Goal: Task Accomplishment & Management: Use online tool/utility

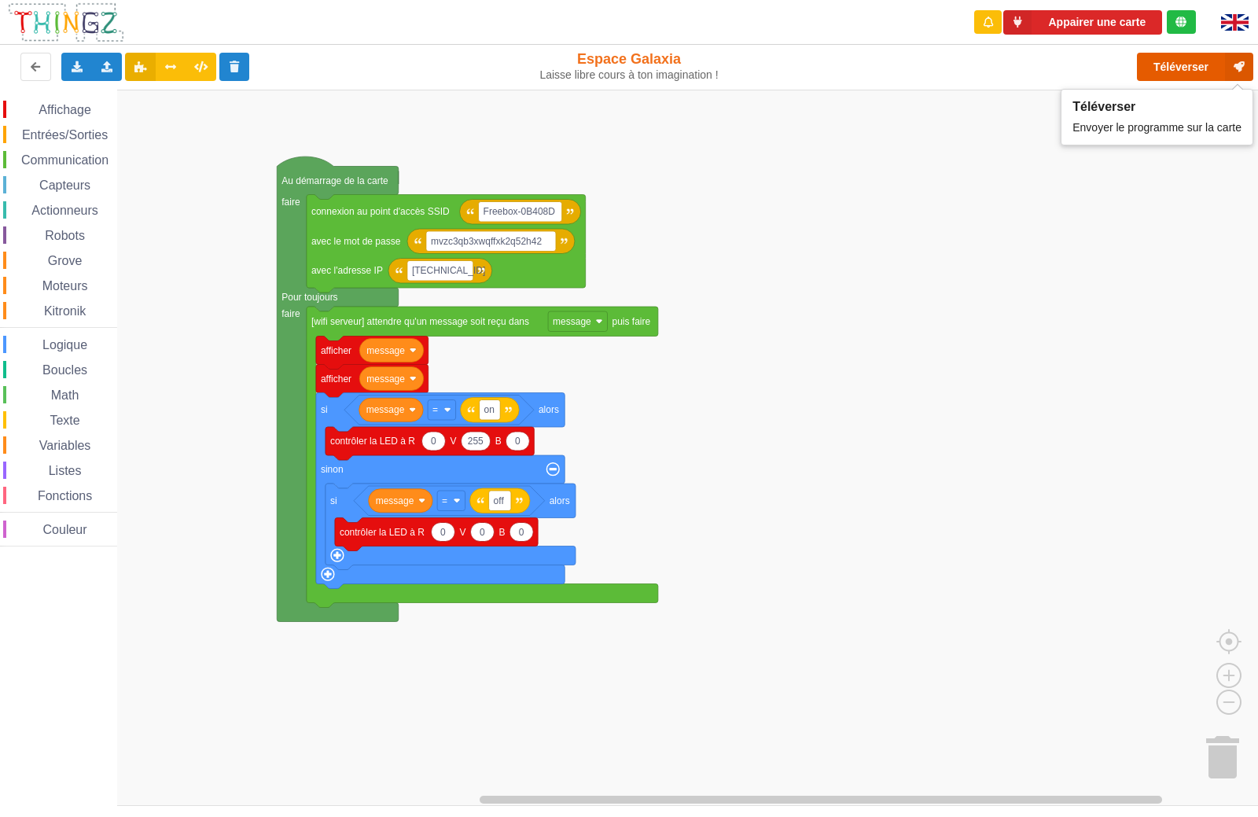
click at [1189, 68] on button "Téléverser" at bounding box center [1195, 67] width 116 height 28
click at [992, 307] on rect "Espace de travail de Blocky" at bounding box center [634, 448] width 1269 height 716
drag, startPoint x: 1162, startPoint y: 64, endPoint x: 1153, endPoint y: 73, distance: 12.8
click at [1162, 64] on button "Téléverser" at bounding box center [1195, 67] width 116 height 28
click at [887, 438] on rect "Espace de travail de Blocky" at bounding box center [634, 448] width 1269 height 716
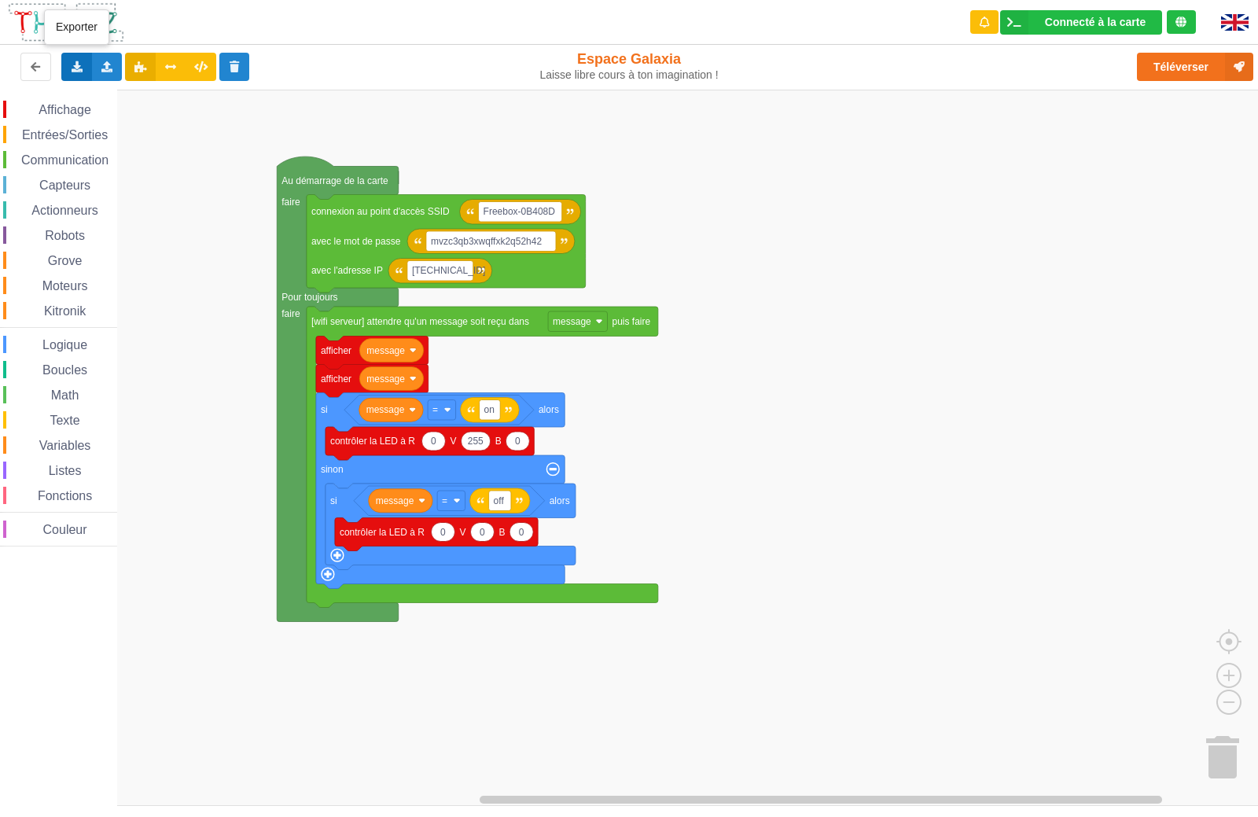
click at [76, 70] on icon at bounding box center [76, 65] width 13 height 9
click at [200, 92] on span "Exporter l'assemblage de blocs" at bounding box center [173, 96] width 153 height 13
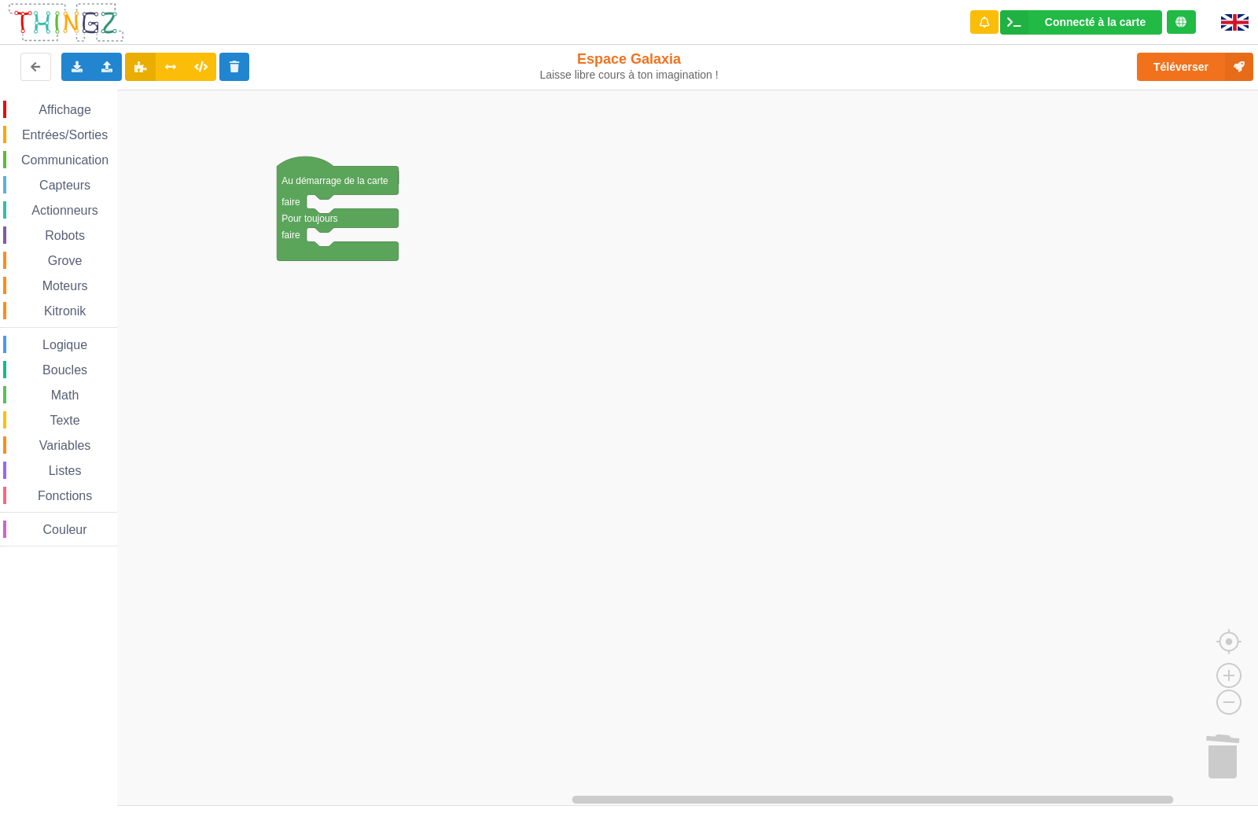
click at [65, 191] on span "Capteurs" at bounding box center [65, 184] width 56 height 13
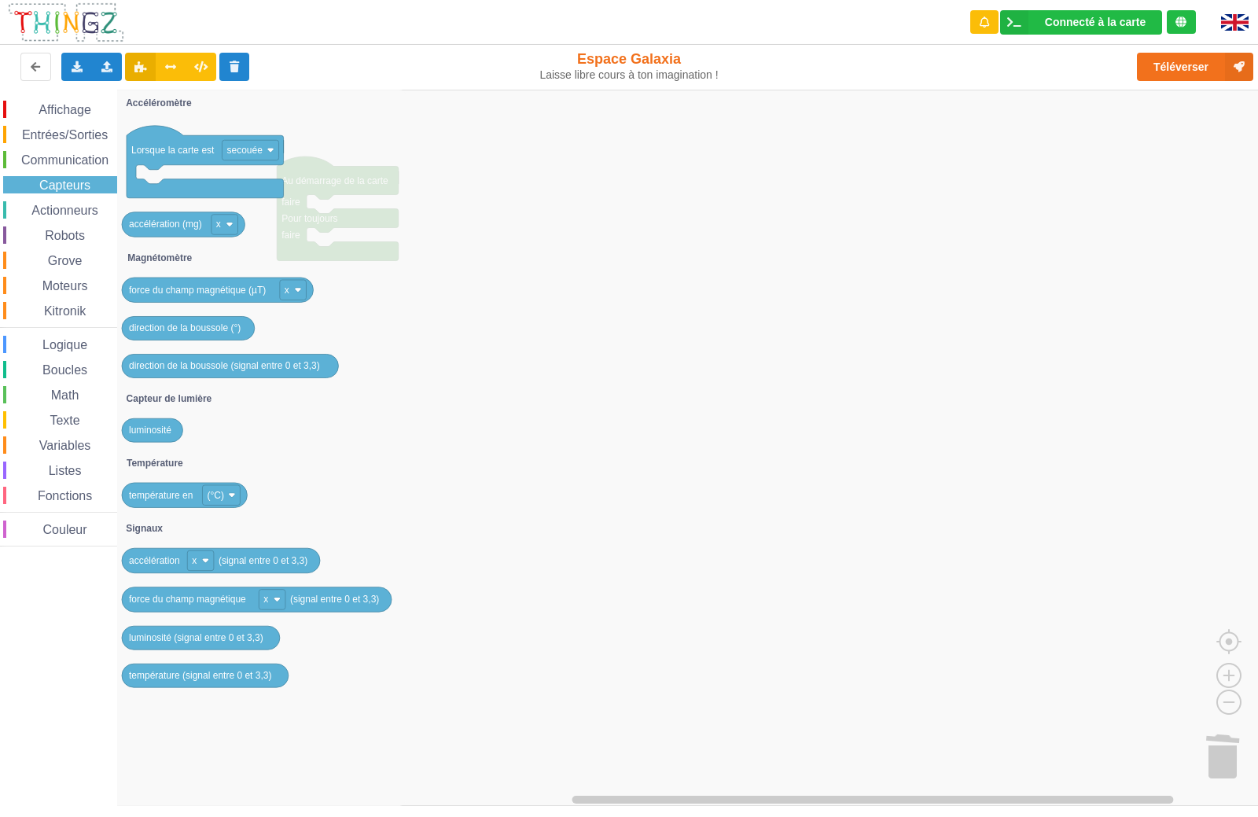
click at [75, 135] on span "Entrées/Sorties" at bounding box center [65, 134] width 90 height 13
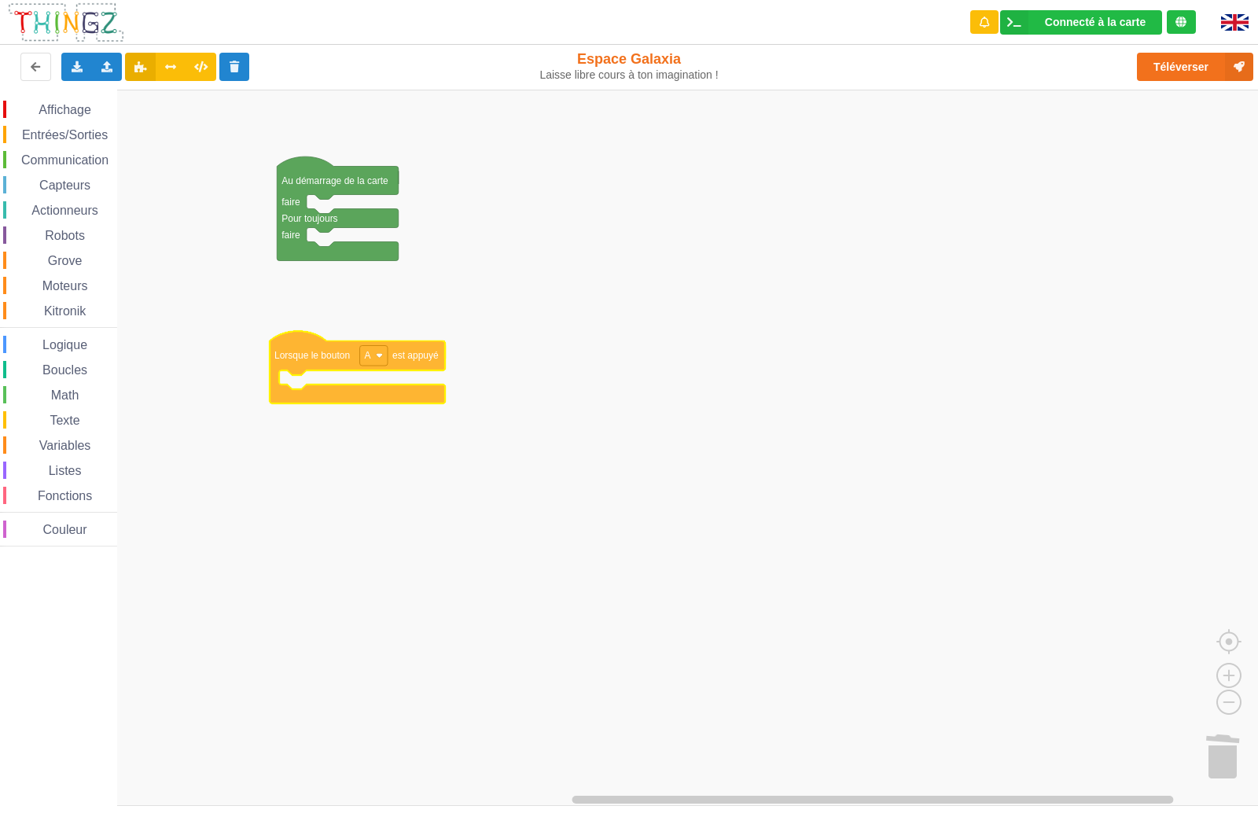
click at [319, 355] on div "Affichage Entrées/Sorties Communication Capteurs Actionneurs Robots Grove Moteu…" at bounding box center [634, 448] width 1269 height 716
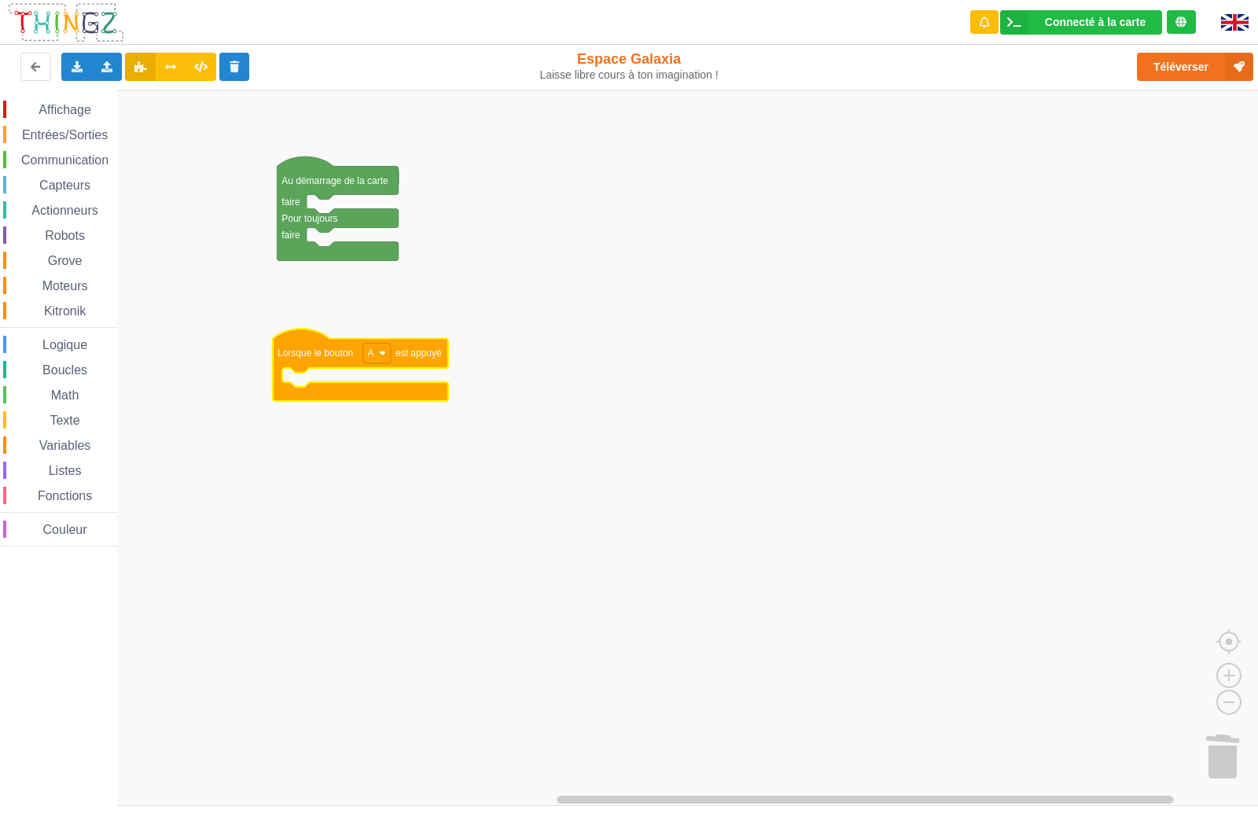
click at [72, 163] on span "Communication" at bounding box center [65, 159] width 92 height 13
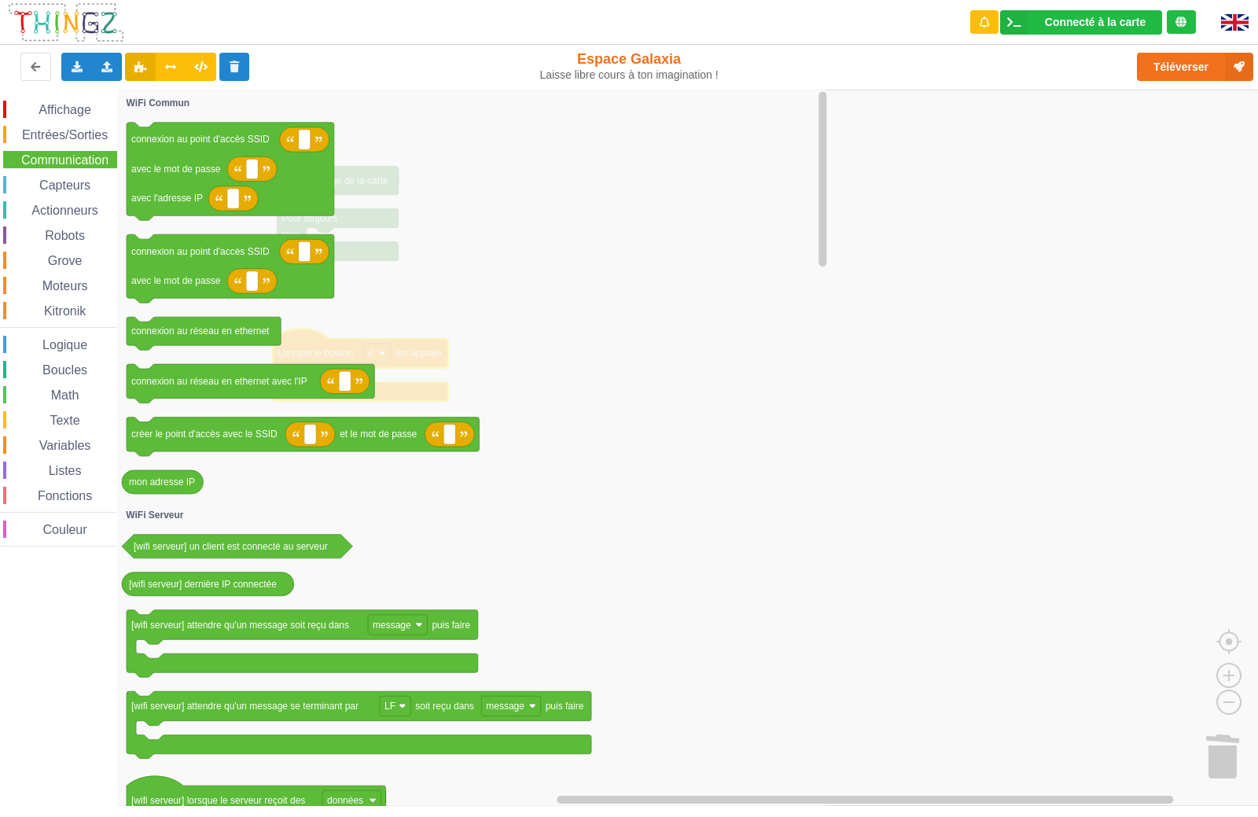
click at [74, 106] on span "Affichage" at bounding box center [64, 109] width 57 height 13
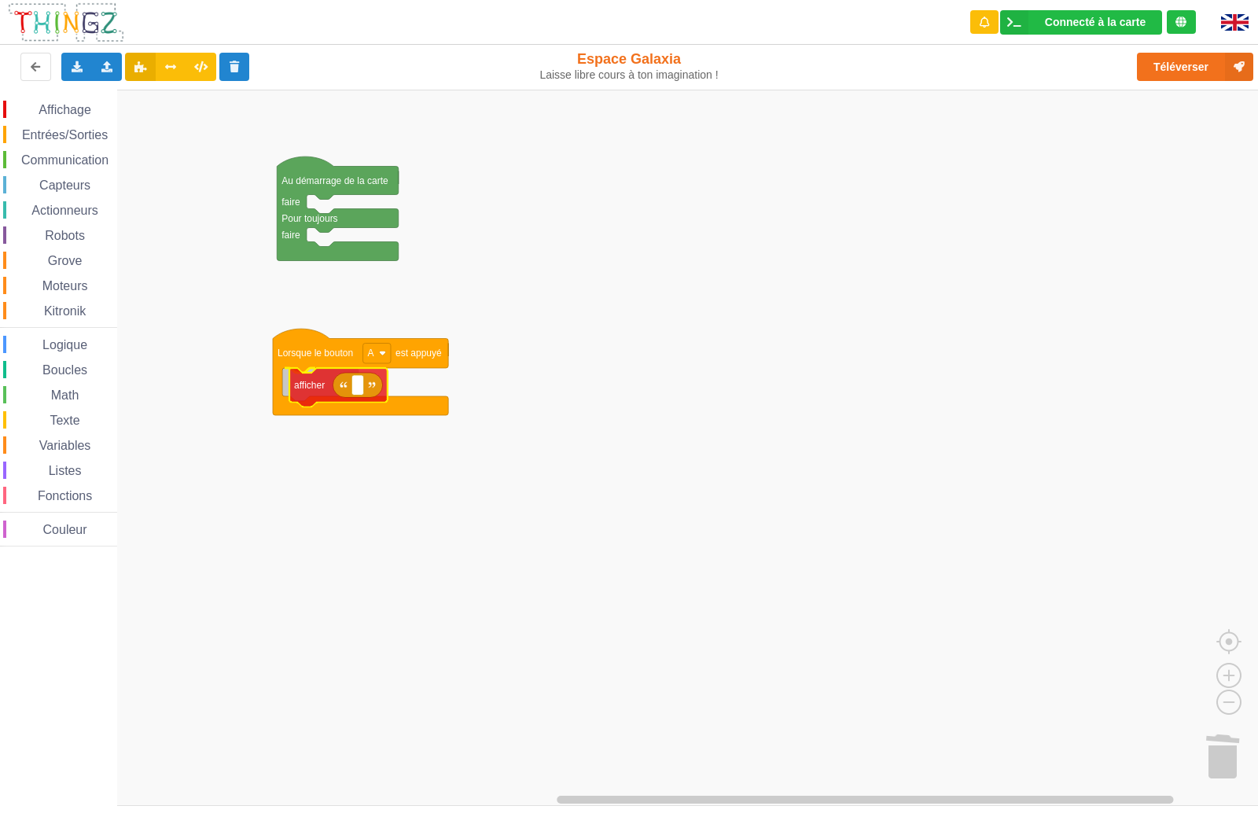
click at [318, 387] on div "Affichage Entrées/Sorties Communication Capteurs Actionneurs Robots Grove Moteu…" at bounding box center [634, 448] width 1269 height 716
click at [354, 385] on rect "Espace de travail de Blocky" at bounding box center [350, 385] width 12 height 20
type input "bouton A"
click at [646, 407] on rect "Espace de travail de Blocky" at bounding box center [634, 448] width 1269 height 716
click at [66, 344] on span "Logique" at bounding box center [65, 344] width 50 height 13
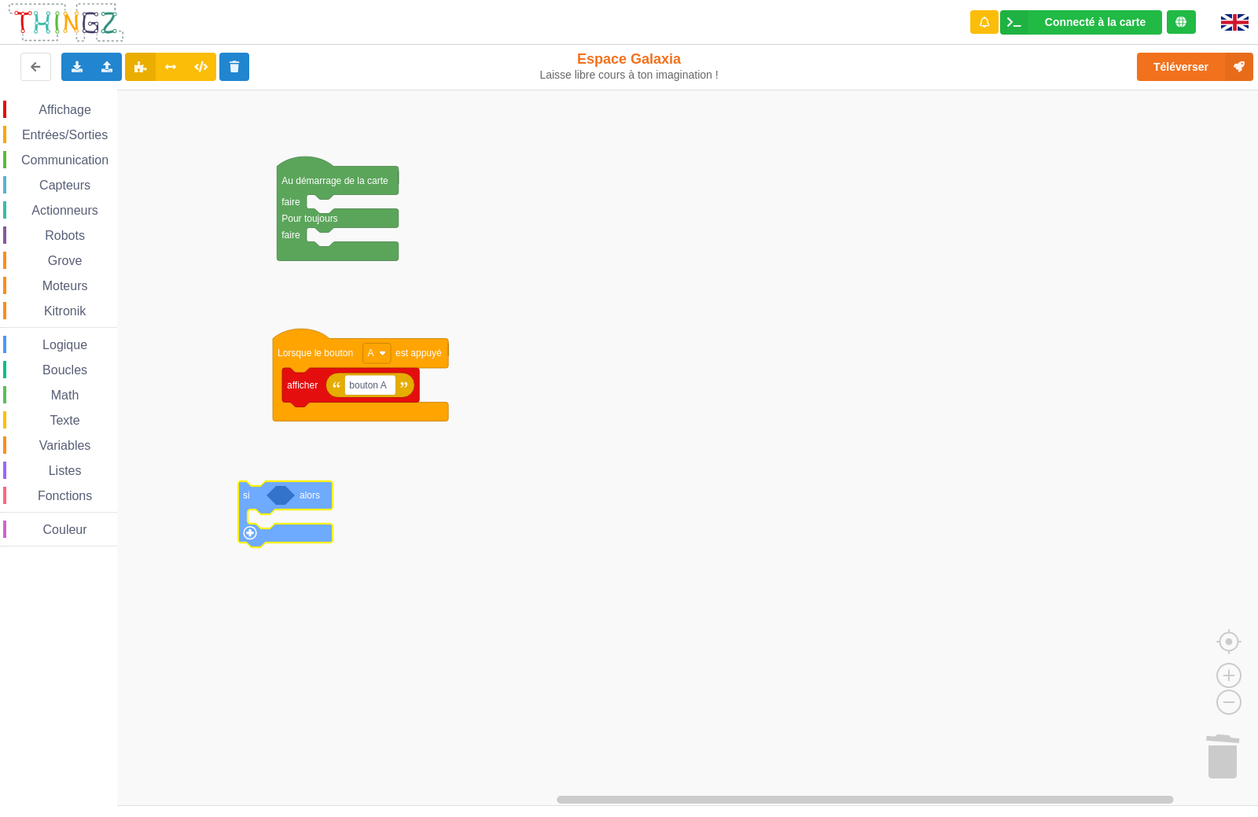
click at [256, 496] on div "Affichage Entrées/Sorties Communication Capteurs Actionneurs Robots Grove Moteu…" at bounding box center [634, 448] width 1269 height 716
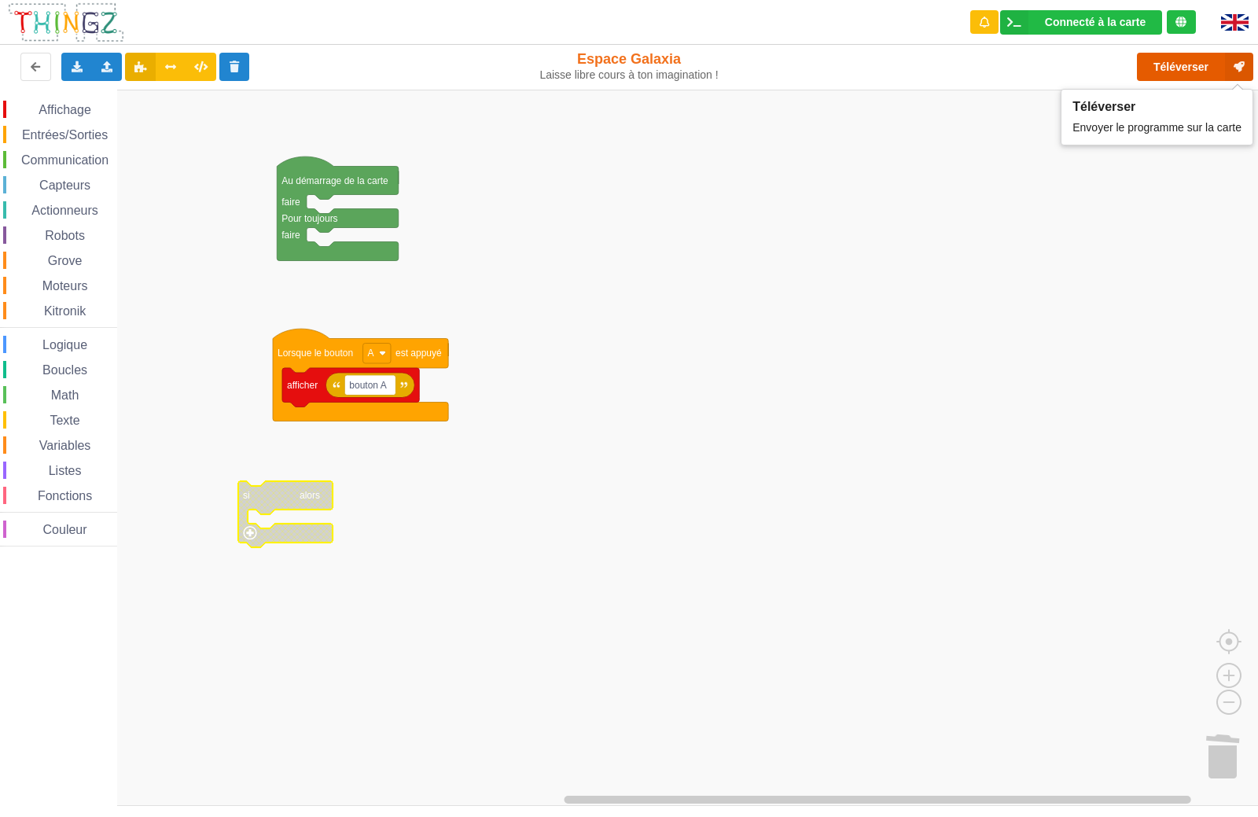
click at [1177, 73] on button "Téléverser" at bounding box center [1195, 67] width 116 height 28
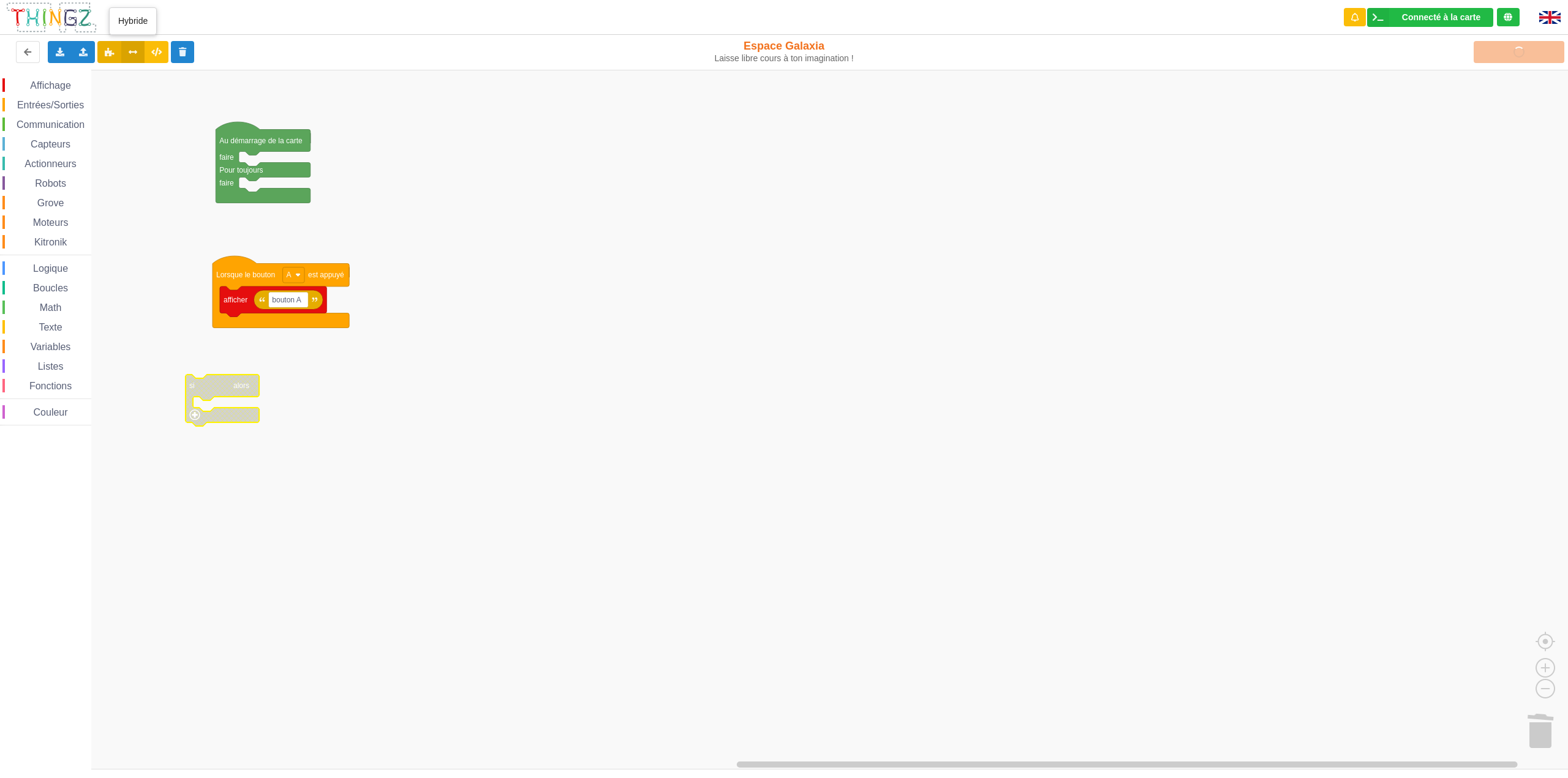
click at [131, 55] on icon at bounding box center [132, 51] width 10 height 7
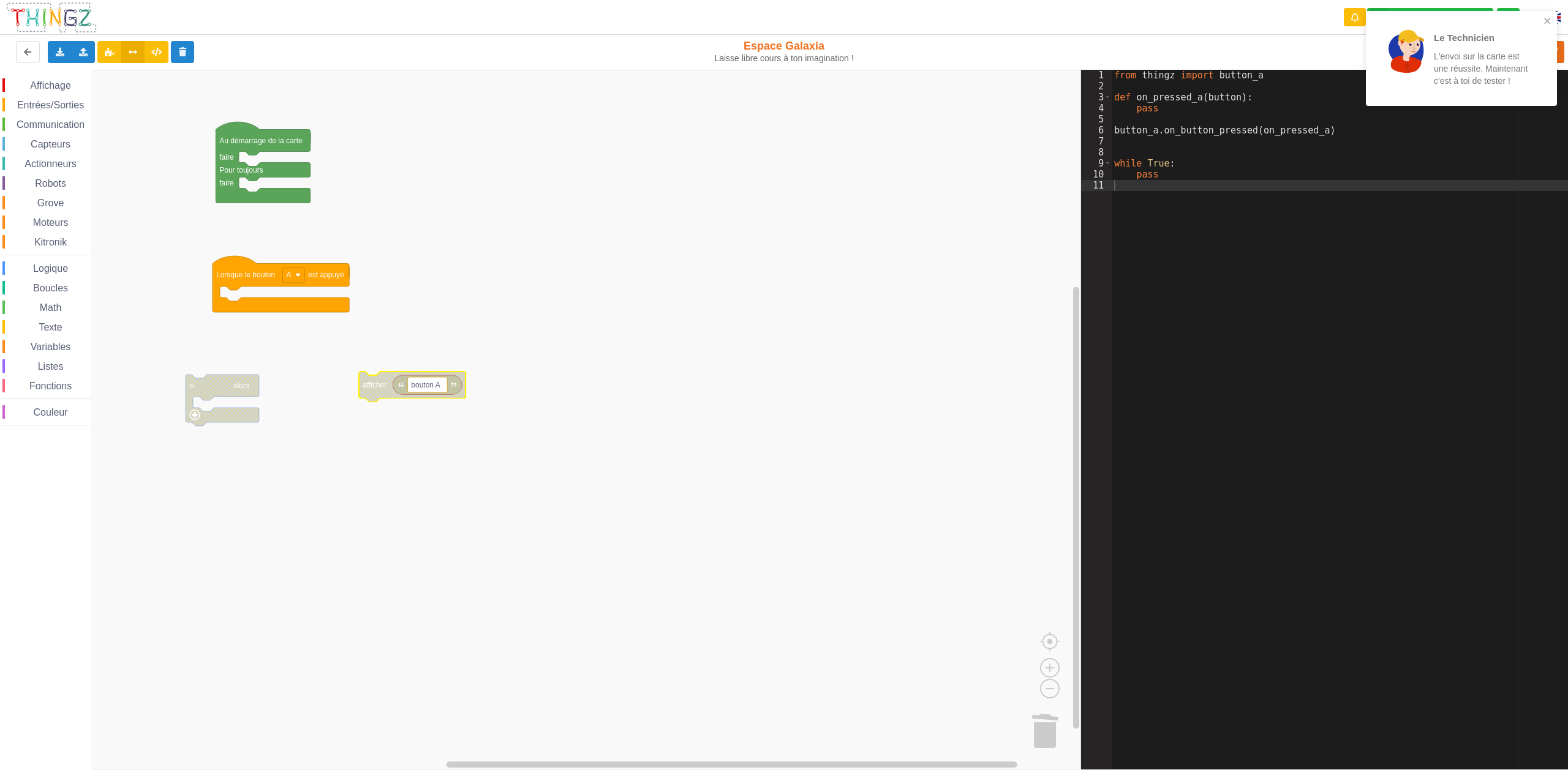
click at [58, 268] on span "Logique" at bounding box center [51, 268] width 39 height 10
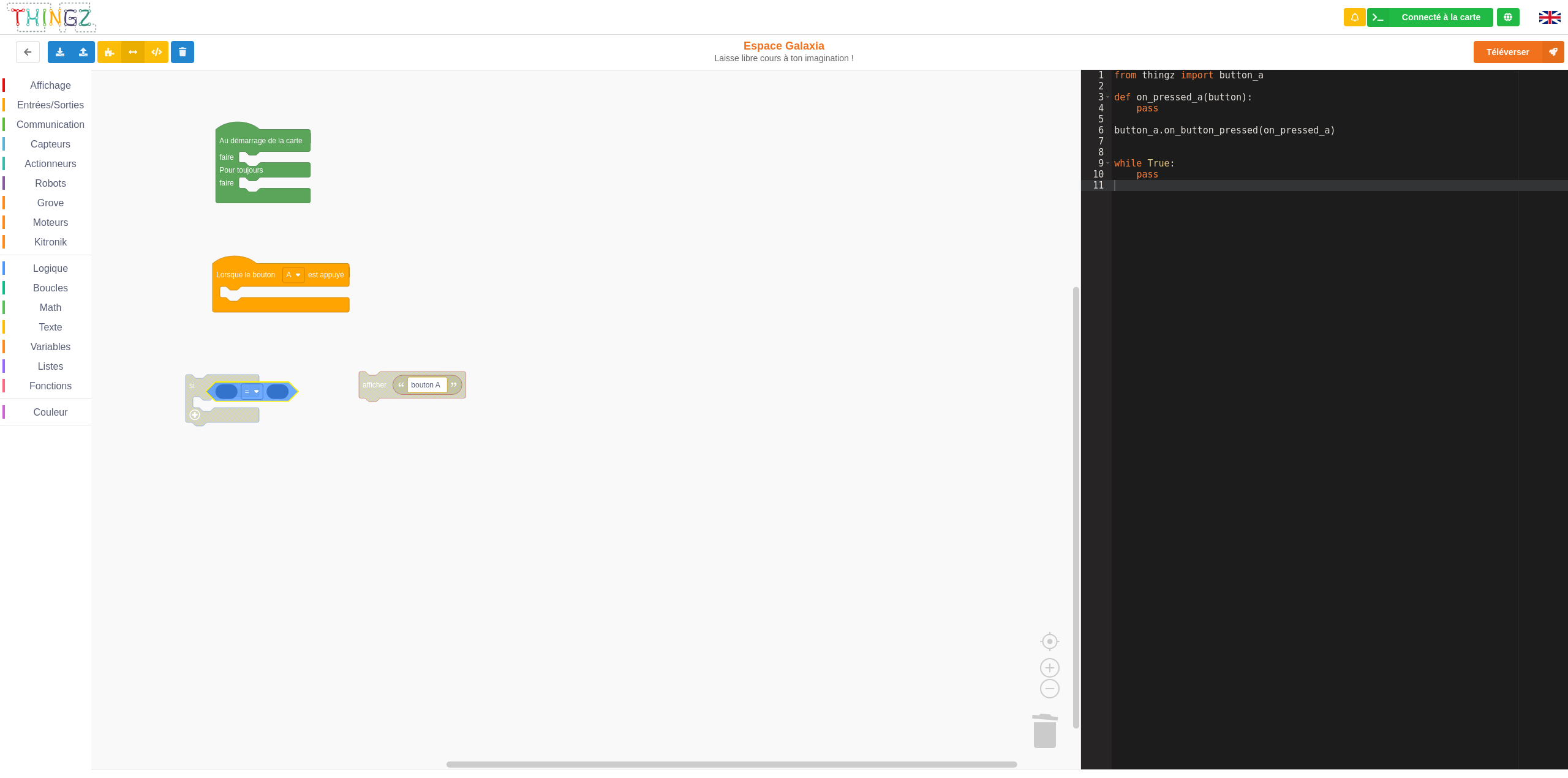
click at [241, 393] on div "Affichage Entrées/Sorties Communication Capteurs Actionneurs Robots Grove Moteu…" at bounding box center [541, 420] width 1081 height 700
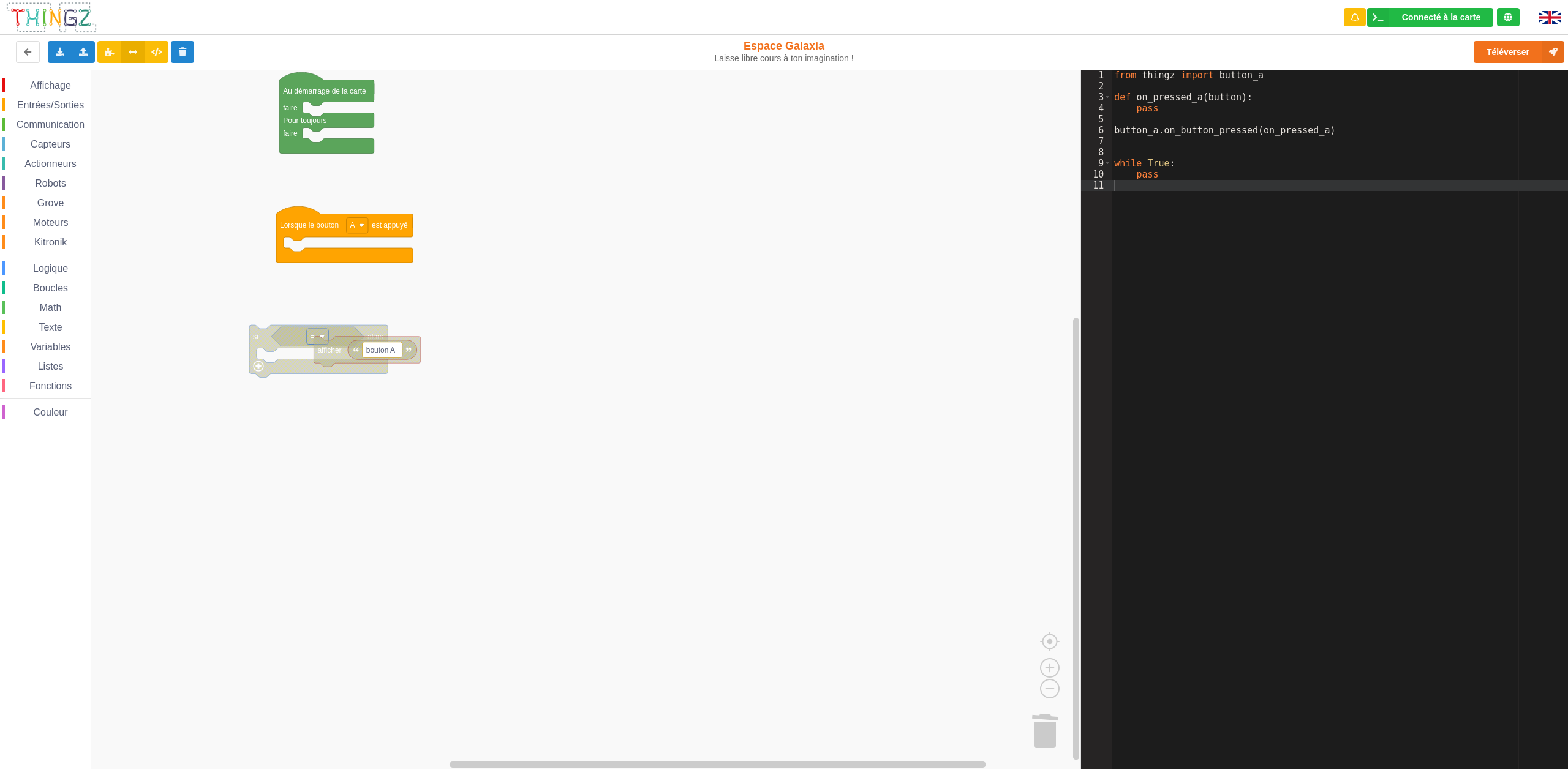
click at [312, 338] on g "Espace de travail de Blocky" at bounding box center [549, 420] width 1098 height 700
click at [241, 432] on div "Dupliquer" at bounding box center [272, 435] width 84 height 9
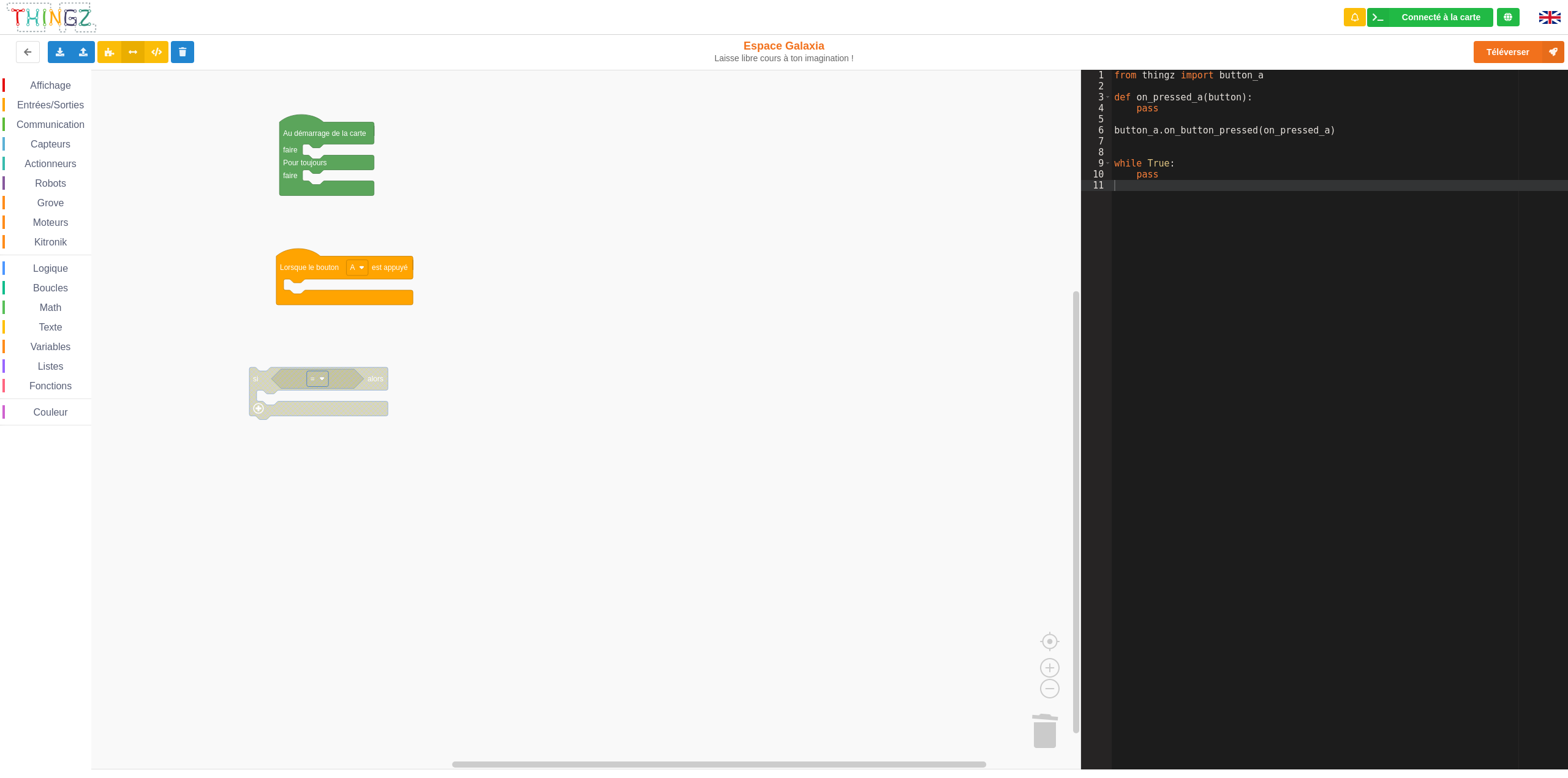
click at [58, 111] on div "Entrées/Sorties" at bounding box center [47, 104] width 89 height 13
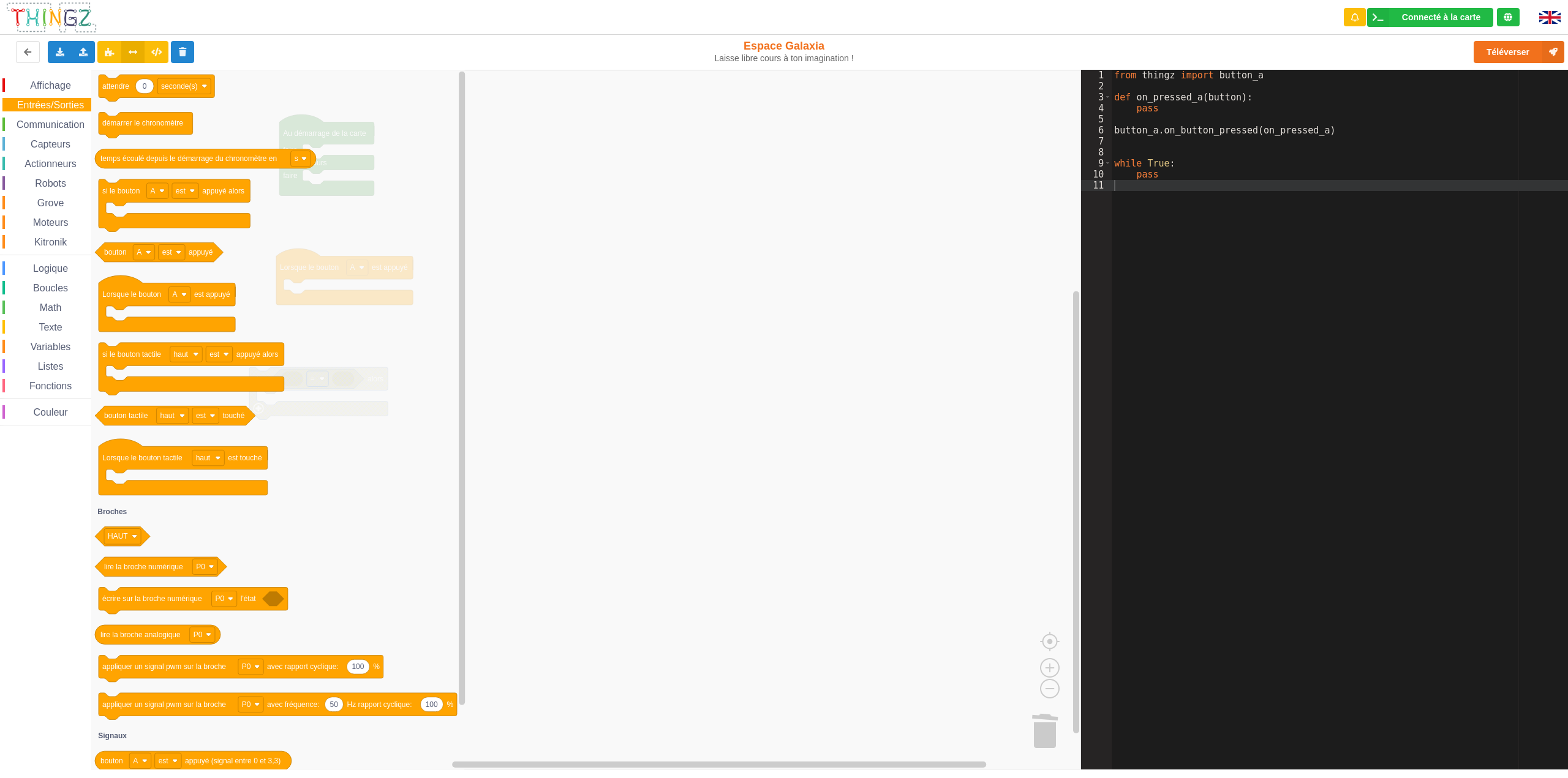
click at [72, 125] on span "Communication" at bounding box center [51, 124] width 72 height 10
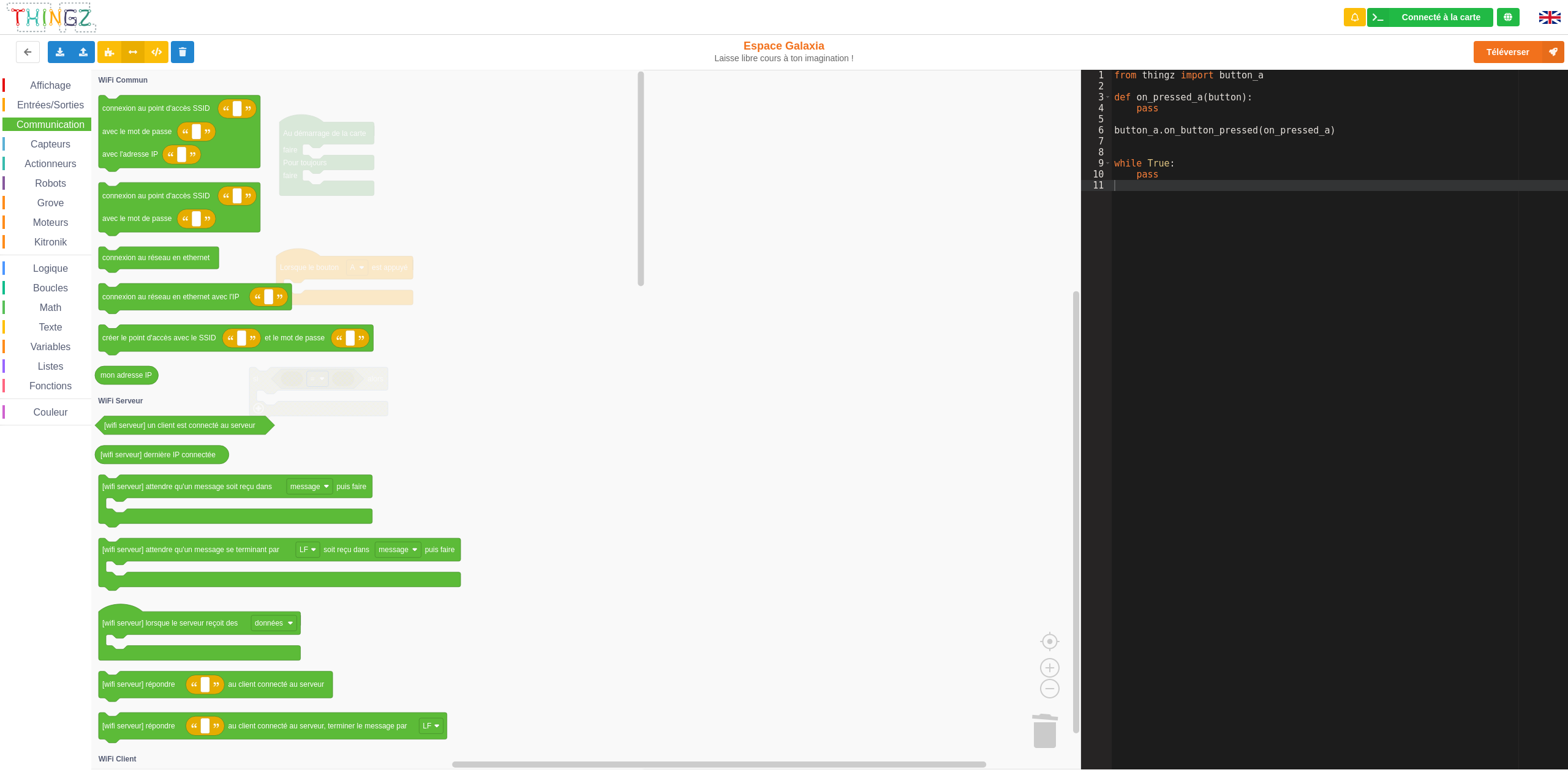
click at [63, 153] on div "Affichage Entrées/Sorties Communication Capteurs Actionneurs Robots Grove Moteu…" at bounding box center [45, 252] width 91 height 347
click at [59, 150] on div "Capteurs" at bounding box center [47, 143] width 89 height 13
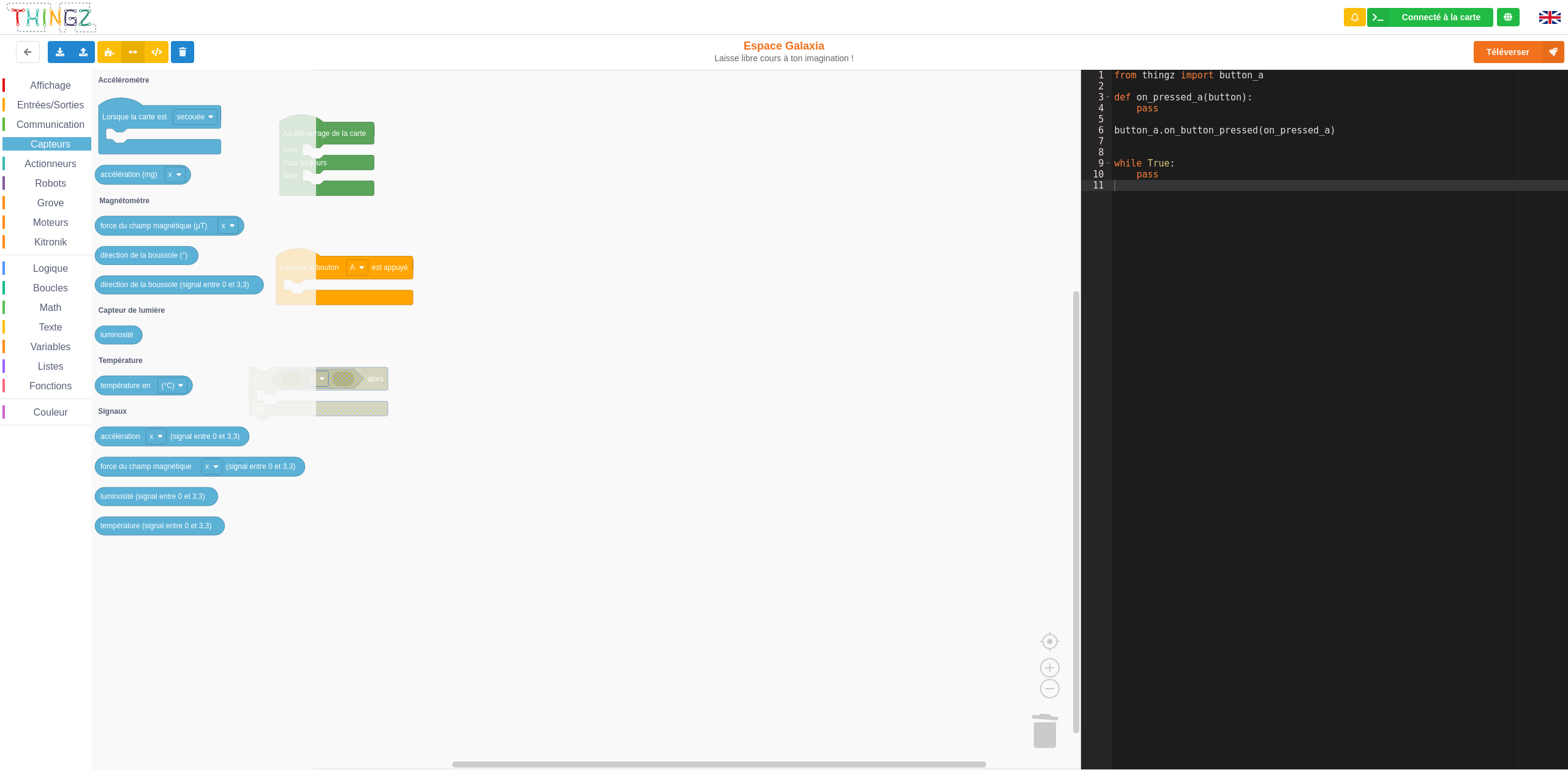
click at [48, 325] on span "Texte" at bounding box center [50, 327] width 27 height 10
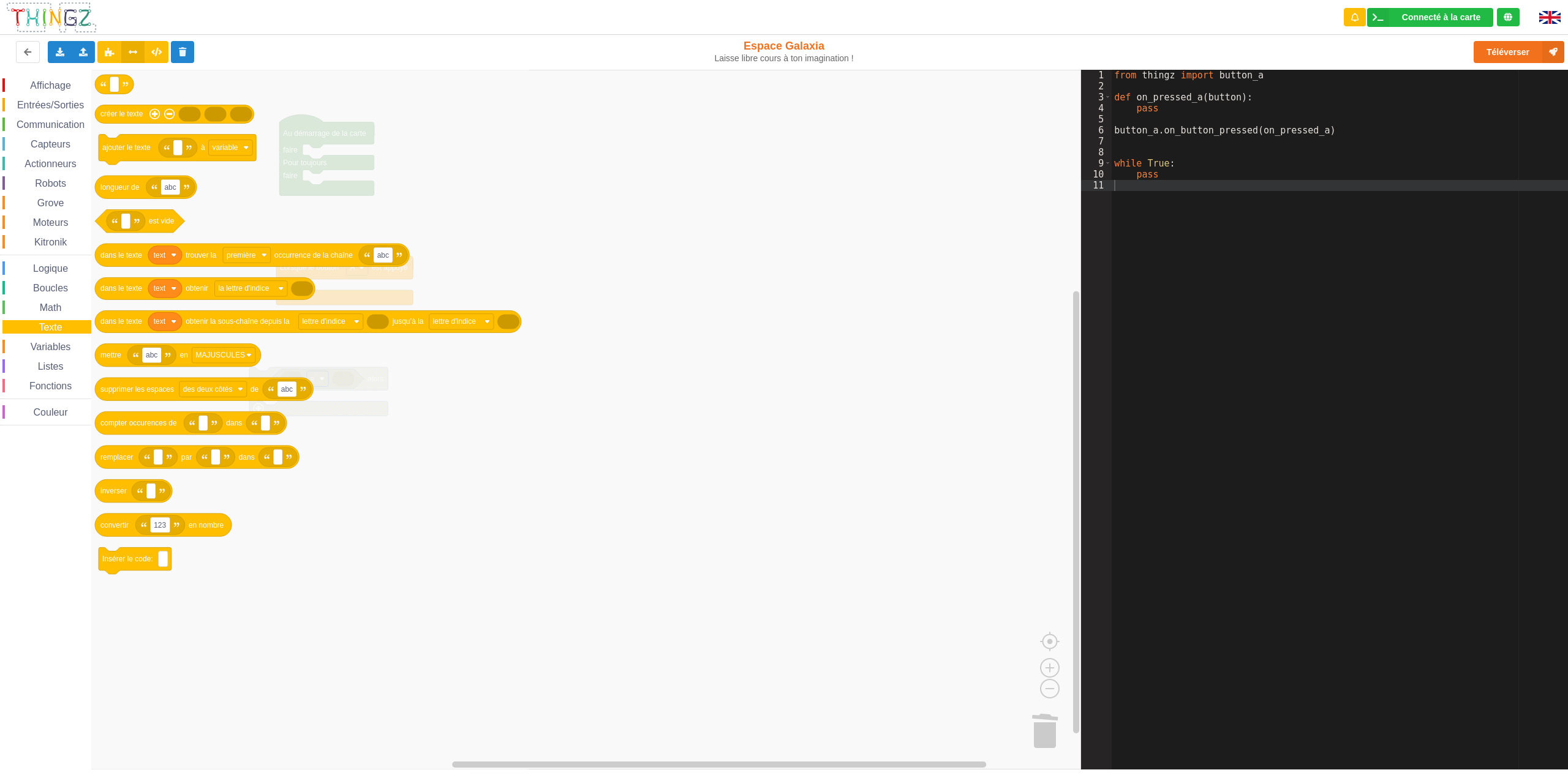
click at [575, 212] on rect "Espace de travail de Blocky" at bounding box center [541, 420] width 1081 height 700
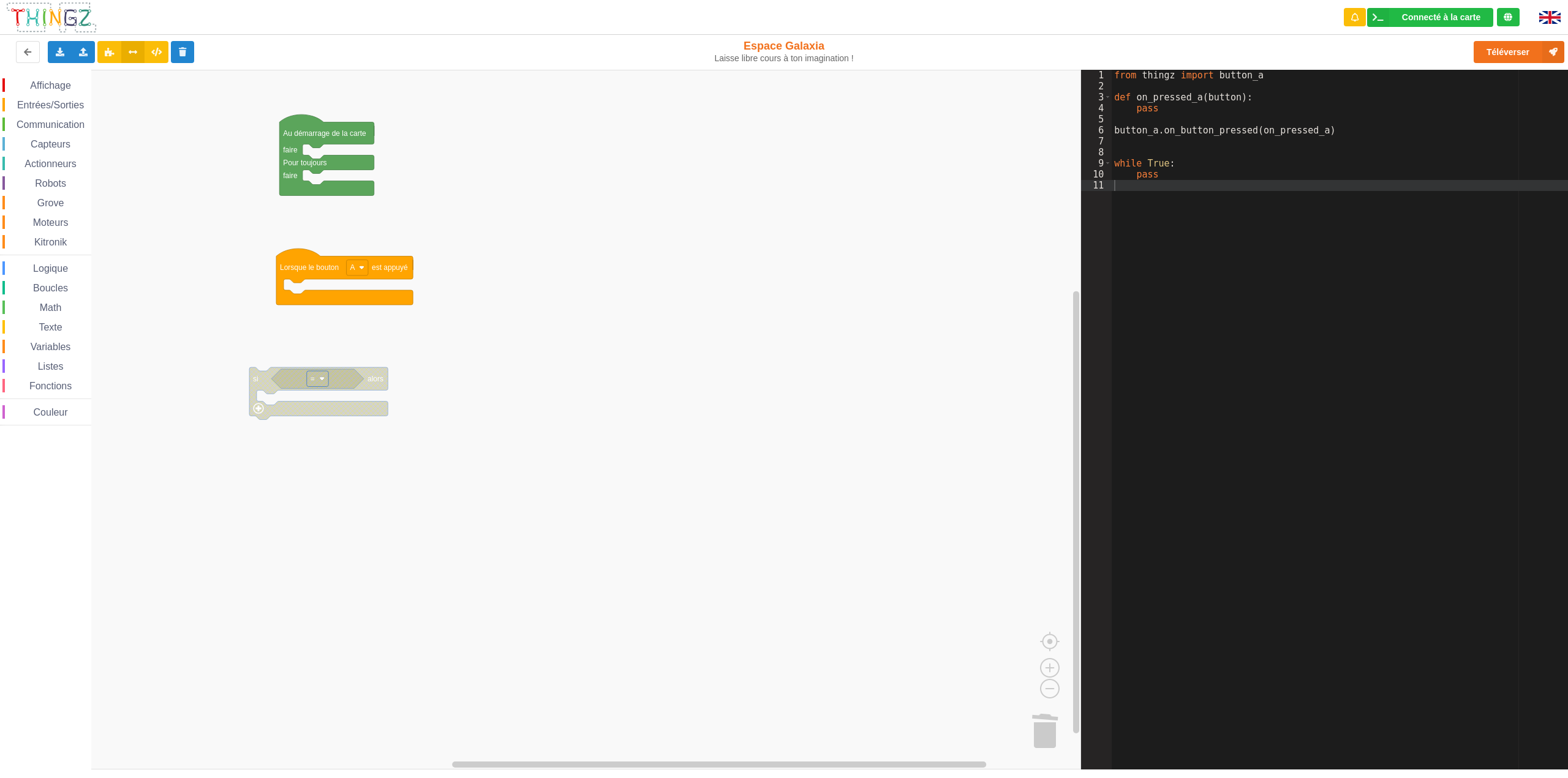
click at [54, 79] on div "Affichage" at bounding box center [47, 85] width 89 height 13
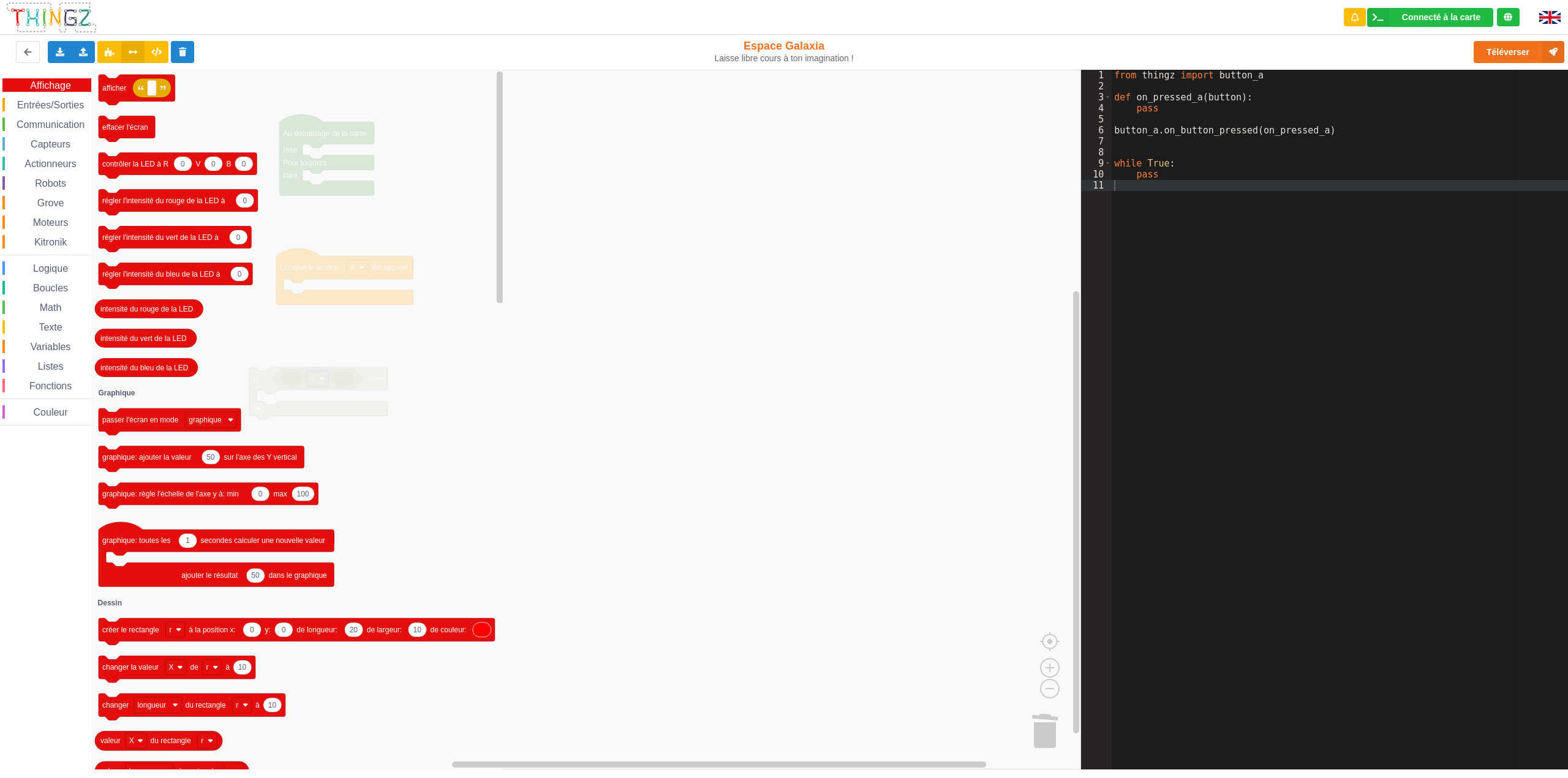
click at [54, 103] on span "Entrées/Sorties" at bounding box center [51, 104] width 70 height 10
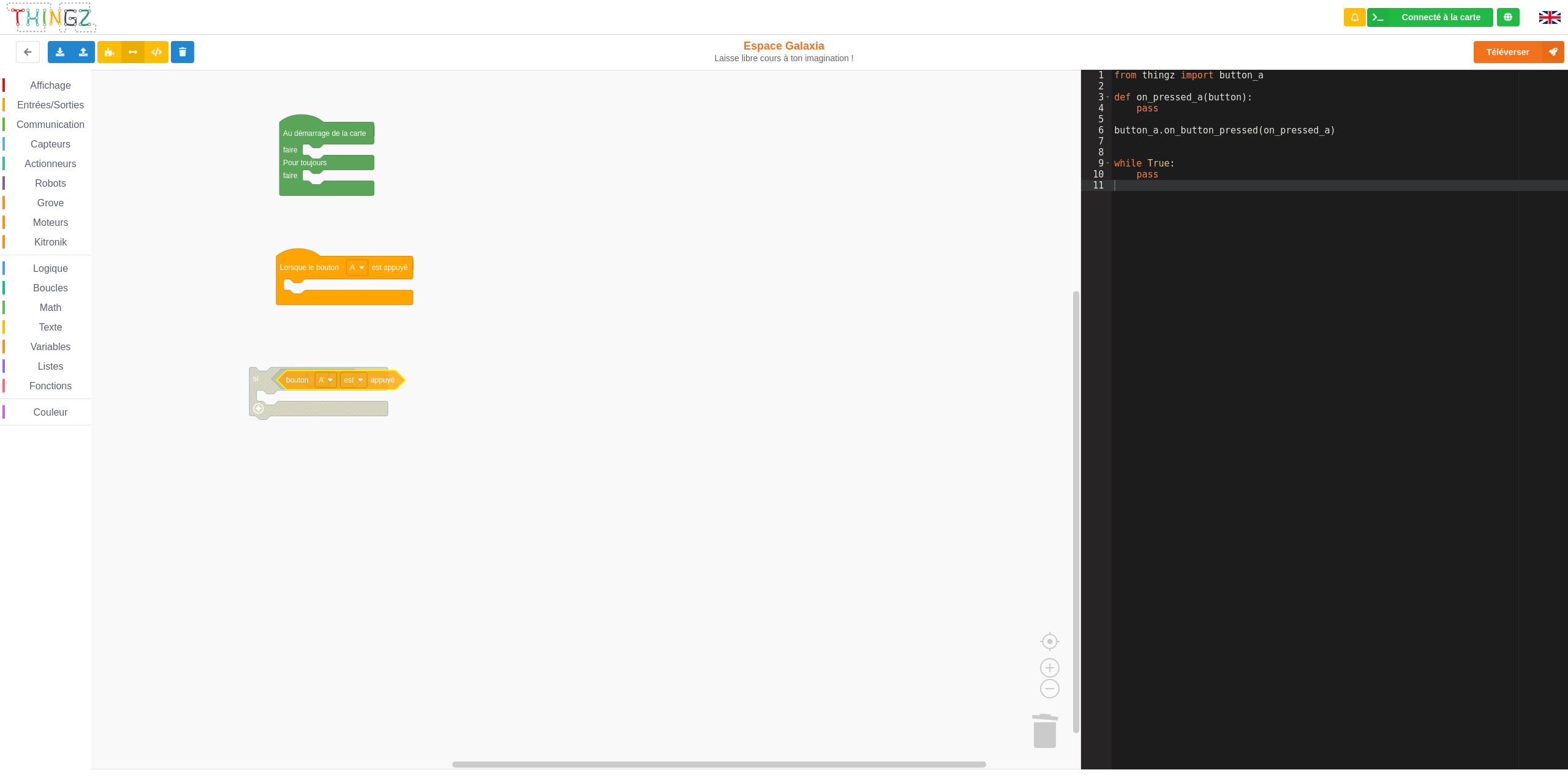
click at [299, 377] on div "Affichage Entrées/Sorties Communication Capteurs Actionneurs Robots Grove Moteu…" at bounding box center [541, 420] width 1081 height 700
click at [69, 266] on span "Logique" at bounding box center [51, 268] width 39 height 10
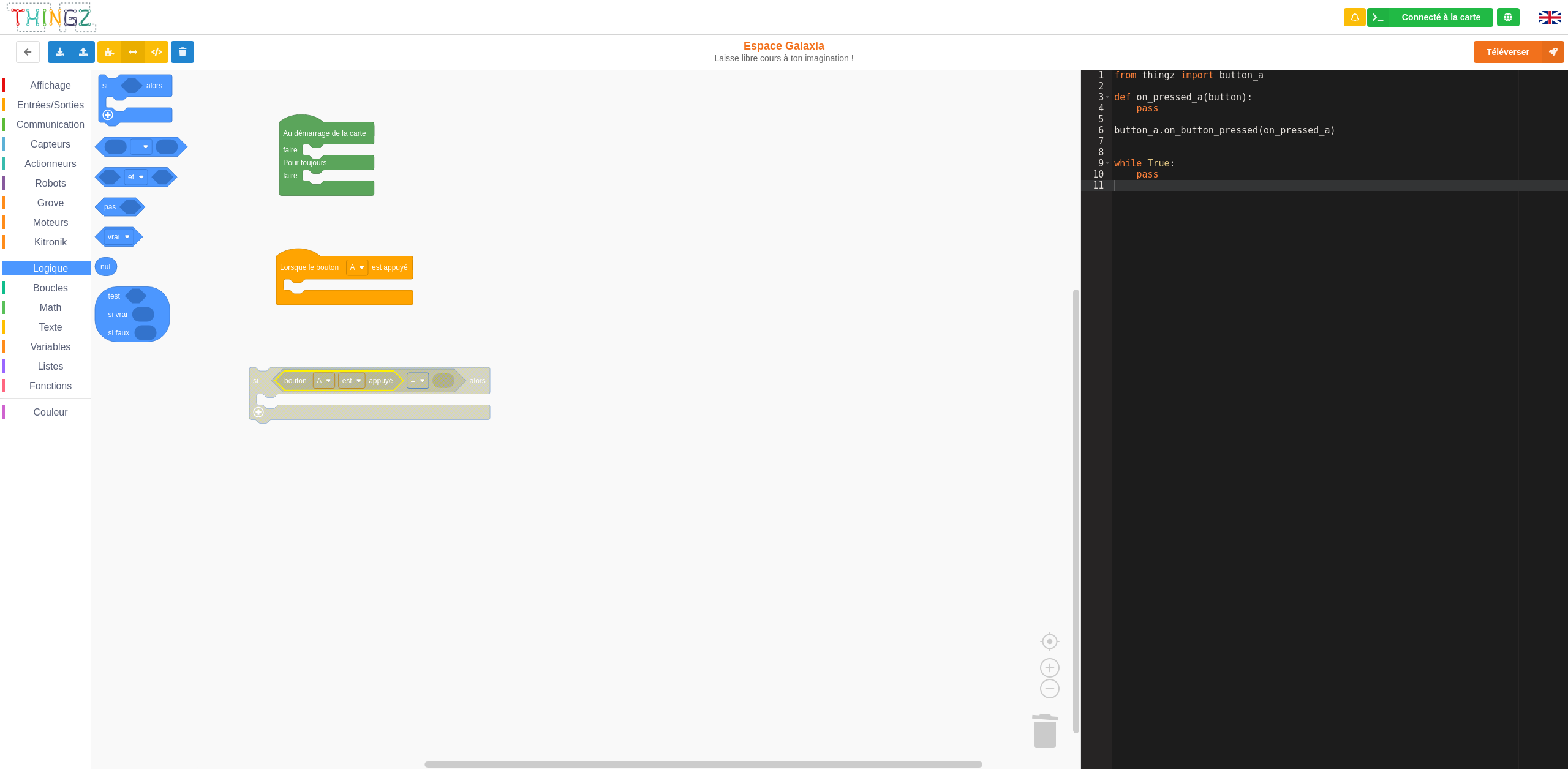
click at [484, 482] on rect "Espace de travail de Blocky" at bounding box center [541, 420] width 1081 height 700
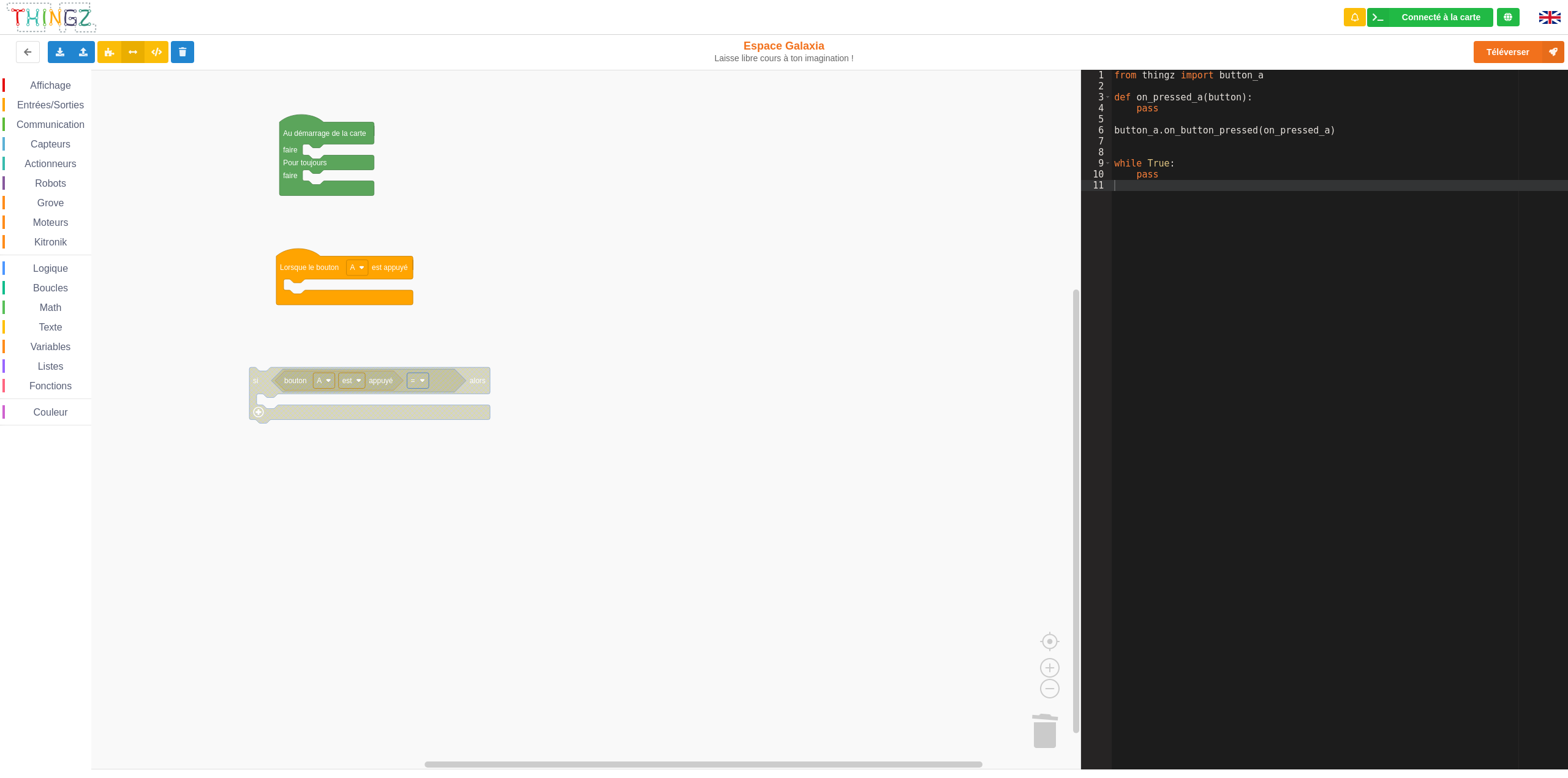
click at [60, 86] on span "Affichage" at bounding box center [50, 85] width 44 height 10
click at [50, 84] on div "Affichage Entrées/Sorties Communication Capteurs Actionneurs Robots Grove Moteu…" at bounding box center [541, 420] width 1081 height 700
click at [62, 159] on span "Actionneurs" at bounding box center [51, 164] width 56 height 10
click at [320, 290] on div "Affichage Entrées/Sorties Communication Capteurs Actionneurs Robots Grove Moteu…" at bounding box center [541, 420] width 1081 height 700
click at [351, 296] on text "lancer la lecture du fichier audio (.wav)" at bounding box center [350, 292] width 125 height 9
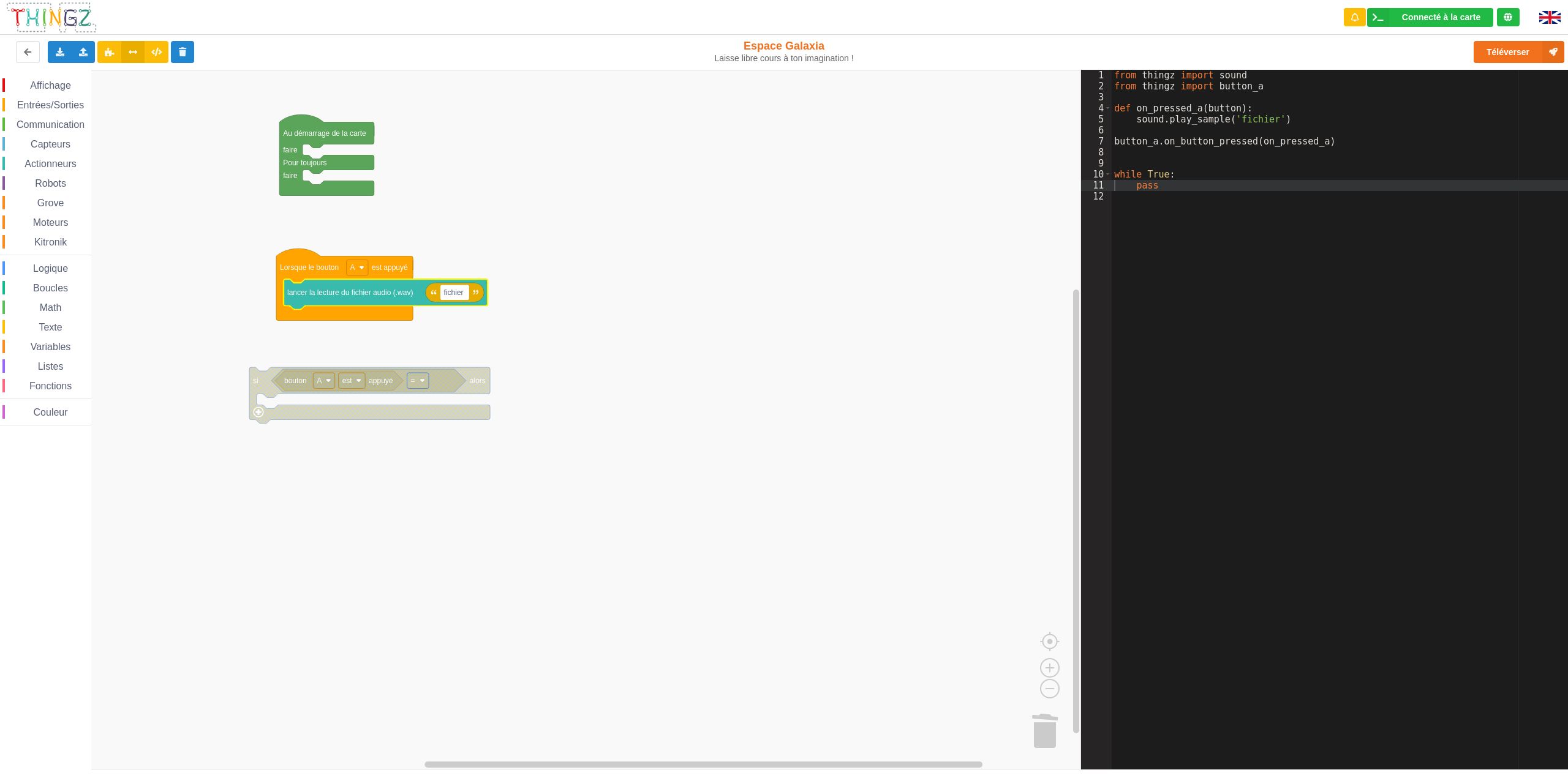
click at [351, 296] on text "lancer la lecture du fichier audio (.wav)" at bounding box center [350, 292] width 125 height 9
click at [376, 375] on div "Aide" at bounding box center [403, 373] width 84 height 9
click at [62, 145] on span "Capteurs" at bounding box center [51, 143] width 44 height 10
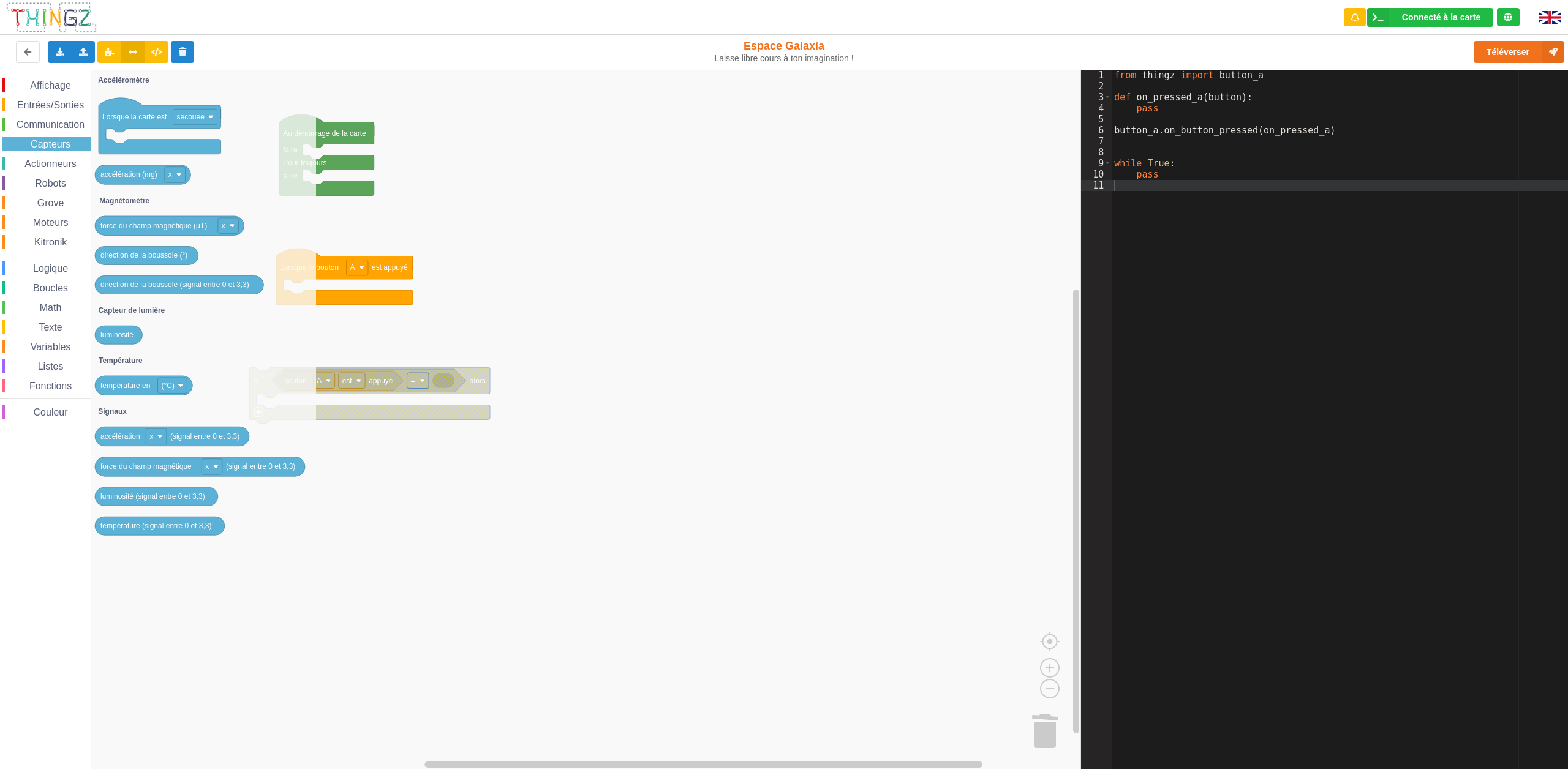
click at [62, 160] on span "Actionneurs" at bounding box center [51, 164] width 56 height 10
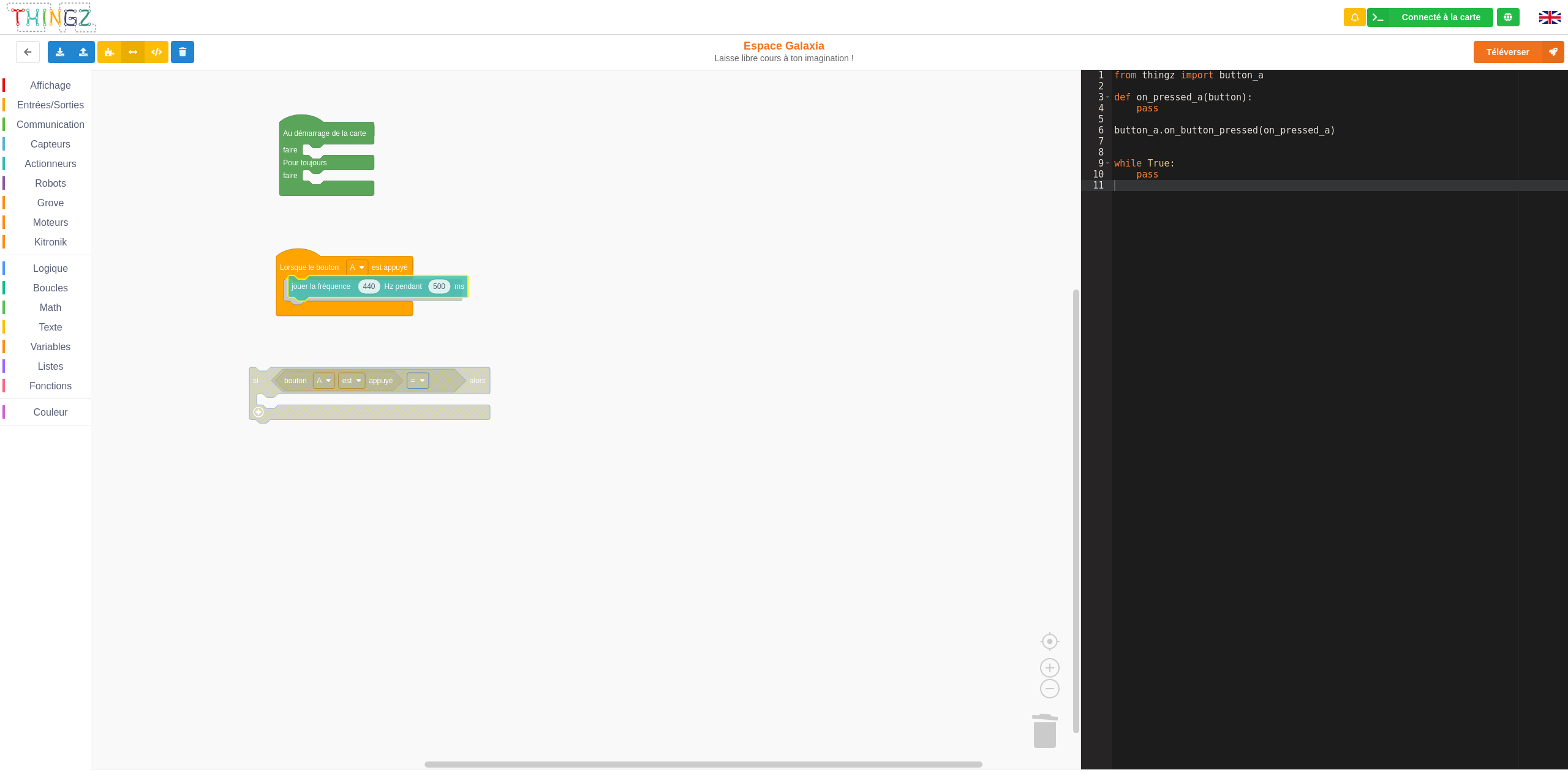
click at [319, 288] on div "Affichage Entrées/Sorties Communication Capteurs Actionneurs Robots Grove Moteu…" at bounding box center [541, 420] width 1081 height 700
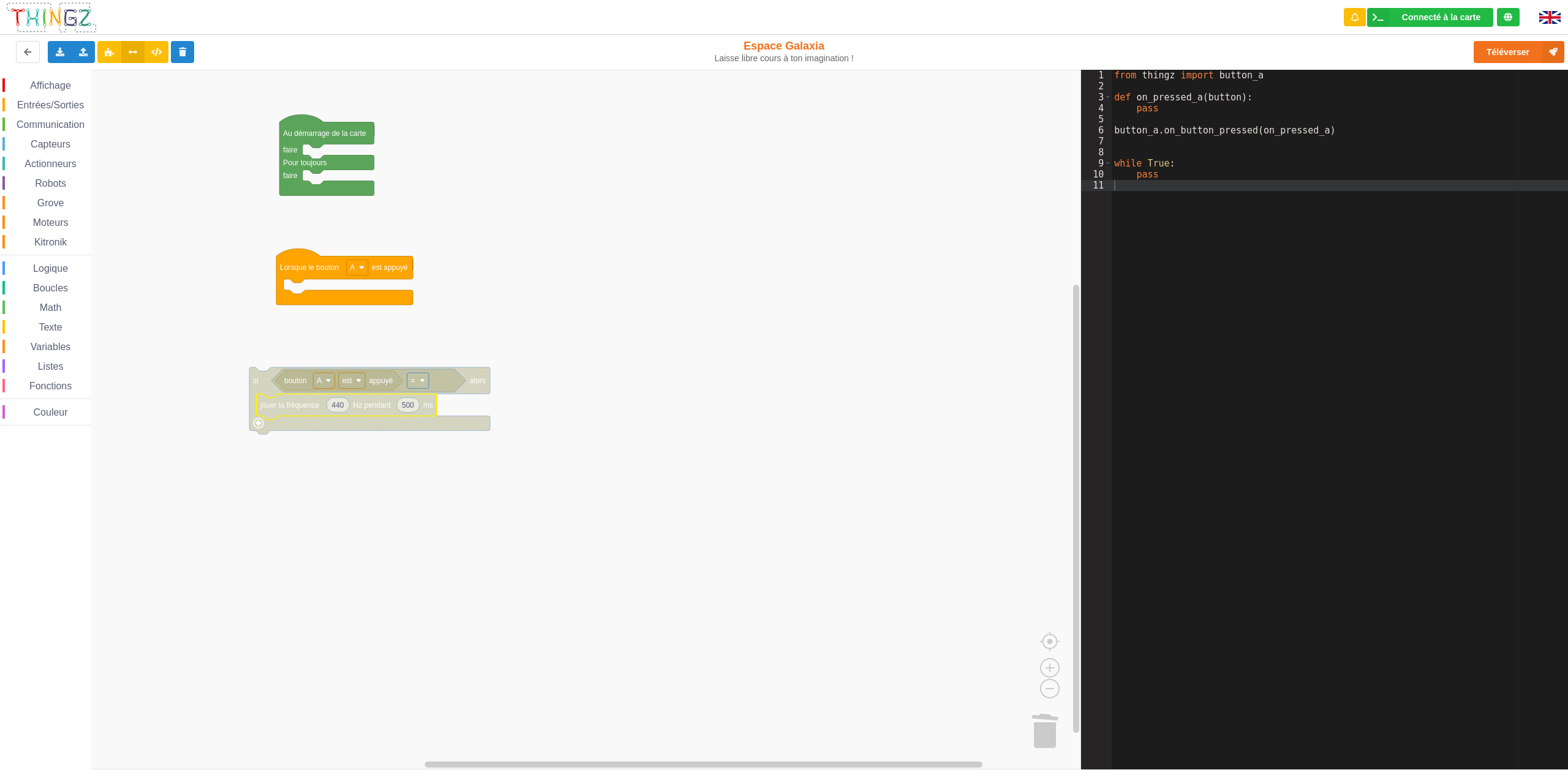
click at [56, 262] on div "Logique" at bounding box center [47, 268] width 89 height 13
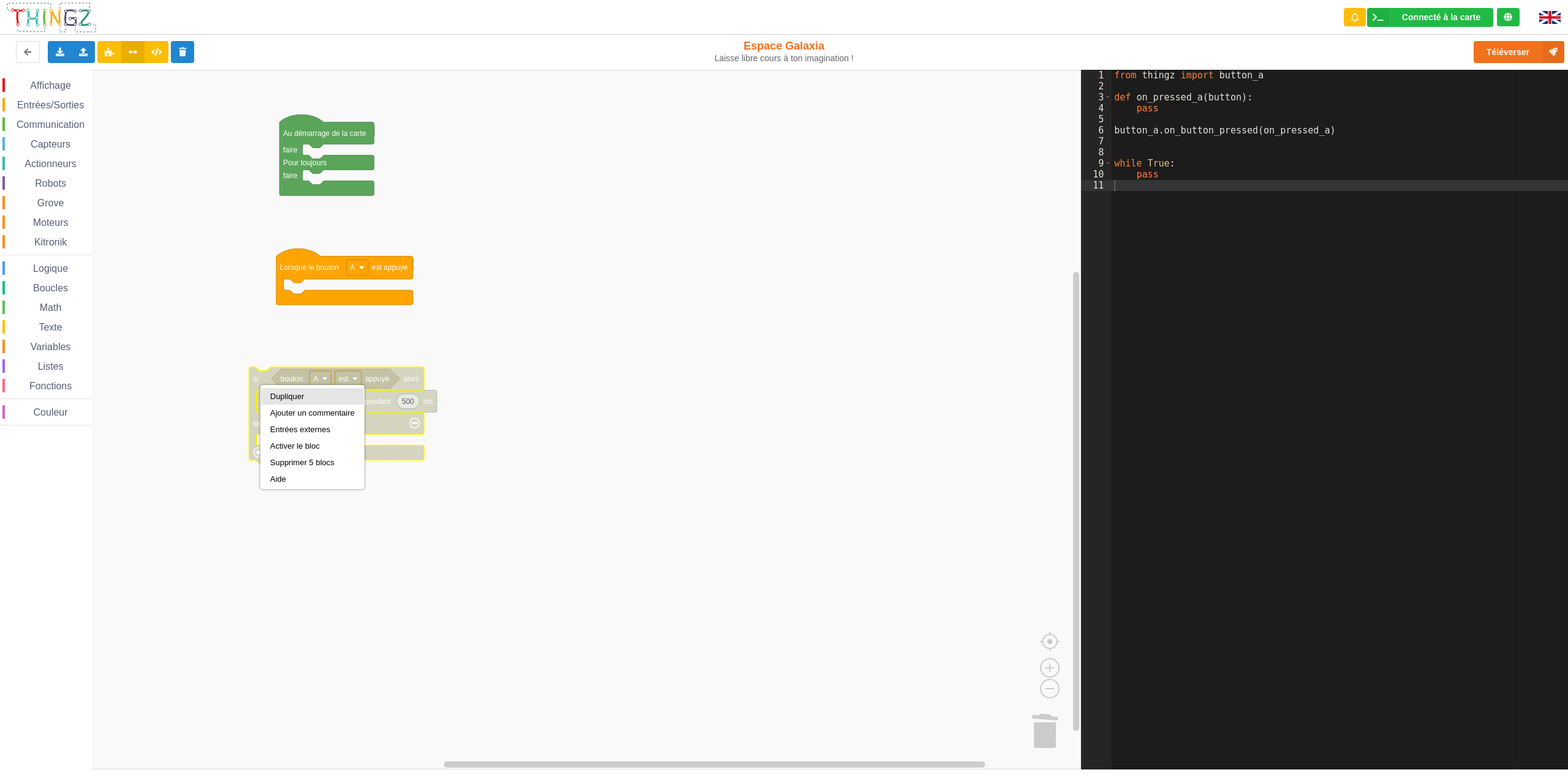
click at [270, 396] on div "Dupliquer" at bounding box center [312, 396] width 103 height 16
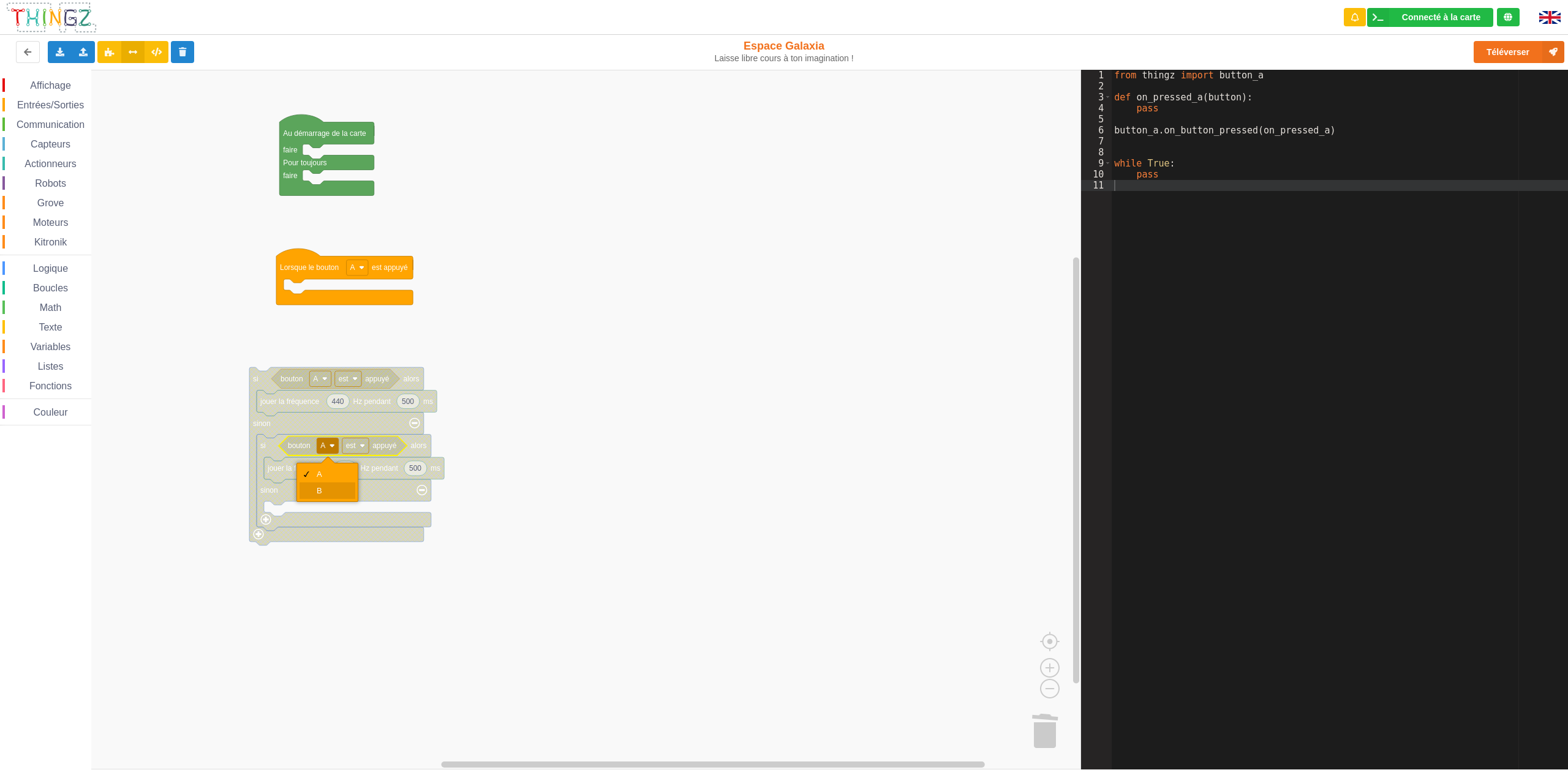
click at [326, 486] on div "B" at bounding box center [331, 491] width 30 height 9
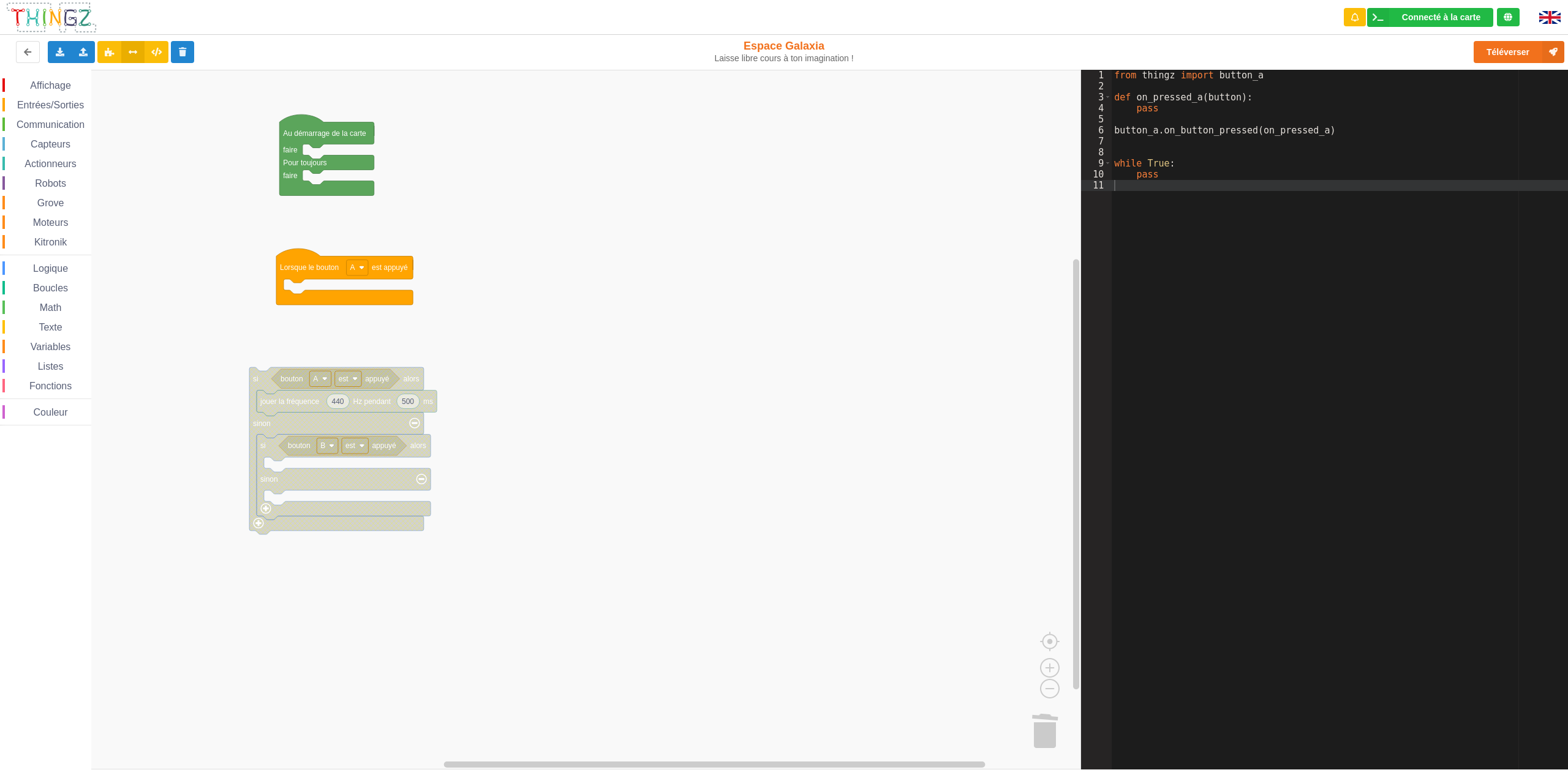
click at [53, 139] on span "Capteurs" at bounding box center [51, 143] width 44 height 10
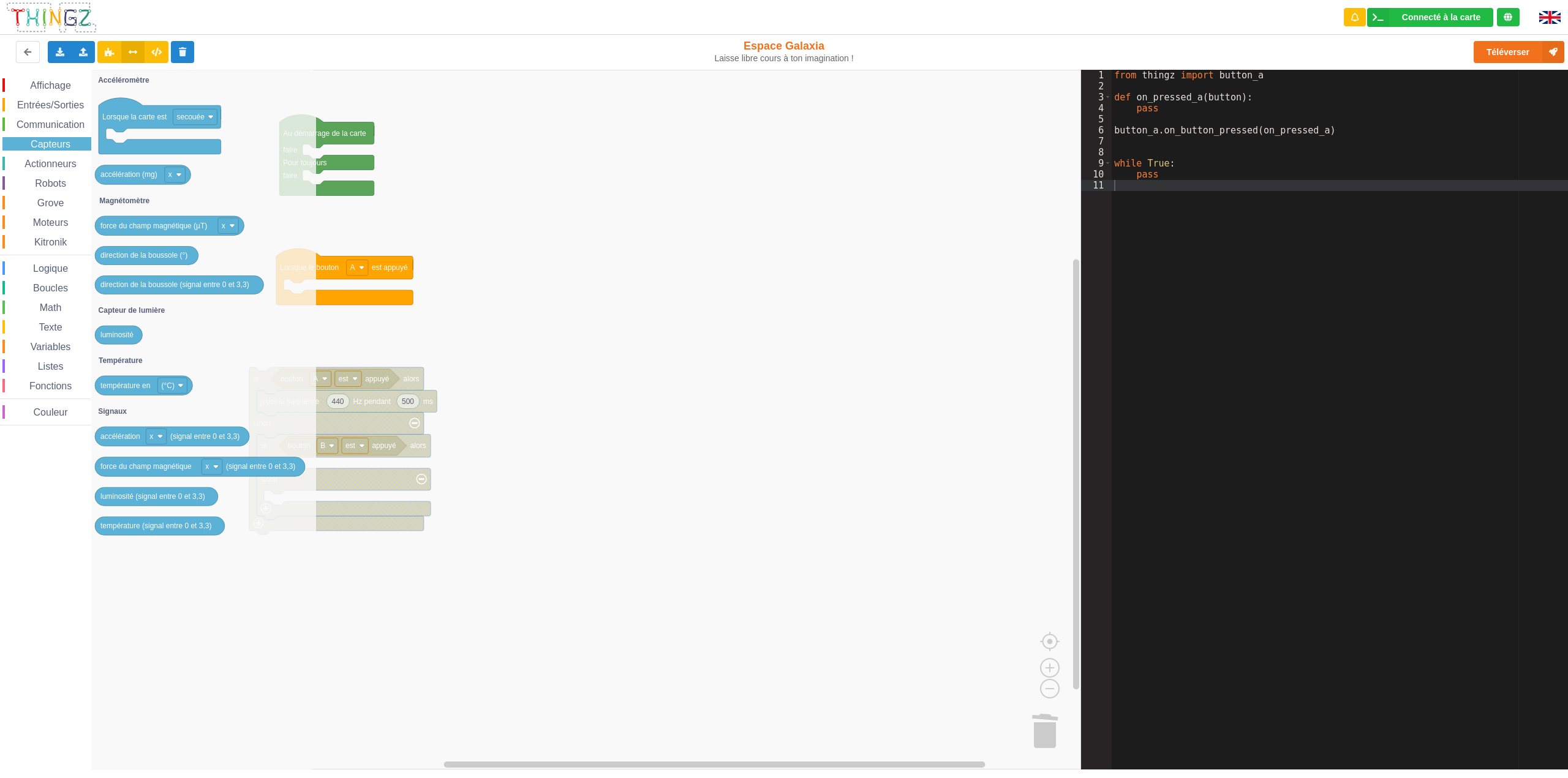
click at [53, 167] on span "Actionneurs" at bounding box center [51, 164] width 56 height 10
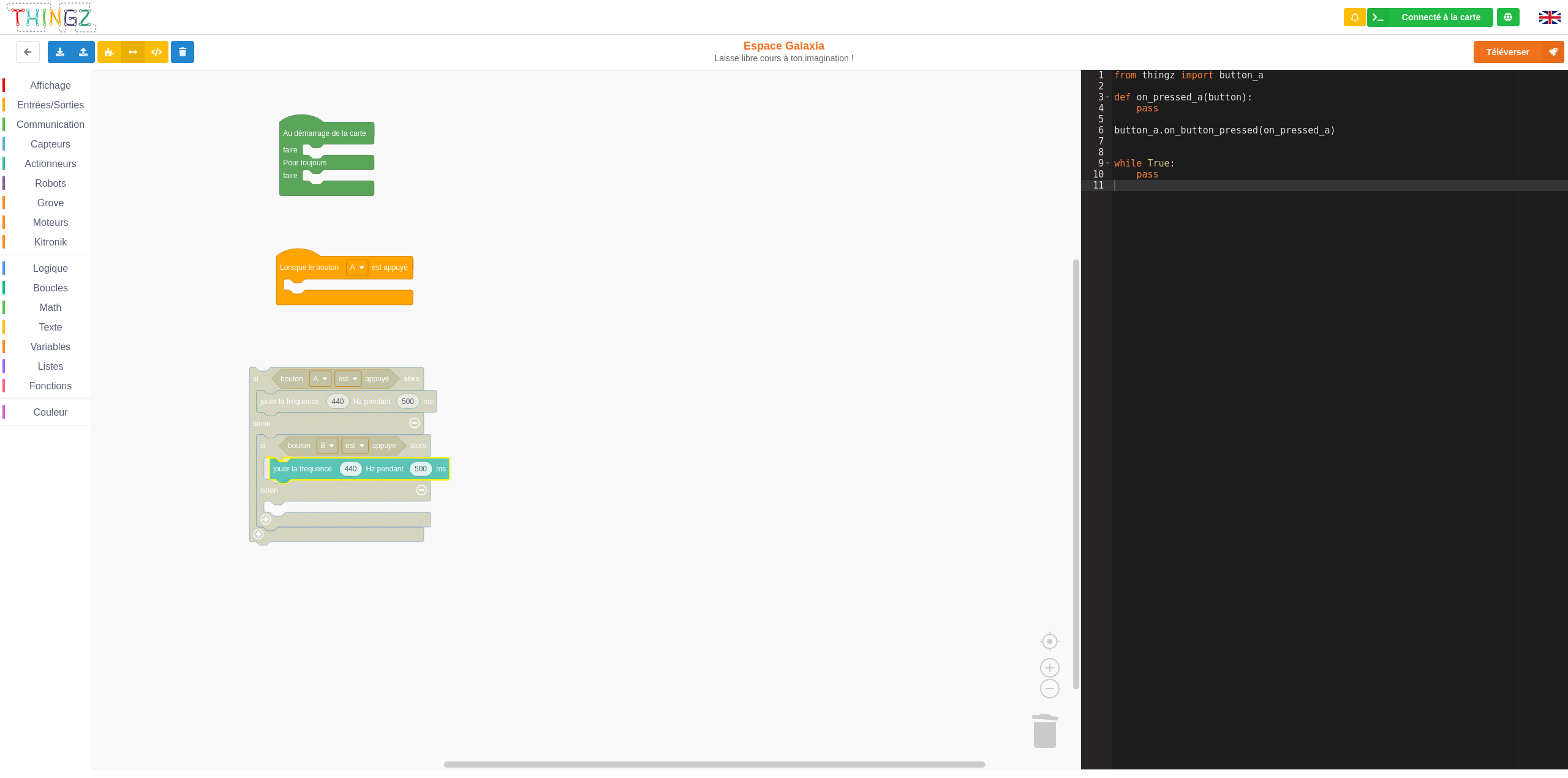
click at [321, 473] on div "Affichage Entrées/Sorties Communication Capteurs Actionneurs Robots Grove Moteu…" at bounding box center [541, 420] width 1081 height 700
click at [348, 470] on text "440" at bounding box center [346, 468] width 12 height 9
type input "1"
type input "600"
click at [483, 547] on rect "Espace de travail de Blocky" at bounding box center [541, 420] width 1081 height 700
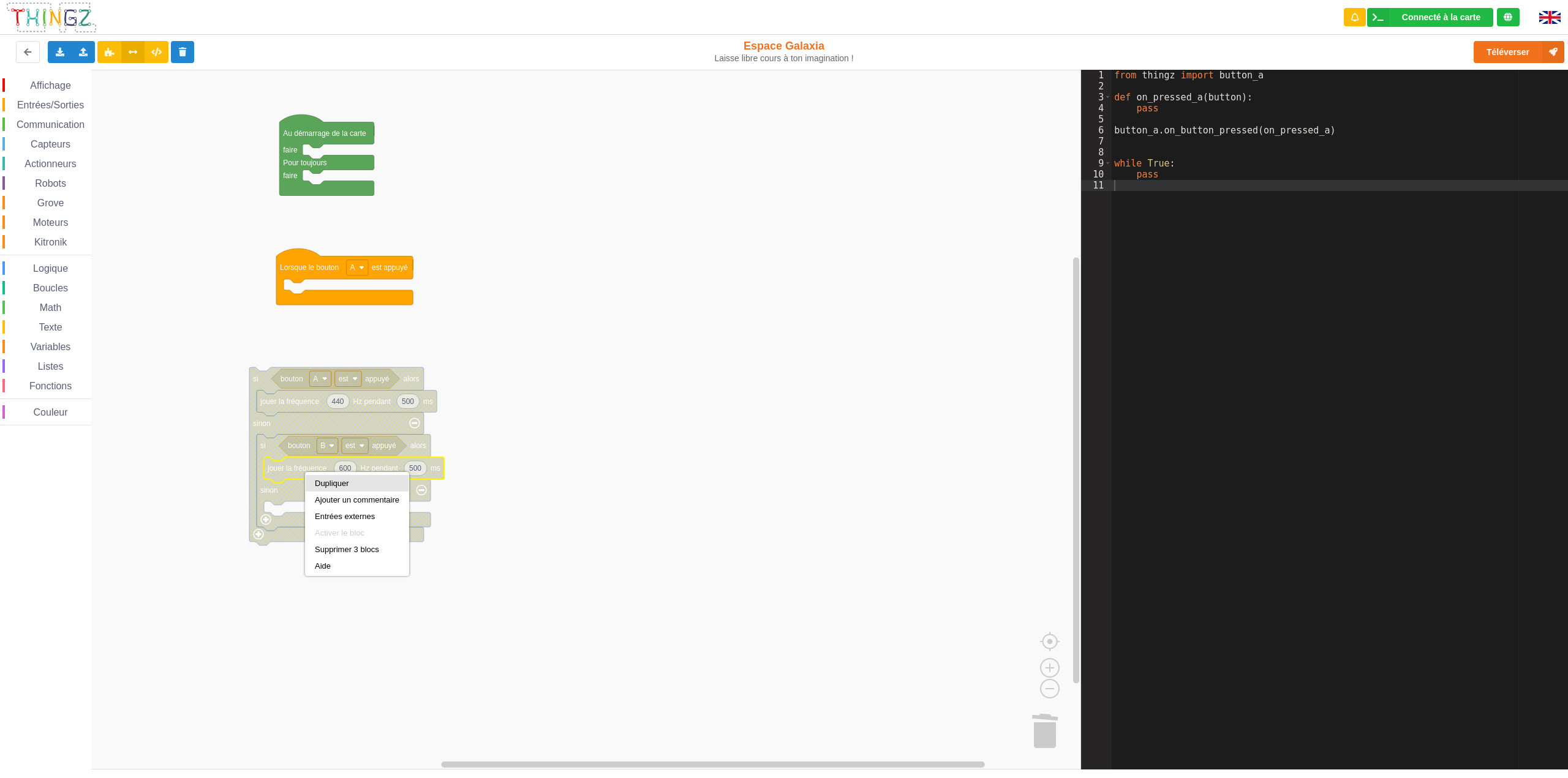
click at [330, 484] on div "Dupliquer" at bounding box center [357, 484] width 84 height 9
click at [69, 162] on span "Actionneurs" at bounding box center [51, 164] width 56 height 10
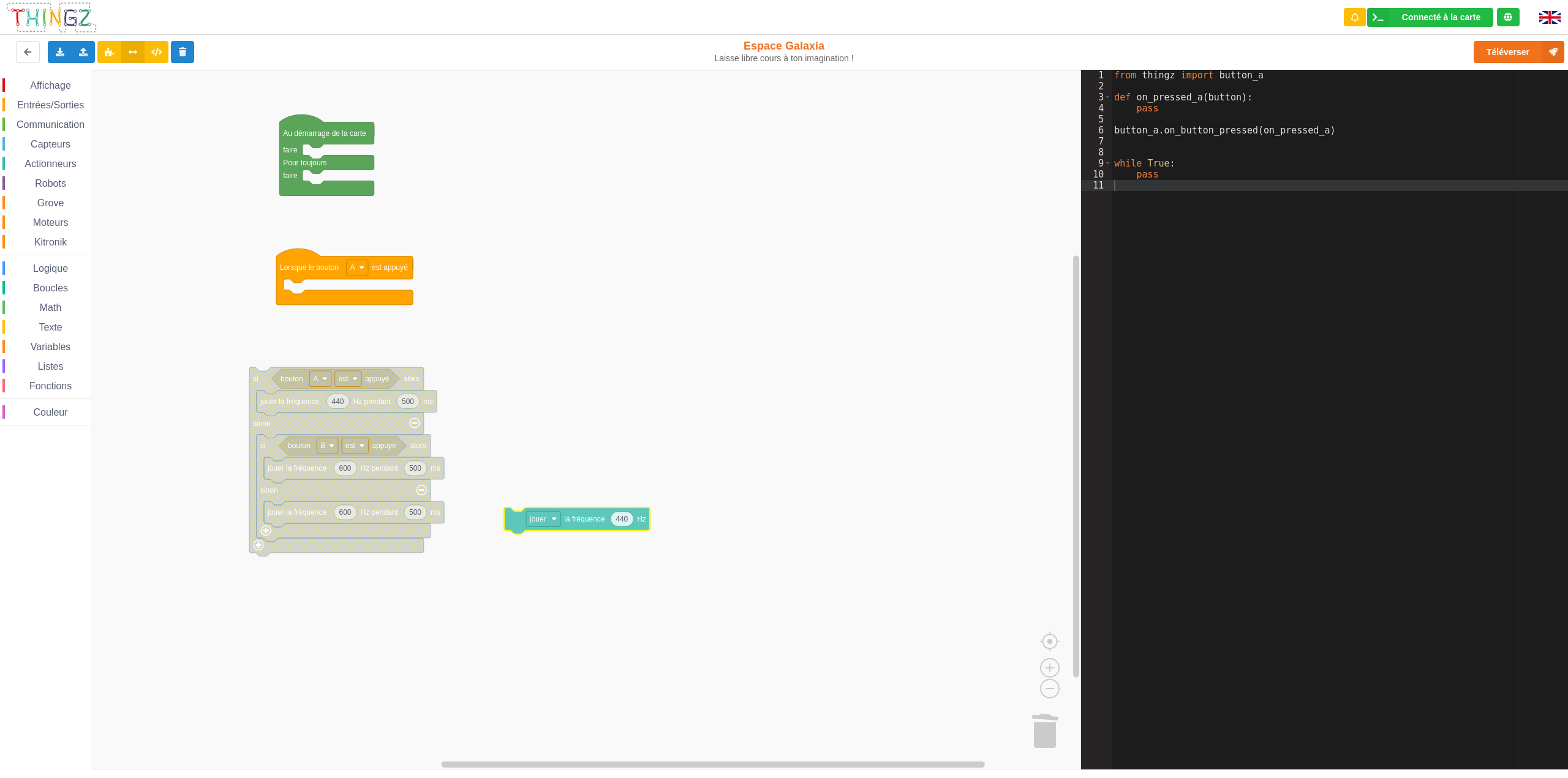
click at [520, 523] on div "Affichage Entrées/Sorties Communication Capteurs Actionneurs Robots Grove Moteu…" at bounding box center [541, 420] width 1081 height 700
click at [555, 520] on image "Espace de travail de Blocky" at bounding box center [554, 519] width 5 height 5
click at [557, 560] on div "arrêter de jouer" at bounding box center [548, 565] width 55 height 9
click at [601, 445] on rect "Espace de travail de Blocky" at bounding box center [541, 420] width 1081 height 700
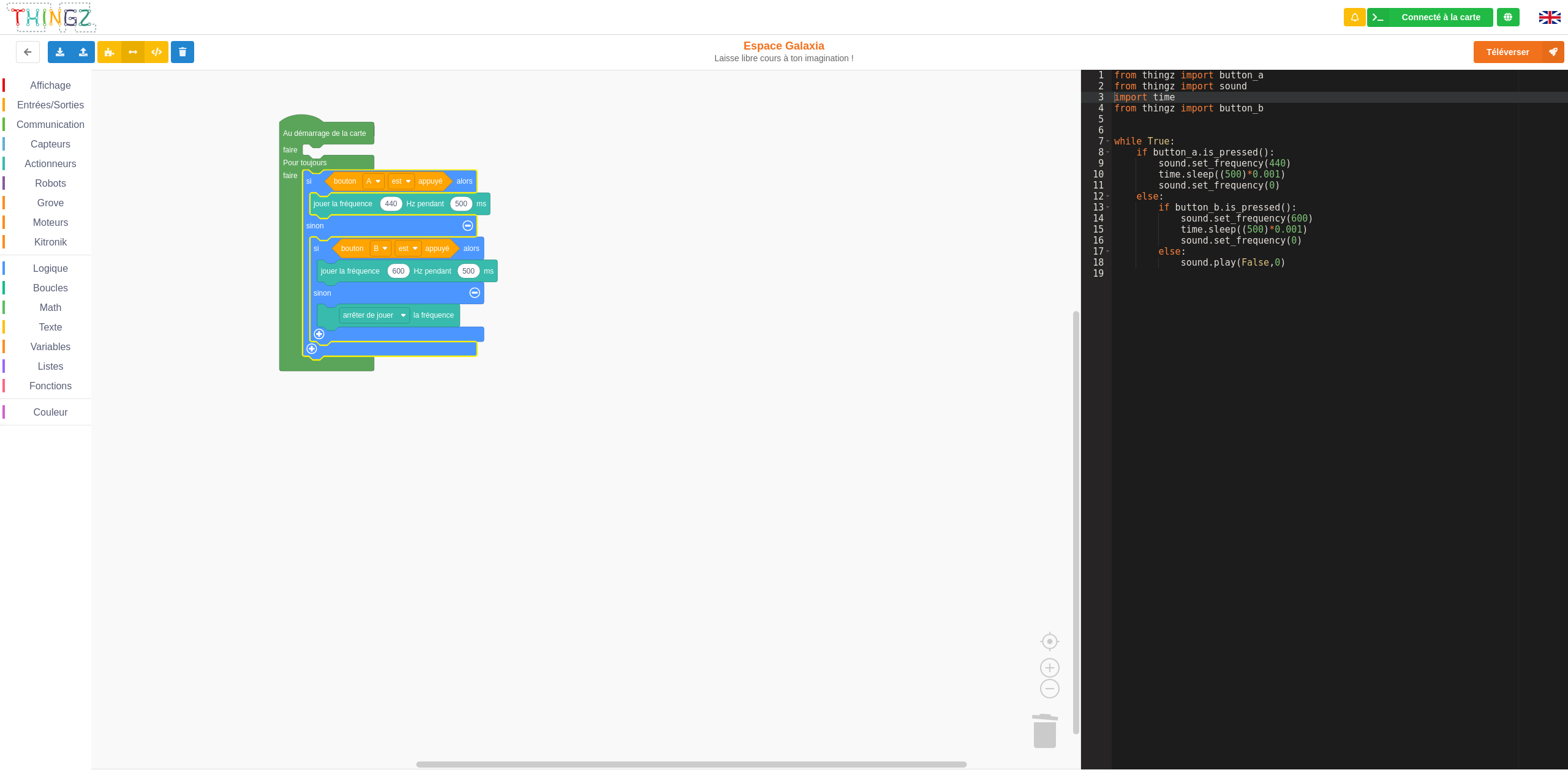
click at [714, 310] on rect "Espace de travail de Blocky" at bounding box center [541, 420] width 1081 height 700
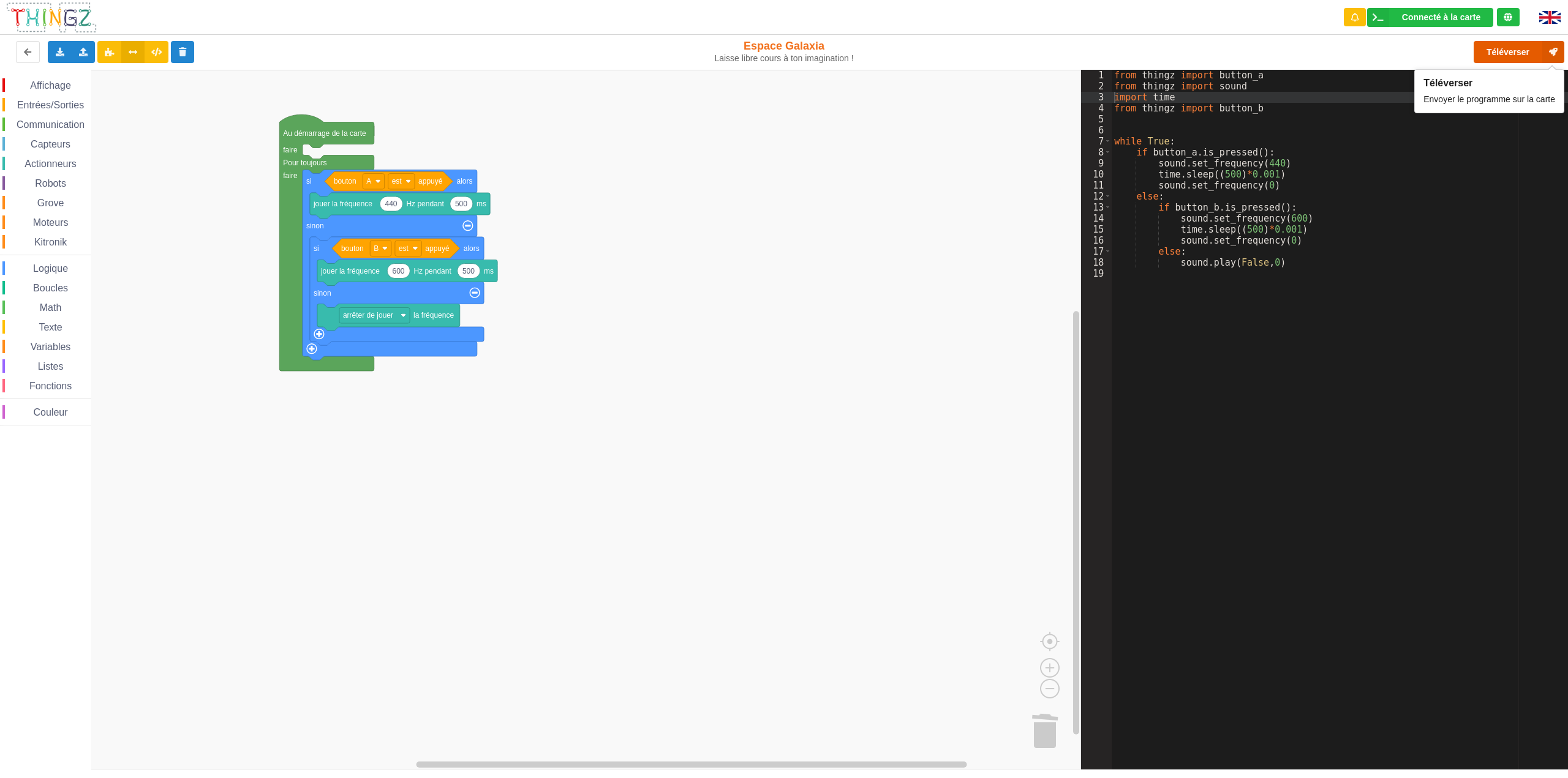
click at [979, 53] on button "Téléverser" at bounding box center [1519, 52] width 90 height 22
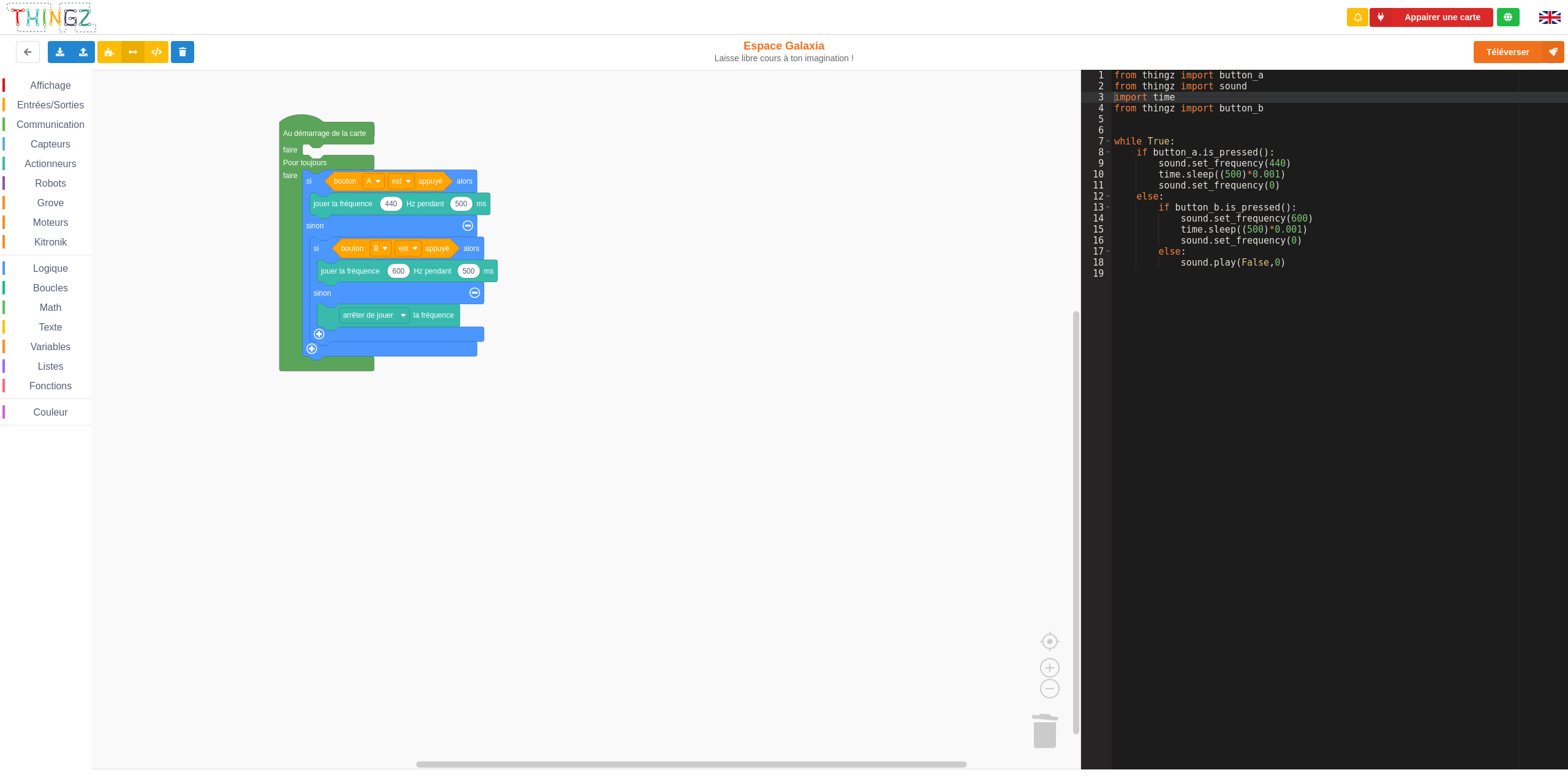
click at [56, 168] on span "Actionneurs" at bounding box center [51, 164] width 56 height 10
click at [732, 371] on rect "Espace de travail de Blocky" at bounding box center [541, 420] width 1081 height 700
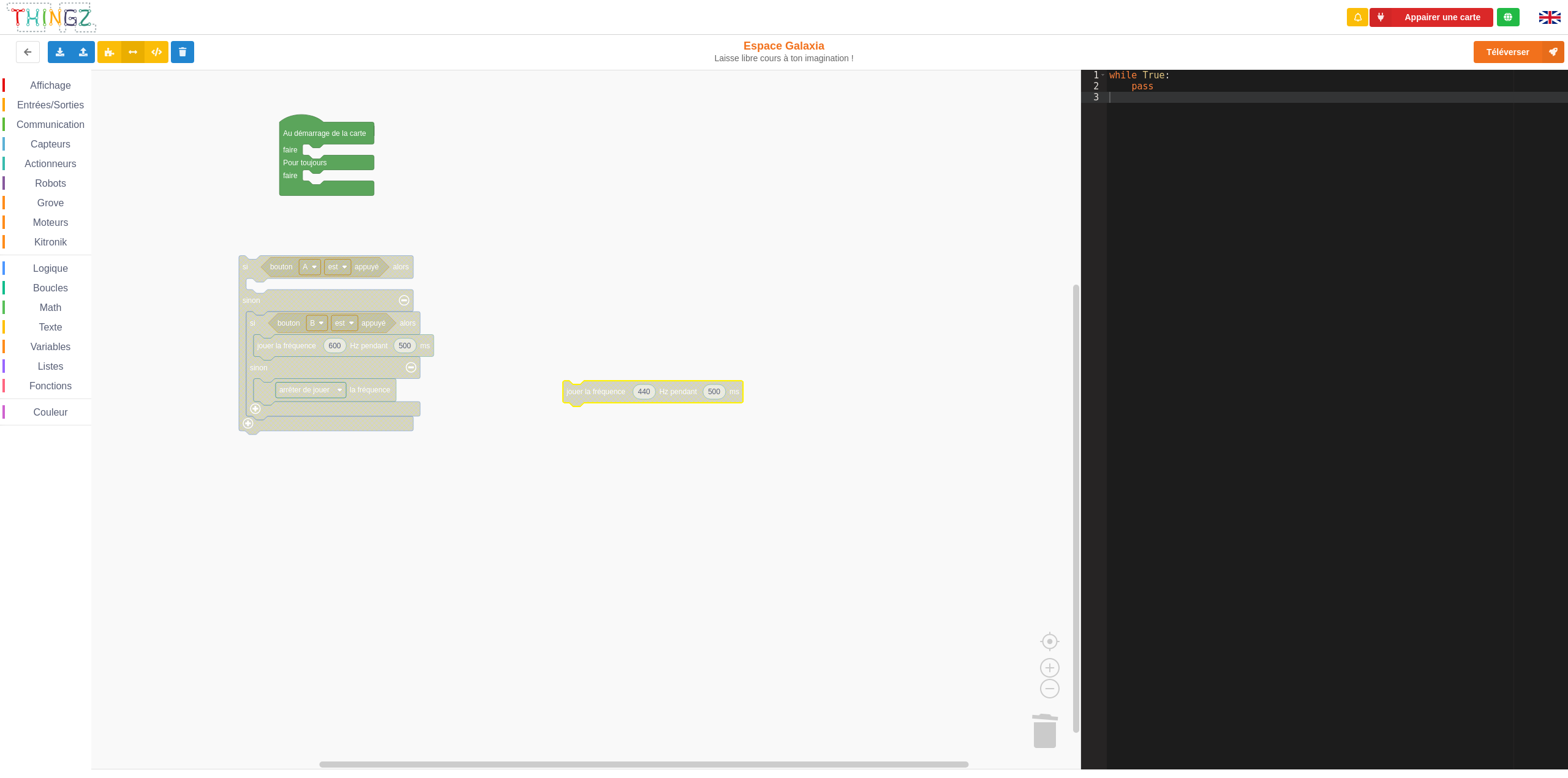
click at [56, 86] on span "Affichage" at bounding box center [50, 85] width 44 height 10
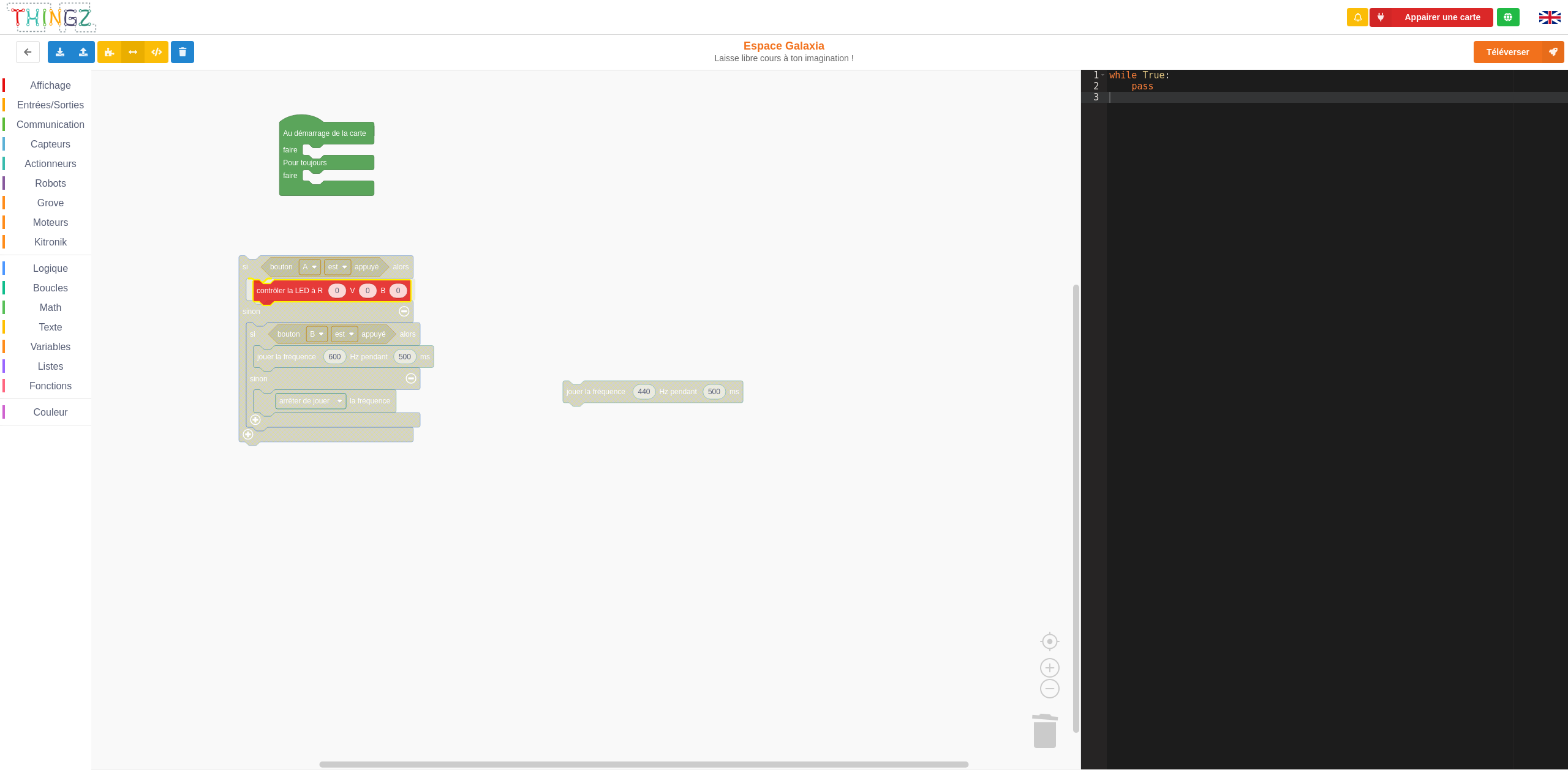
click at [264, 294] on div "Affichage Entrées/Sorties Communication Capteurs Actionneurs Robots Grove Moteu…" at bounding box center [541, 420] width 1081 height 700
click at [317, 307] on div "Dupliquer" at bounding box center [330, 308] width 84 height 9
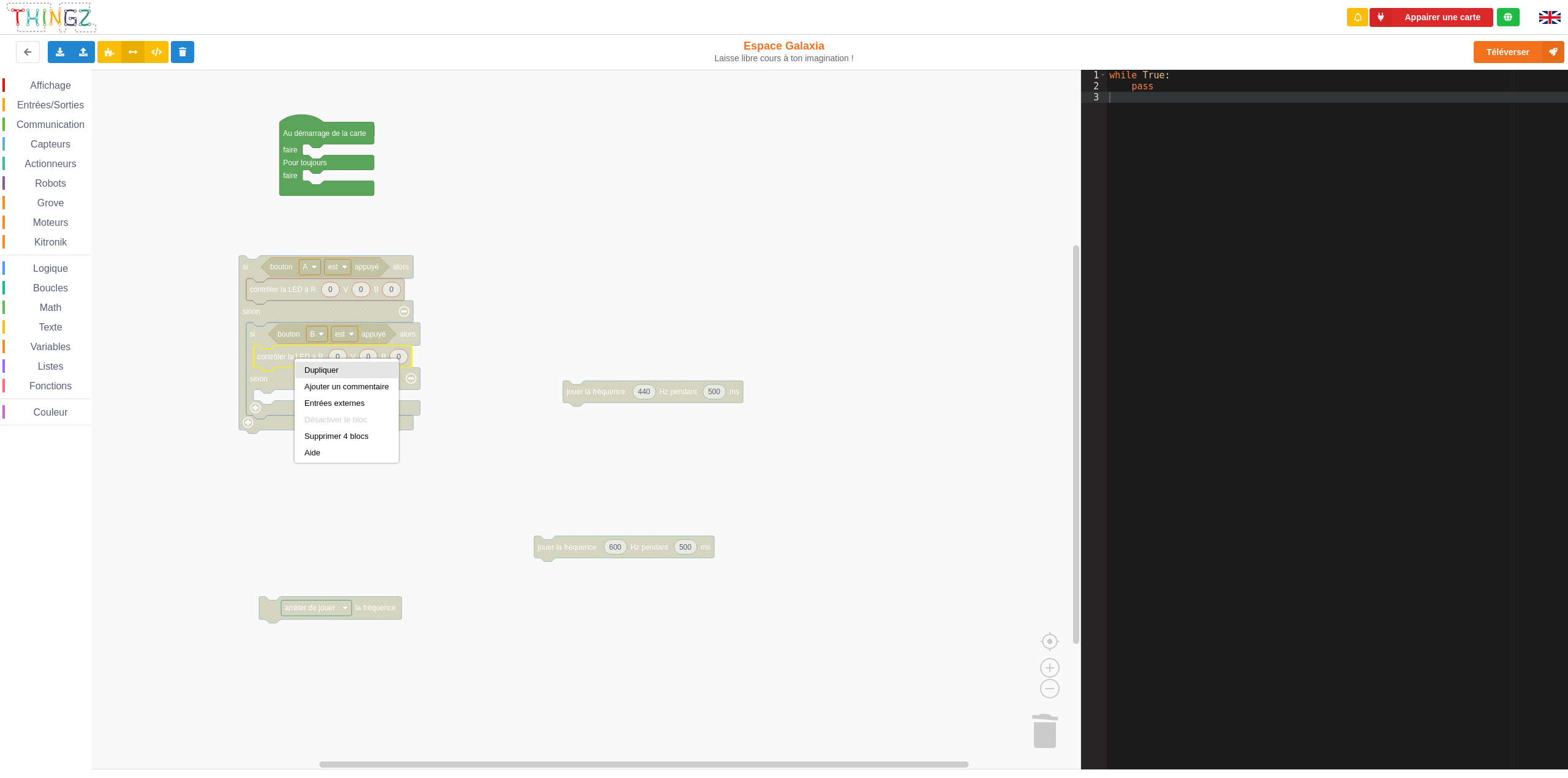
click at [354, 371] on div "Dupliquer" at bounding box center [347, 370] width 84 height 9
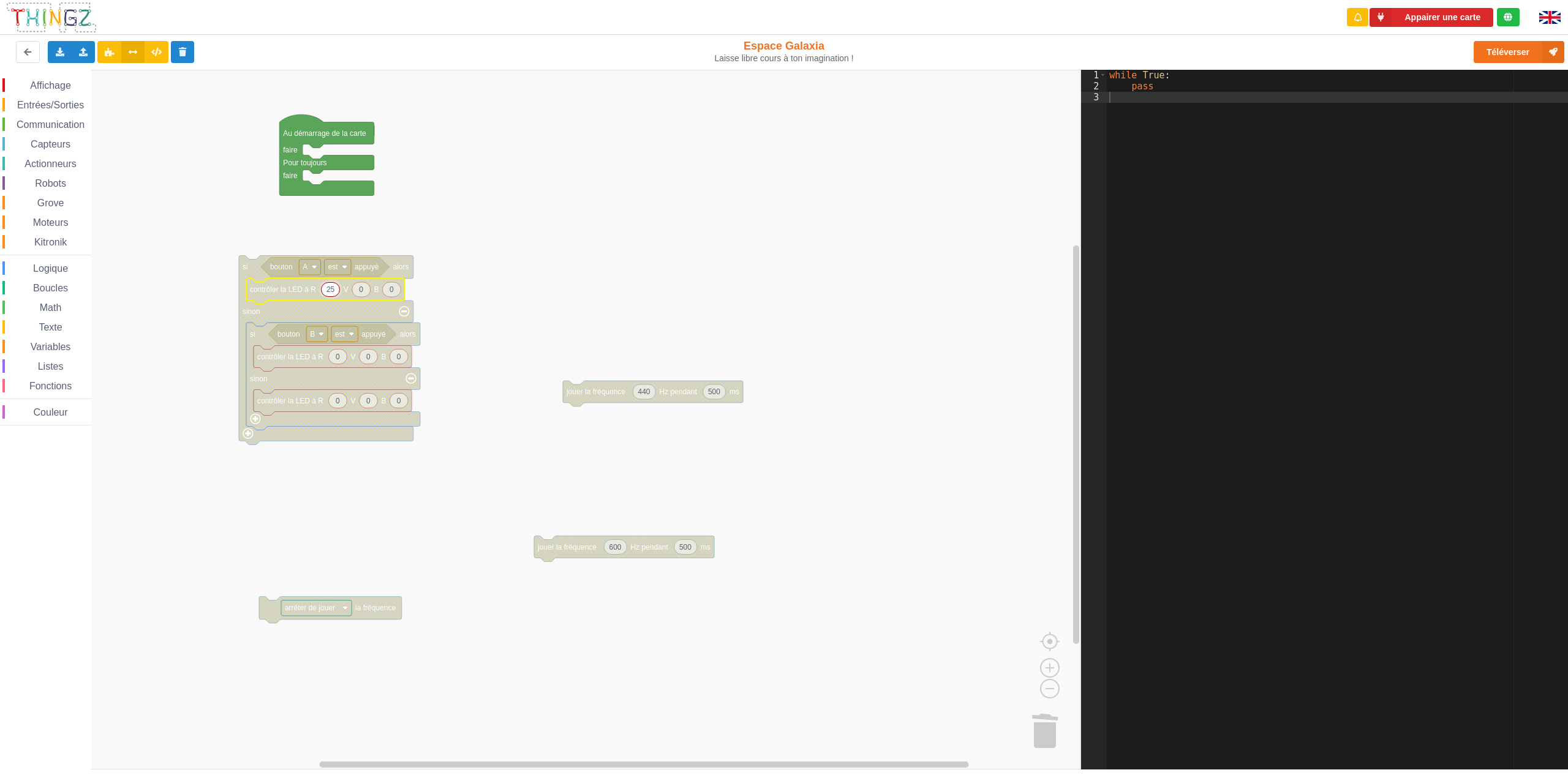
type input "255"
type input "2"
type input "0"
type input "255"
click at [406, 505] on rect "Espace de travail de Blocky" at bounding box center [541, 420] width 1081 height 700
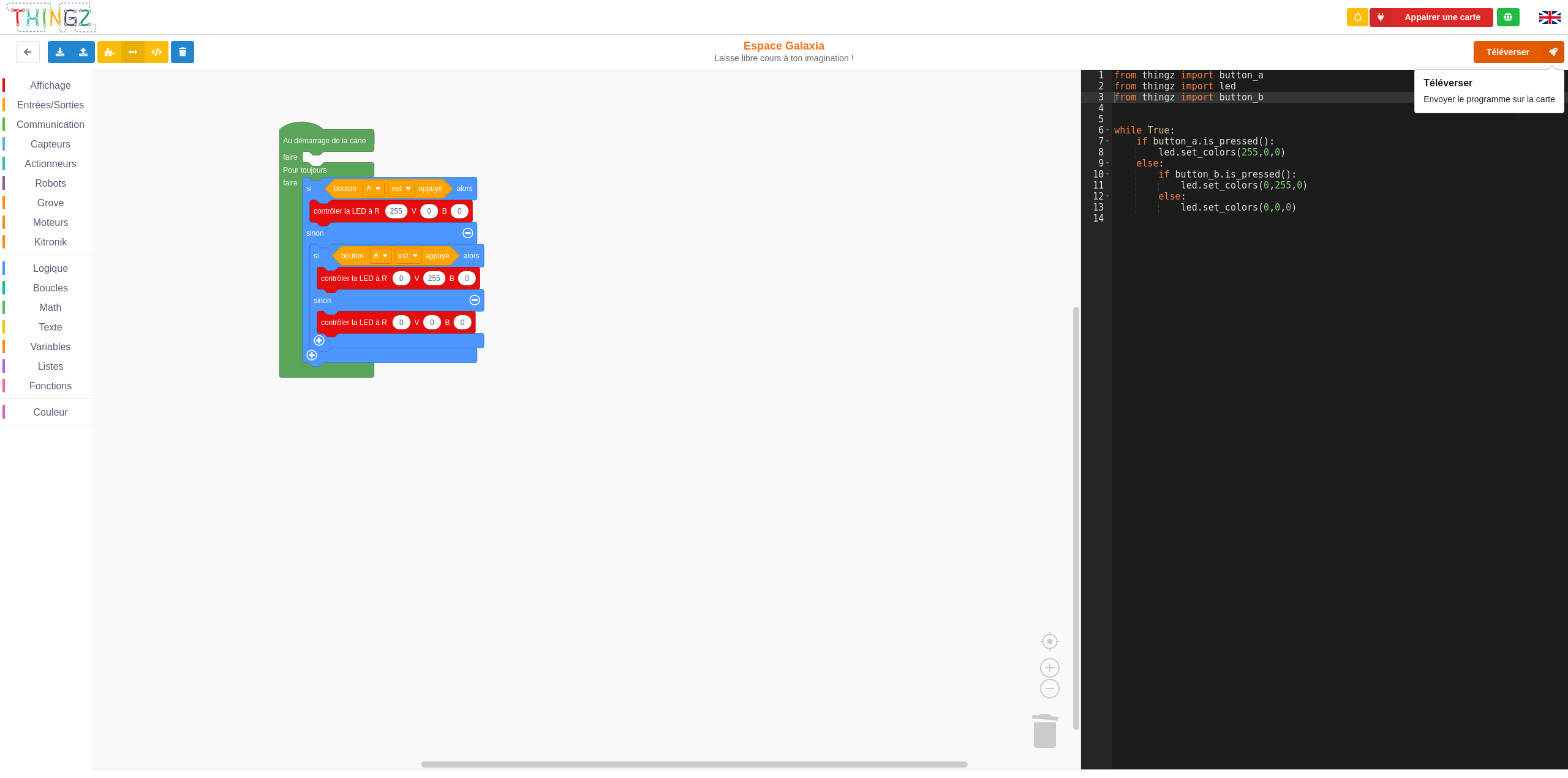
click at [979, 54] on button "Téléverser" at bounding box center [1519, 52] width 90 height 22
click at [979, 58] on button "Téléverser" at bounding box center [1519, 52] width 90 height 22
click at [800, 348] on rect "Espace de travail de Blocky" at bounding box center [541, 420] width 1081 height 700
click at [979, 42] on button "Téléverser" at bounding box center [1519, 52] width 90 height 22
click at [979, 56] on button "Téléverser" at bounding box center [1519, 52] width 90 height 22
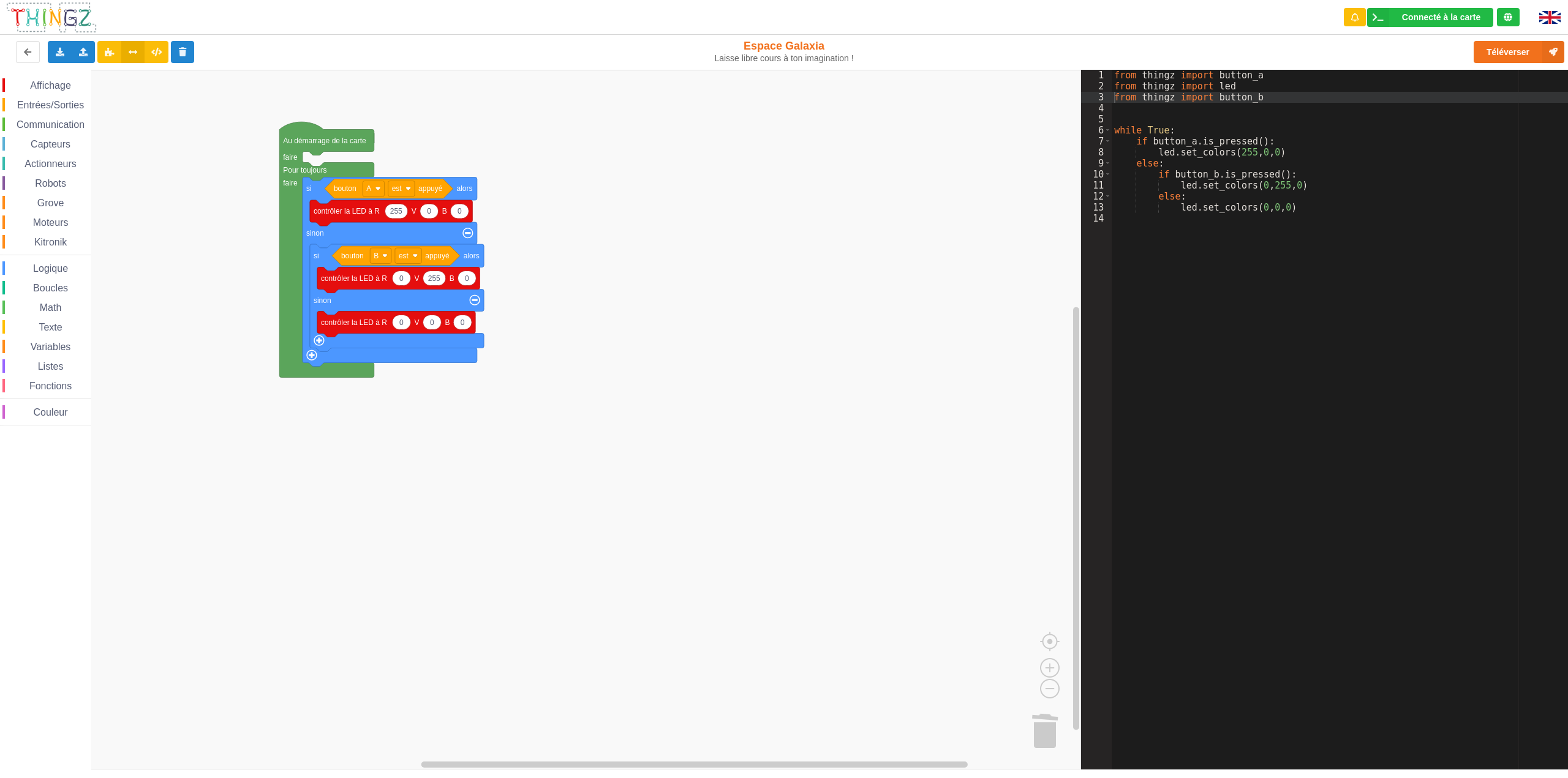
click at [618, 404] on rect "Espace de travail de Blocky" at bounding box center [541, 420] width 1081 height 700
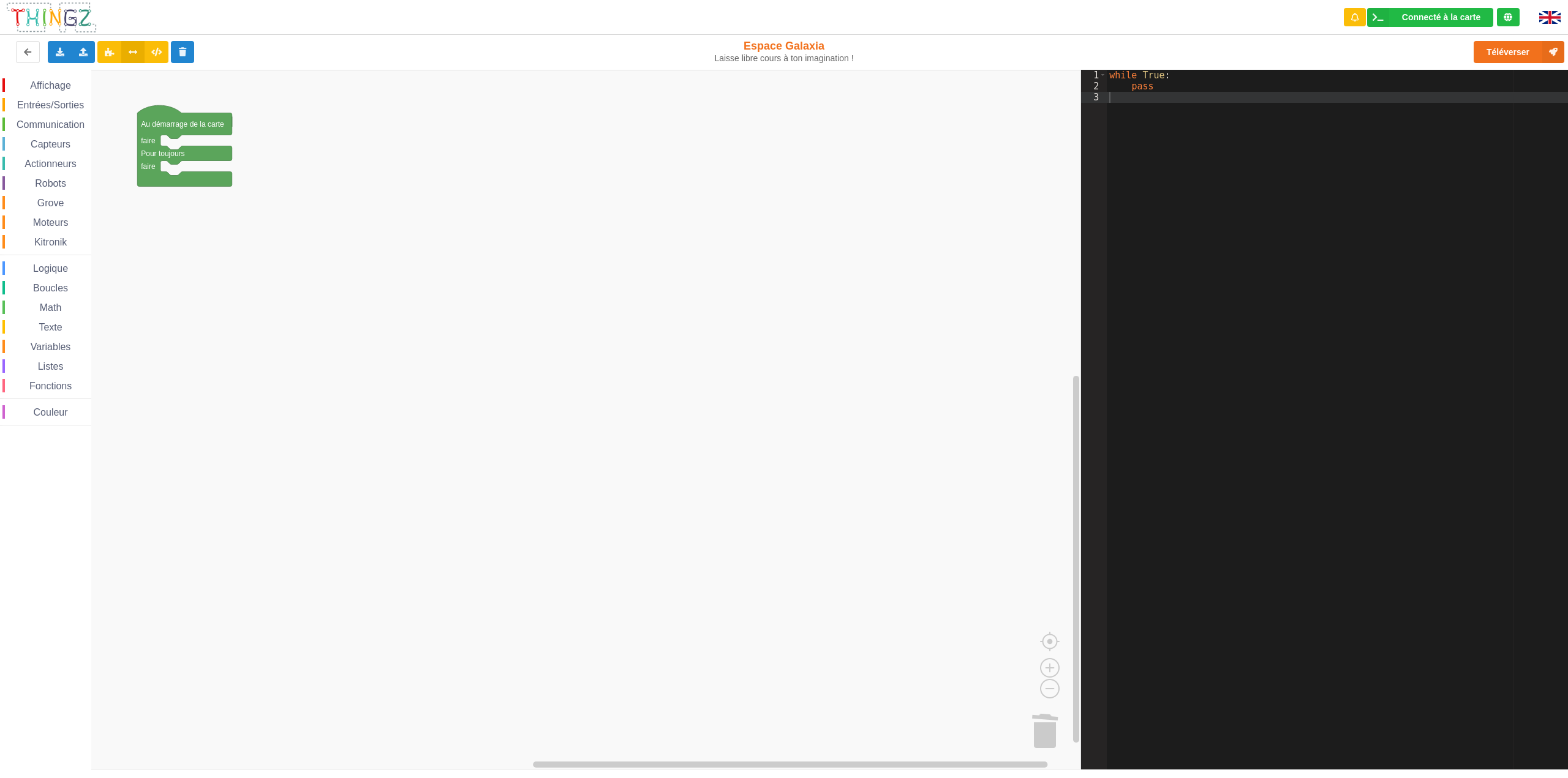
click at [63, 147] on span "Capteurs" at bounding box center [51, 143] width 44 height 10
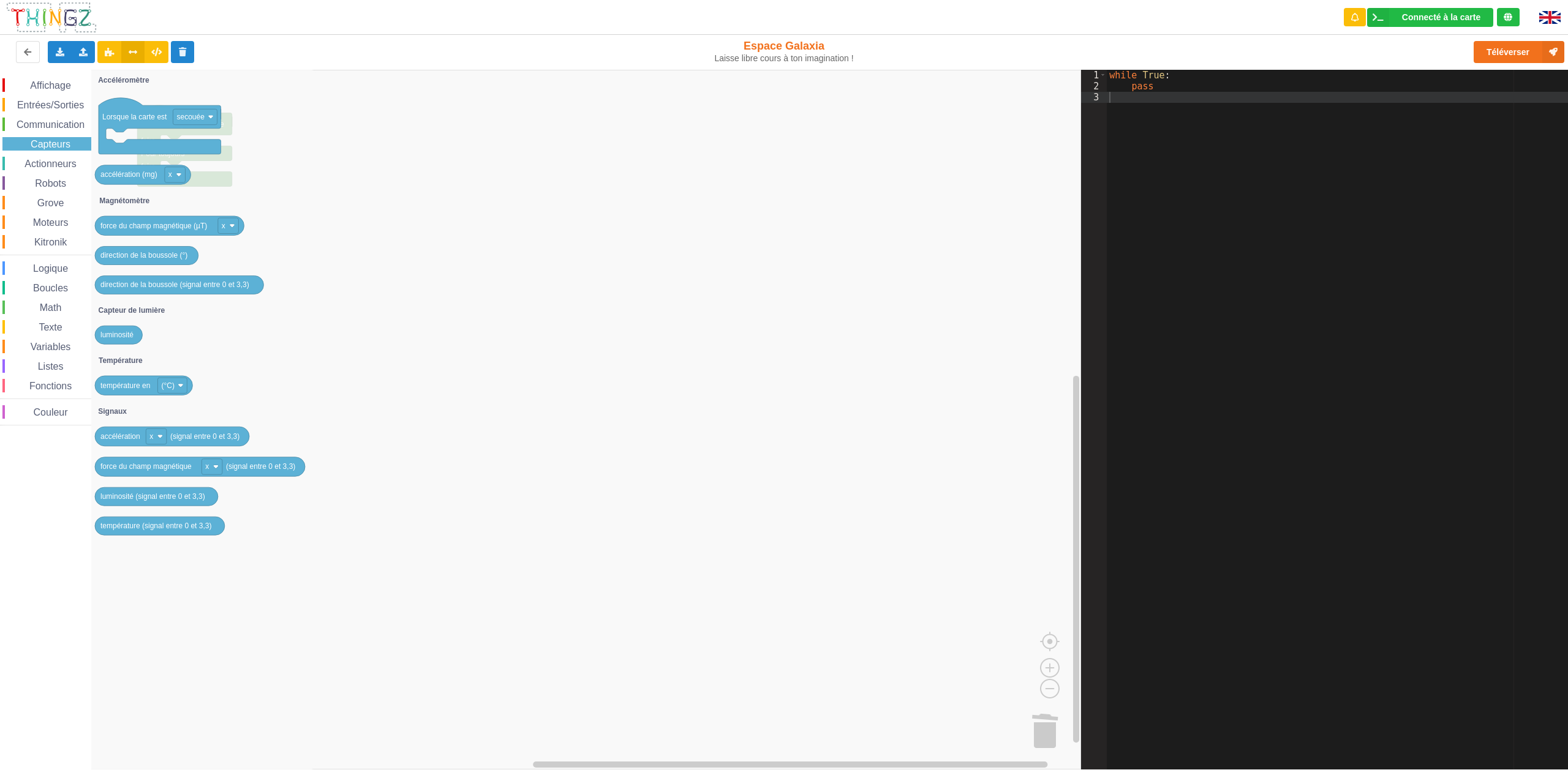
click at [60, 100] on span "Entrées/Sorties" at bounding box center [51, 104] width 70 height 10
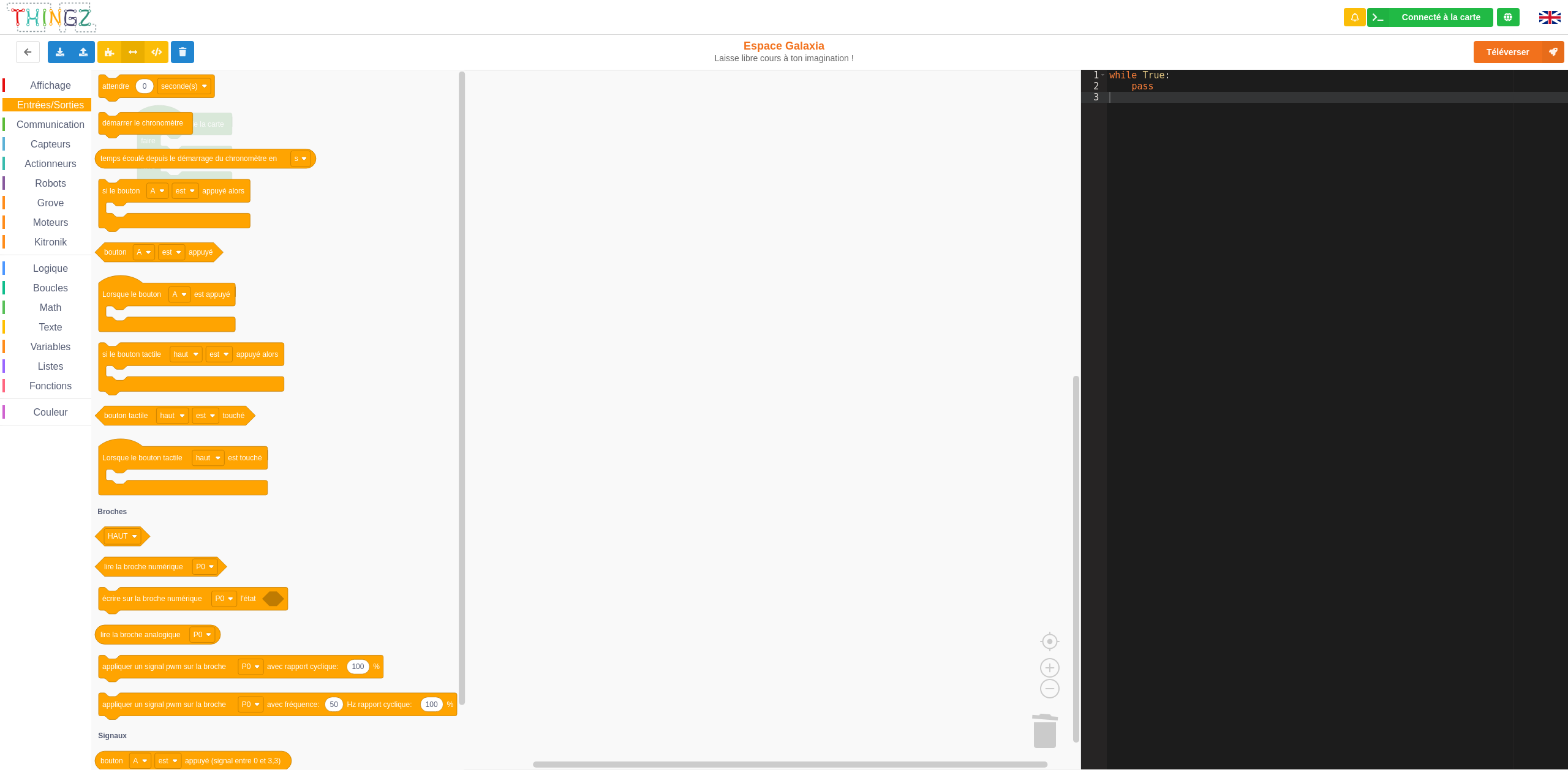
click at [41, 143] on span "Capteurs" at bounding box center [51, 143] width 44 height 10
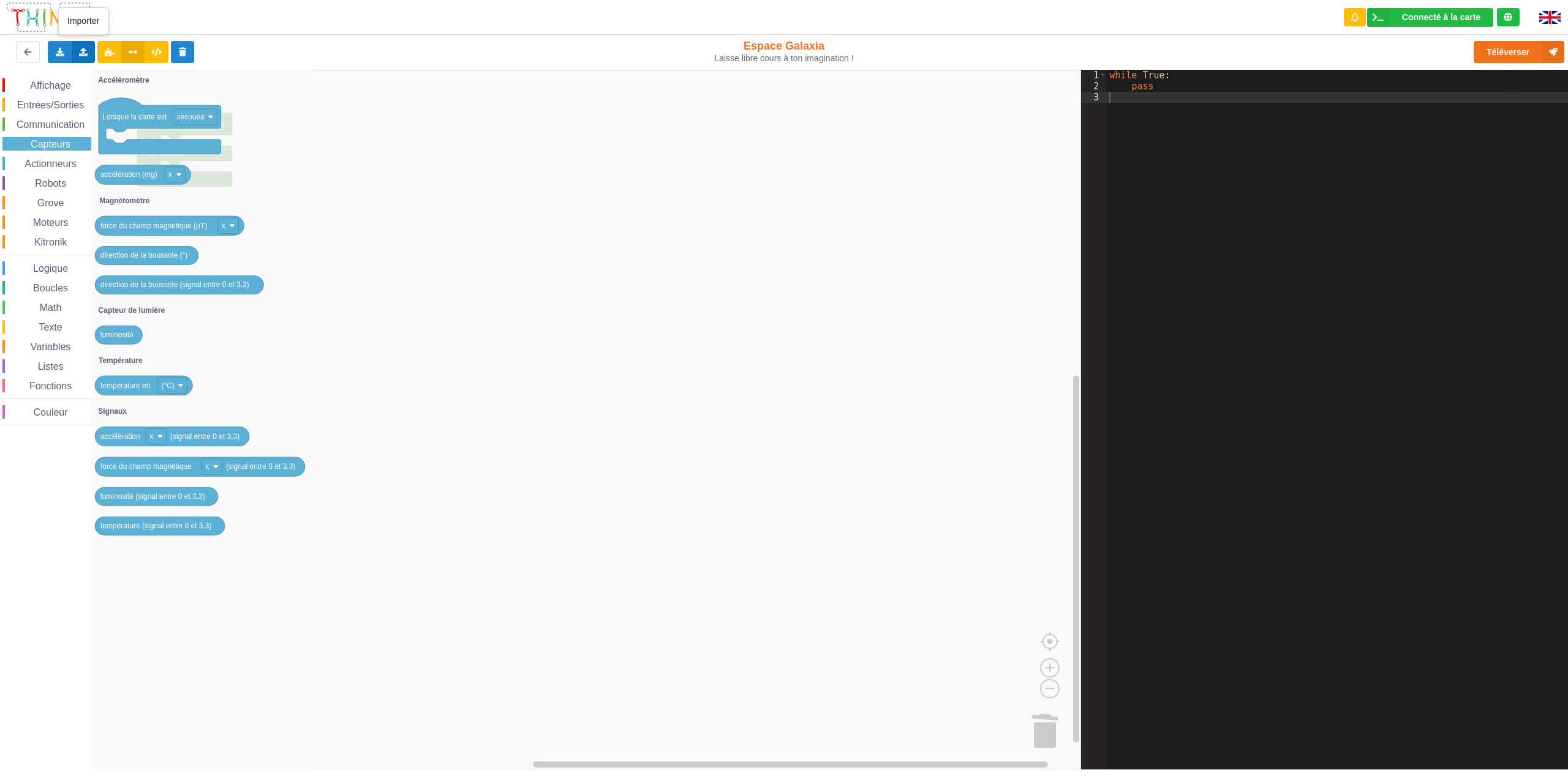
click at [81, 56] on div "Importer un assemblage de blocs Importer du code Python" at bounding box center [83, 52] width 24 height 22
click at [196, 74] on span "Importer un assemblage de blocs" at bounding box center [168, 75] width 127 height 10
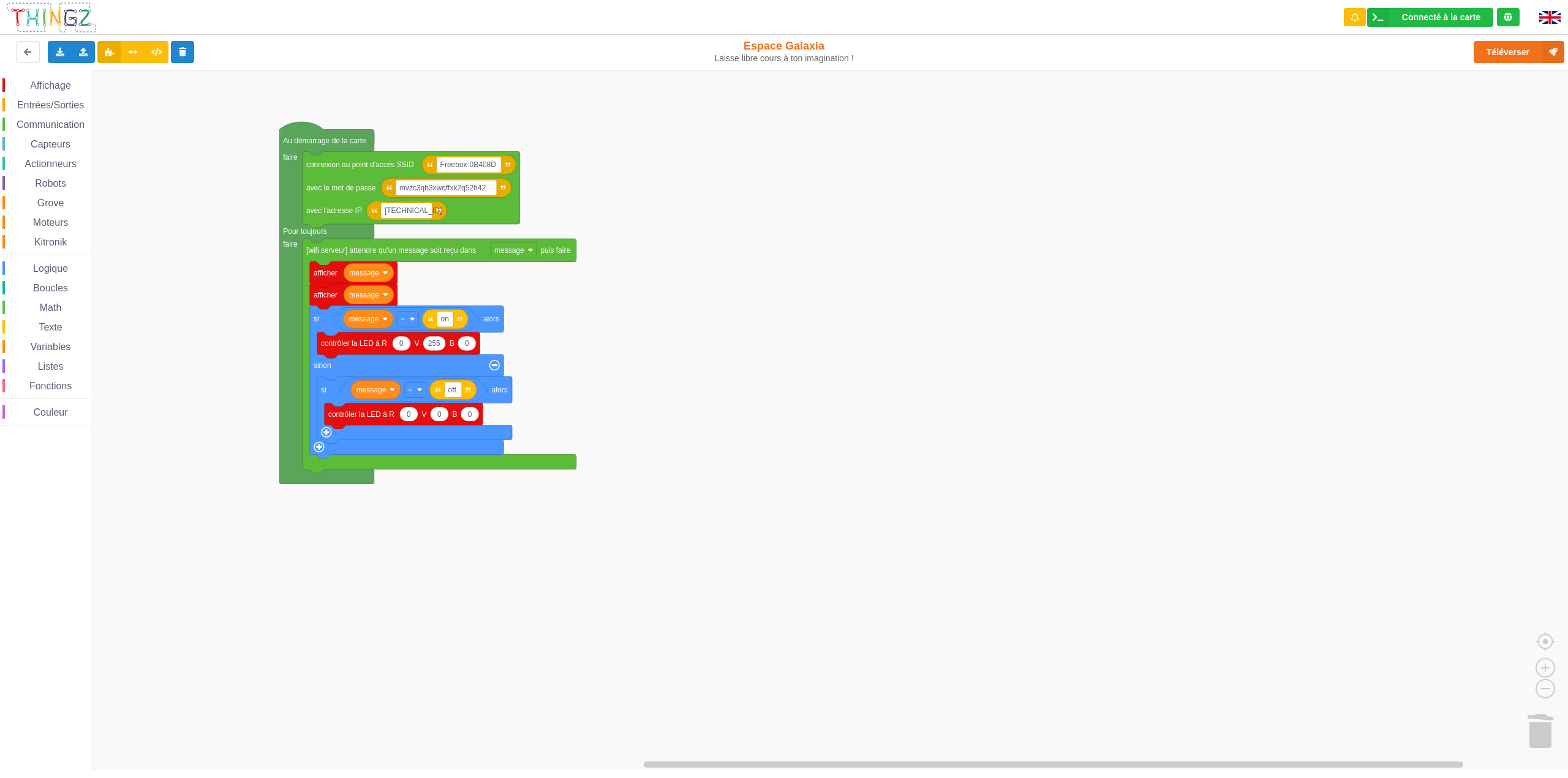
click at [454, 618] on rect "Espace de travail de Blocky" at bounding box center [788, 420] width 1577 height 700
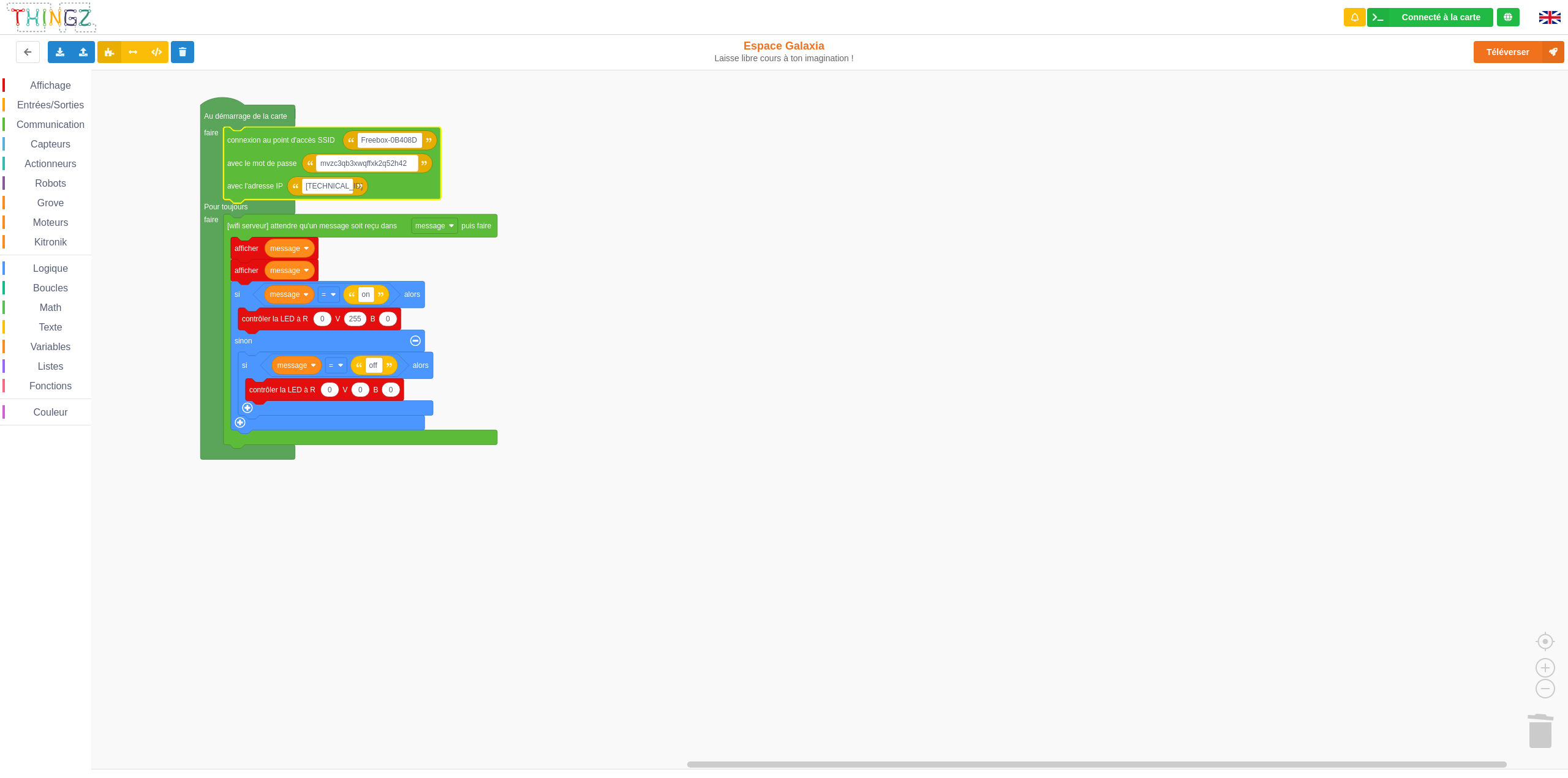
click at [383, 167] on text "mvzc3qb3xwqffxk2q52h42" at bounding box center [364, 163] width 87 height 9
type input "motdepasse"
click at [417, 141] on rect "Espace de travail de Blocky" at bounding box center [389, 140] width 65 height 16
type input "nom du reseau"
click at [314, 186] on text "[TECHNICAL_ID]" at bounding box center [333, 186] width 57 height 9
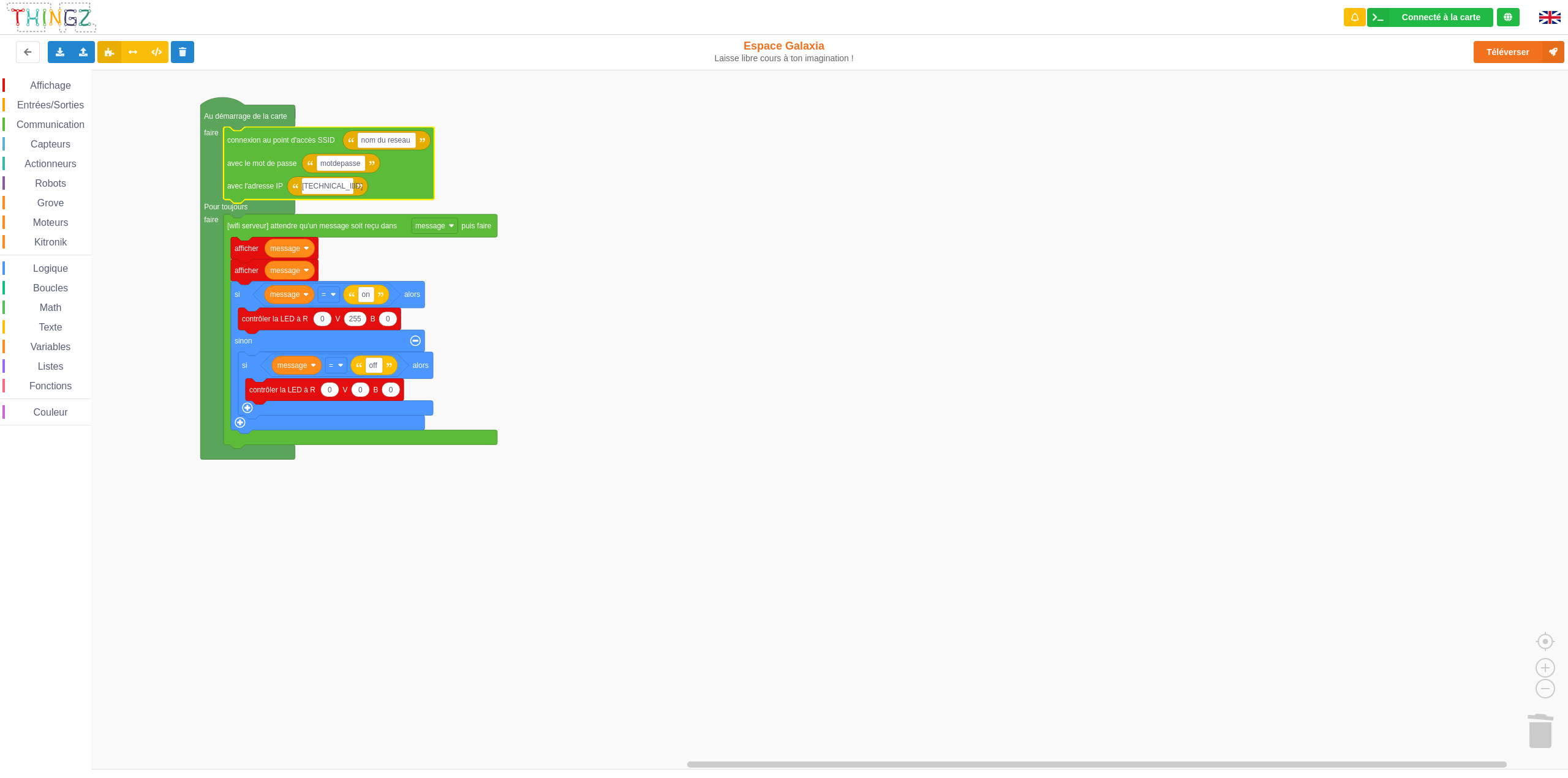
type input "[TECHNICAL_ID]"
click at [643, 280] on rect "Espace de travail de Blocky" at bounding box center [788, 420] width 1577 height 700
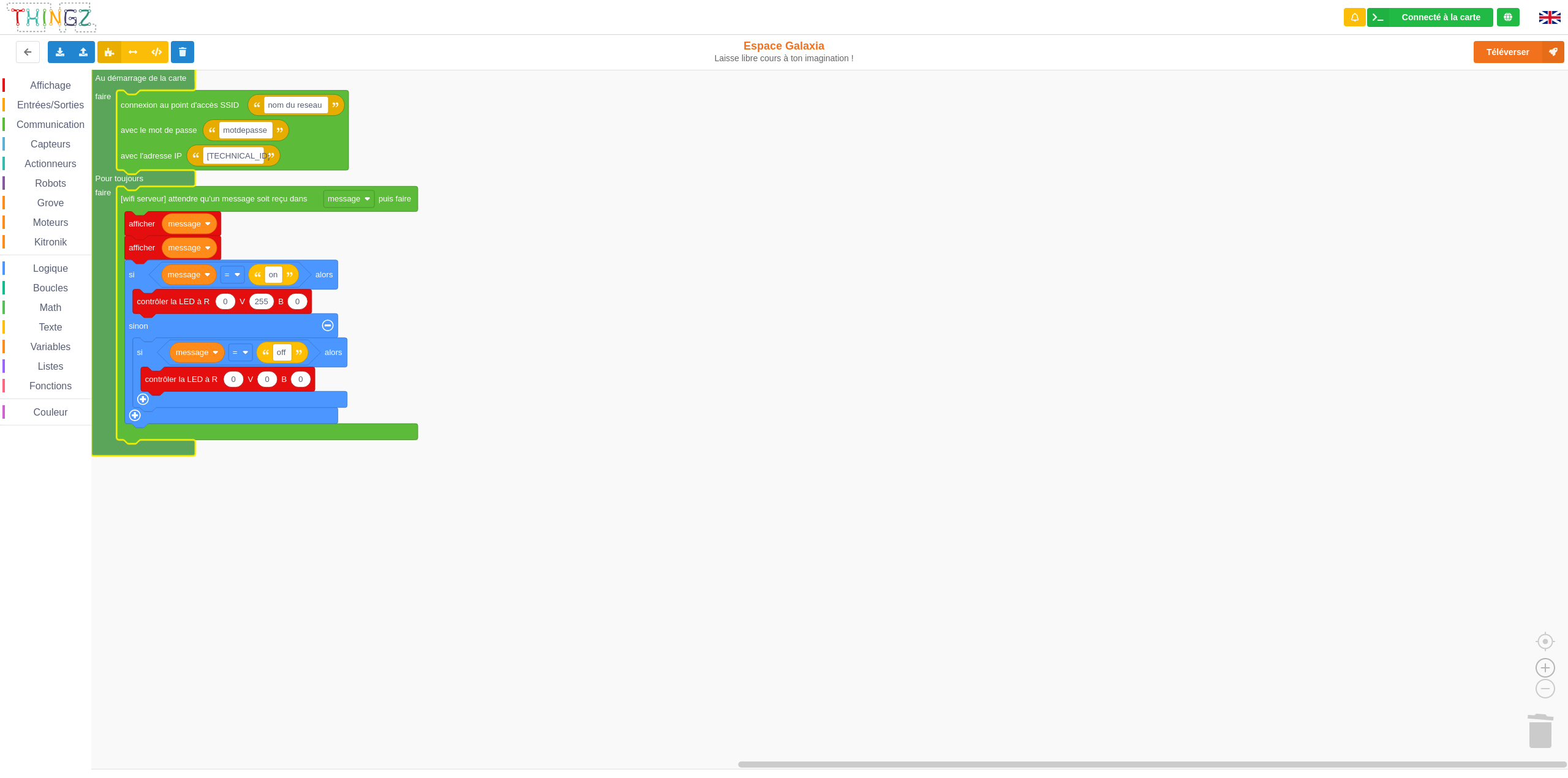
click at [979, 635] on image "Espace de travail de Blocky" at bounding box center [1545, 639] width 58 height 76
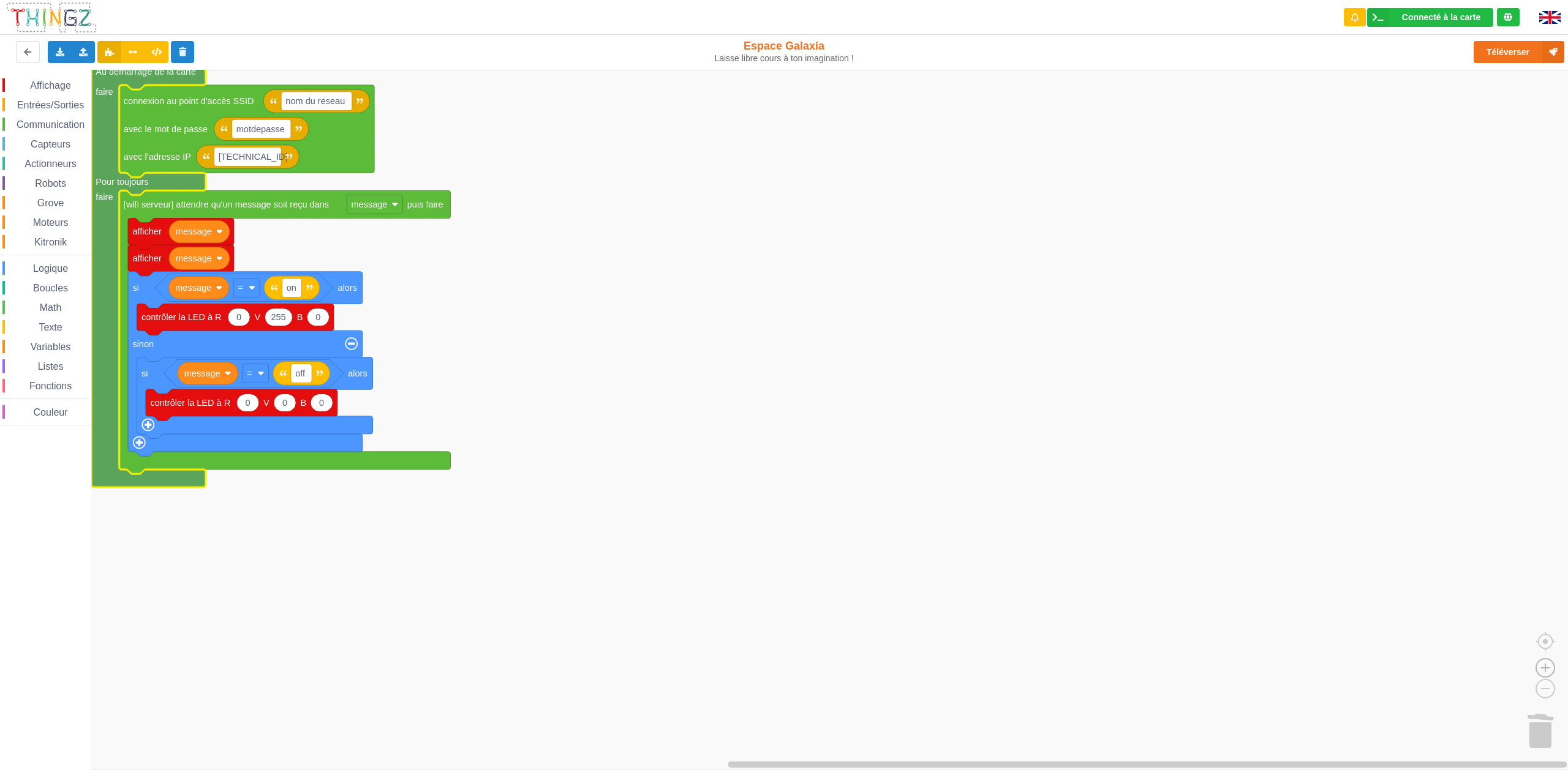
click at [979, 635] on image "Espace de travail de Blocky" at bounding box center [1545, 639] width 58 height 76
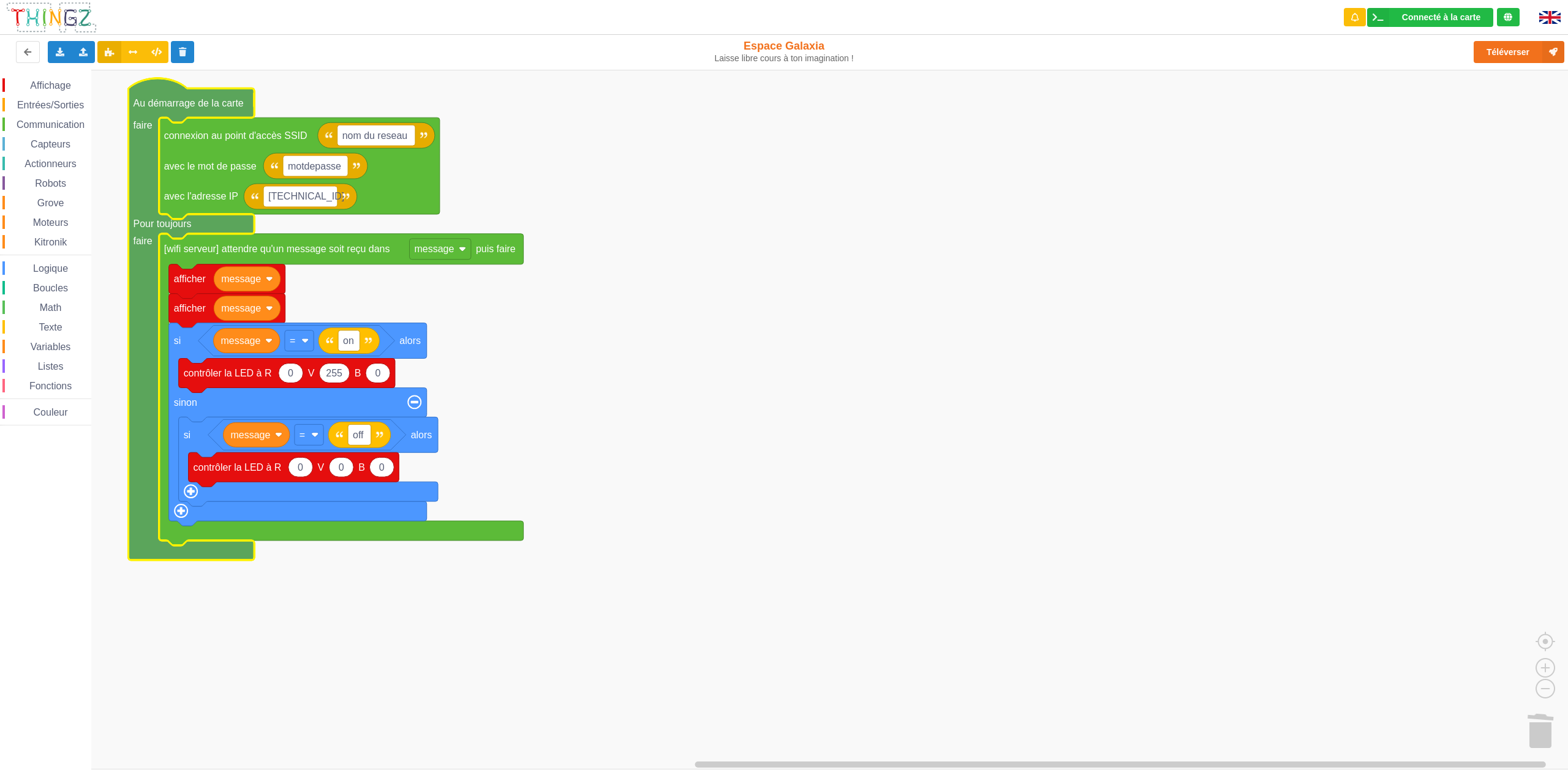
click at [820, 326] on rect "Espace de travail de Blocky" at bounding box center [788, 420] width 1577 height 700
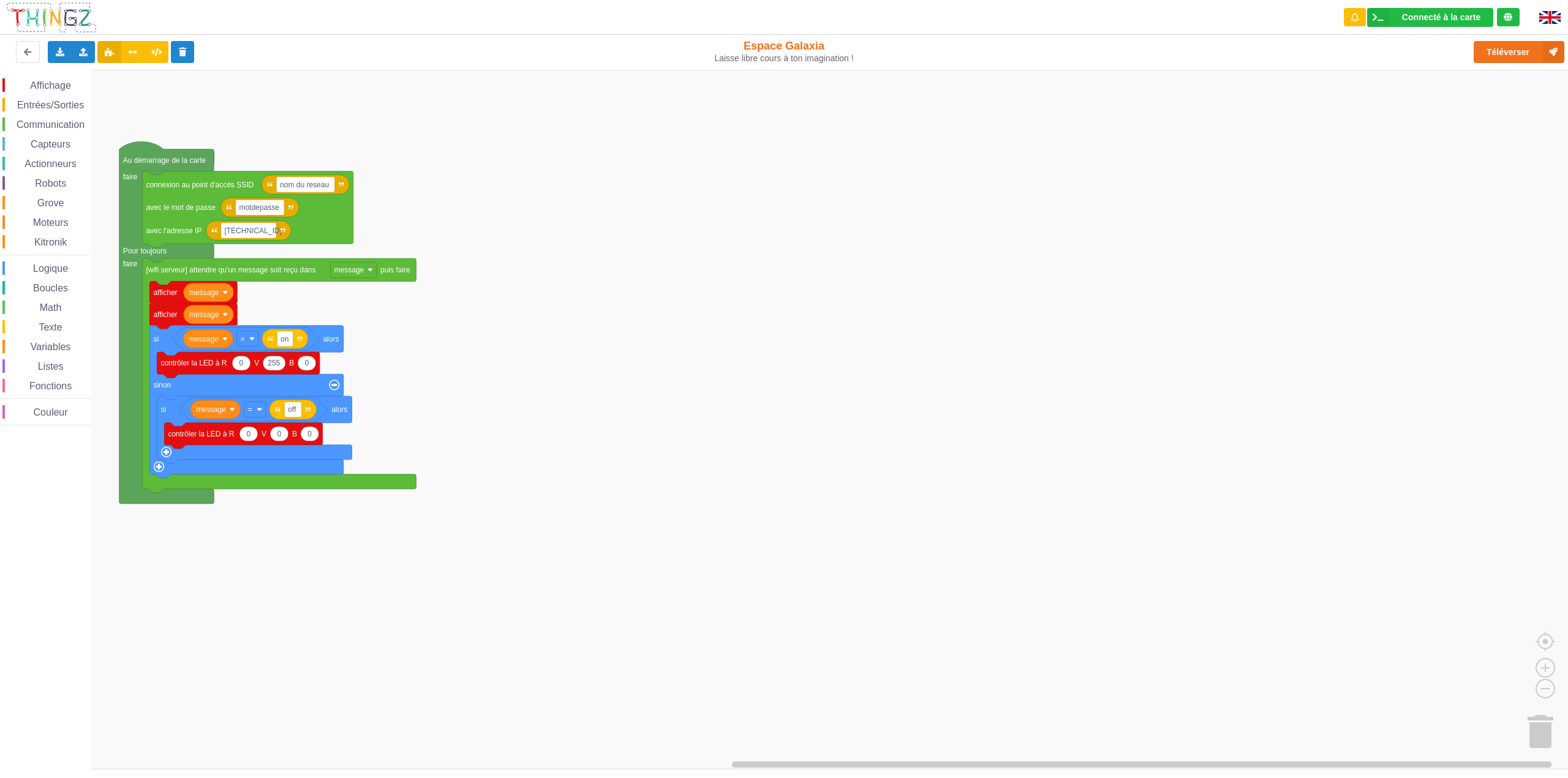
click at [547, 144] on rect "Espace de travail de Blocky" at bounding box center [788, 420] width 1577 height 700
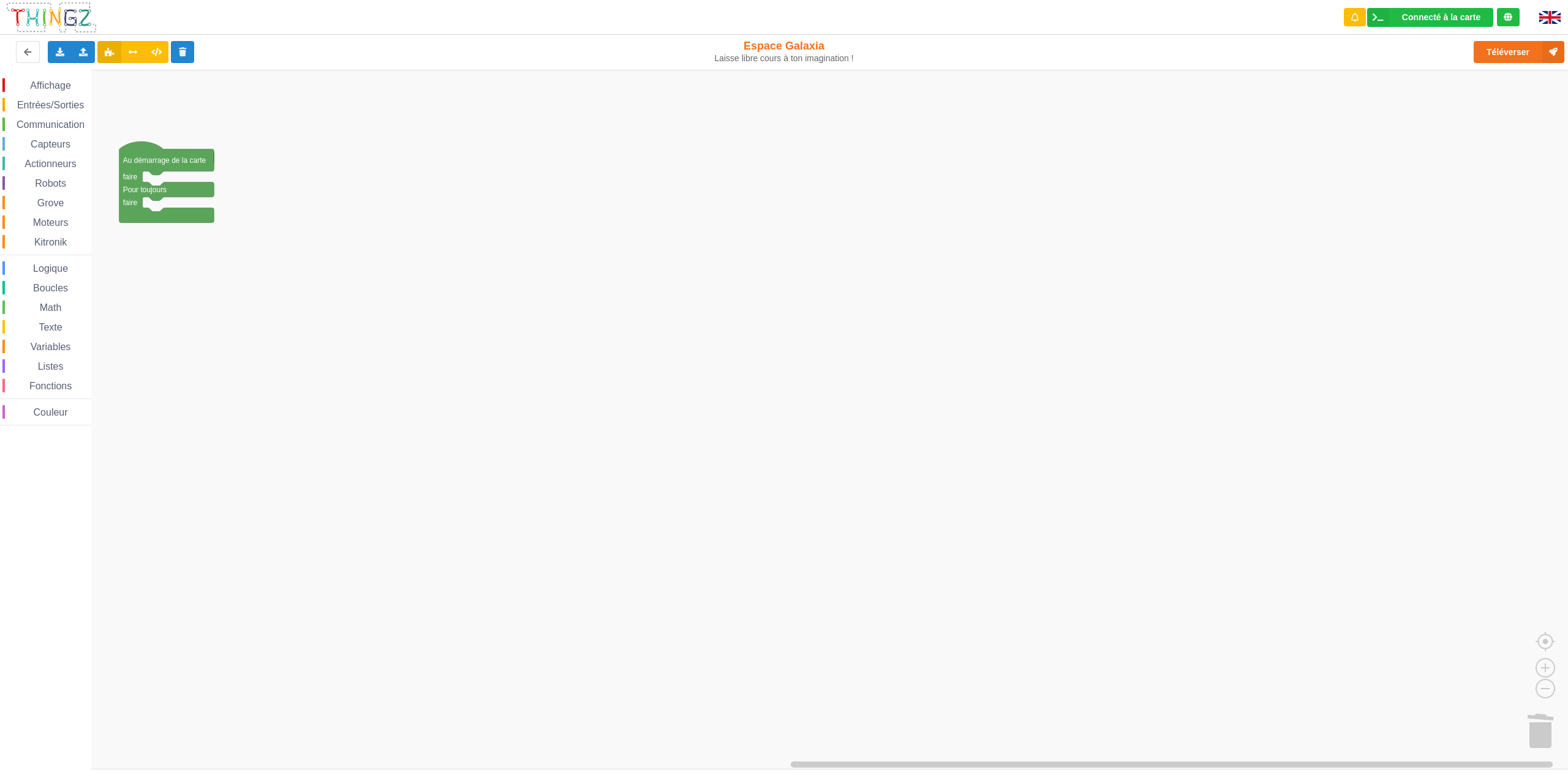
click at [43, 147] on span "Capteurs" at bounding box center [51, 143] width 44 height 10
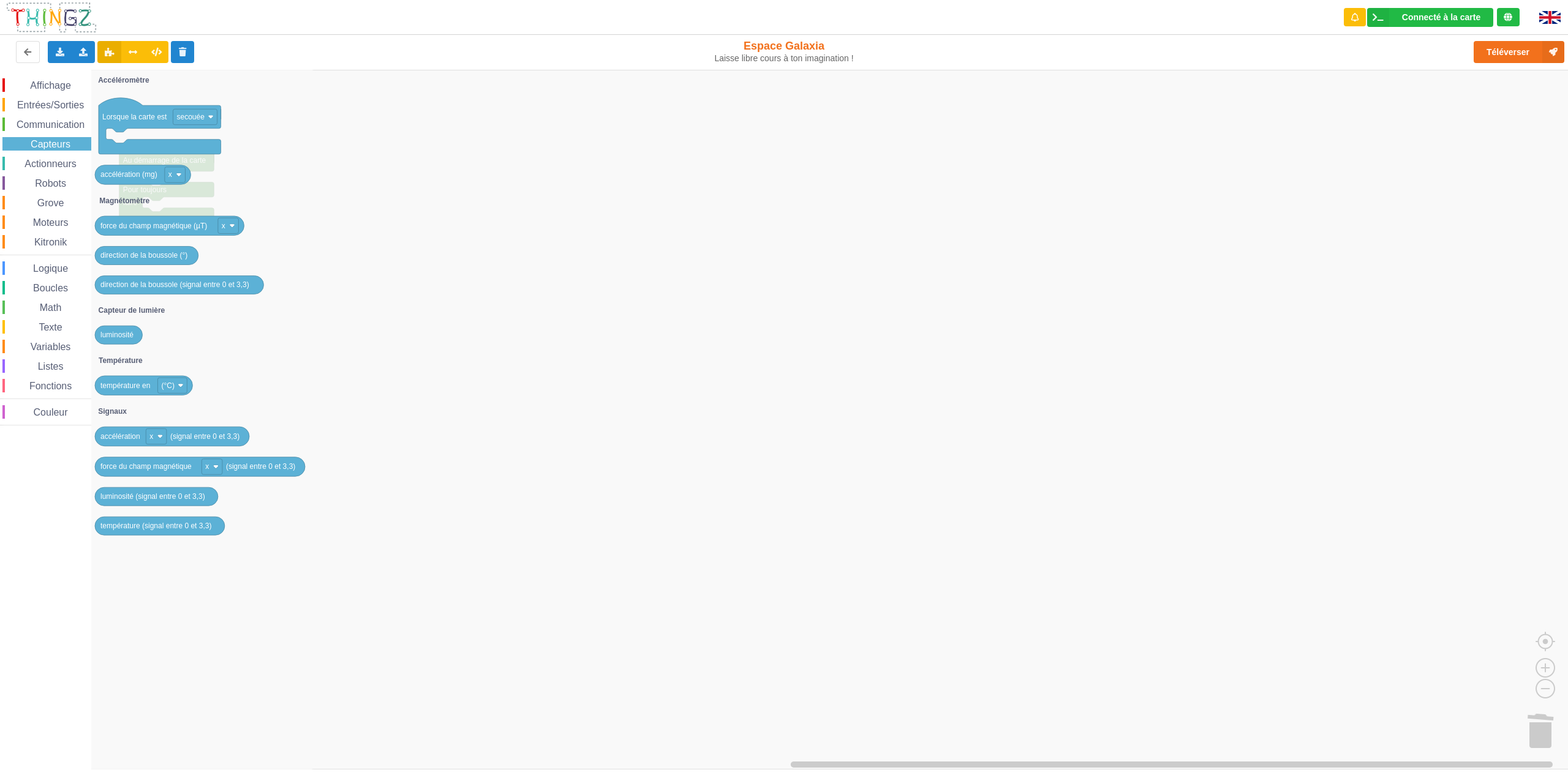
click at [48, 104] on span "Entrées/Sorties" at bounding box center [51, 104] width 70 height 10
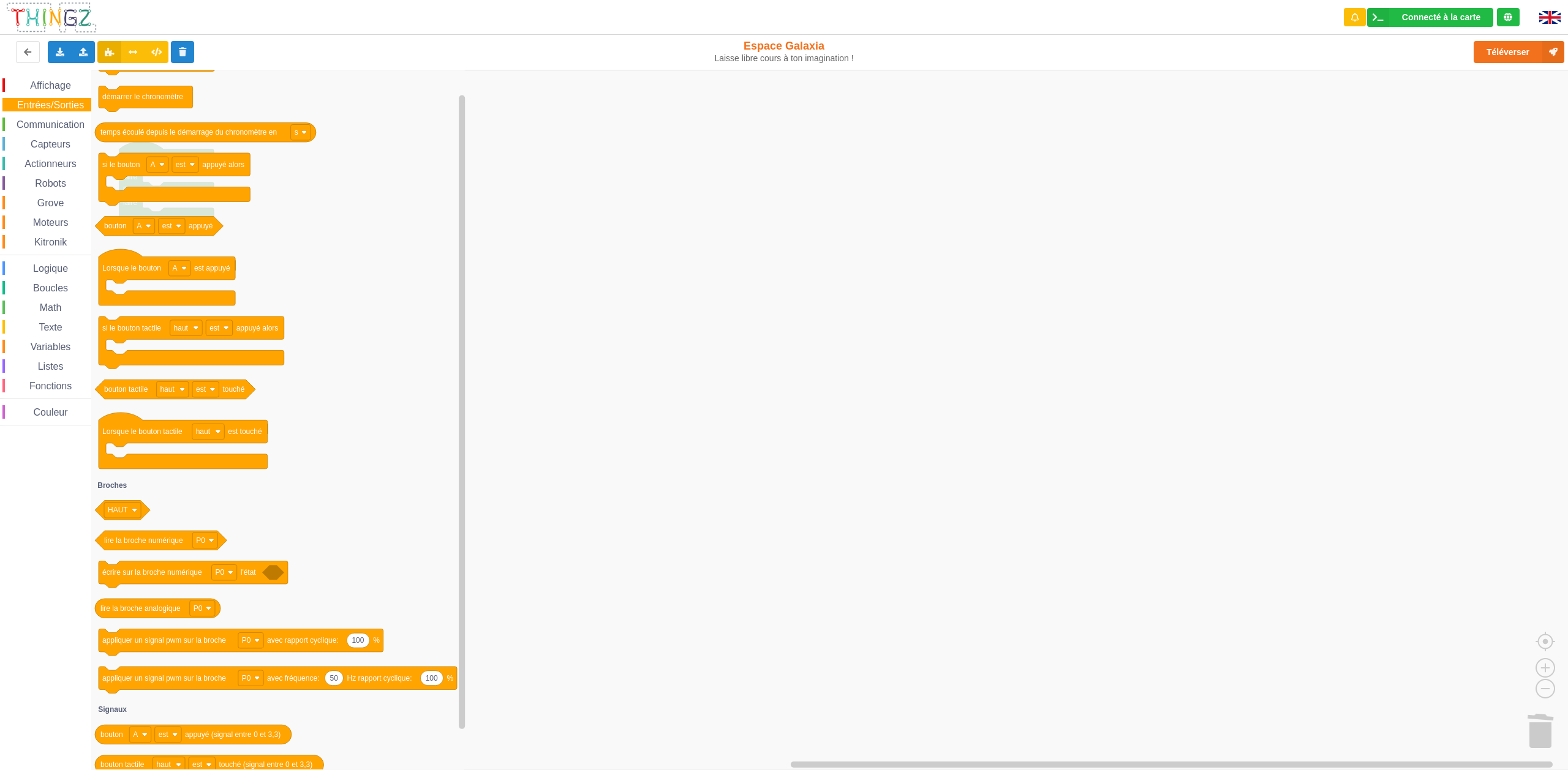
click at [249, 271] on icon "0 attendre seconde(s) démarrer le chronomètre temps écoulé depuis le démarrage …" at bounding box center [280, 420] width 377 height 700
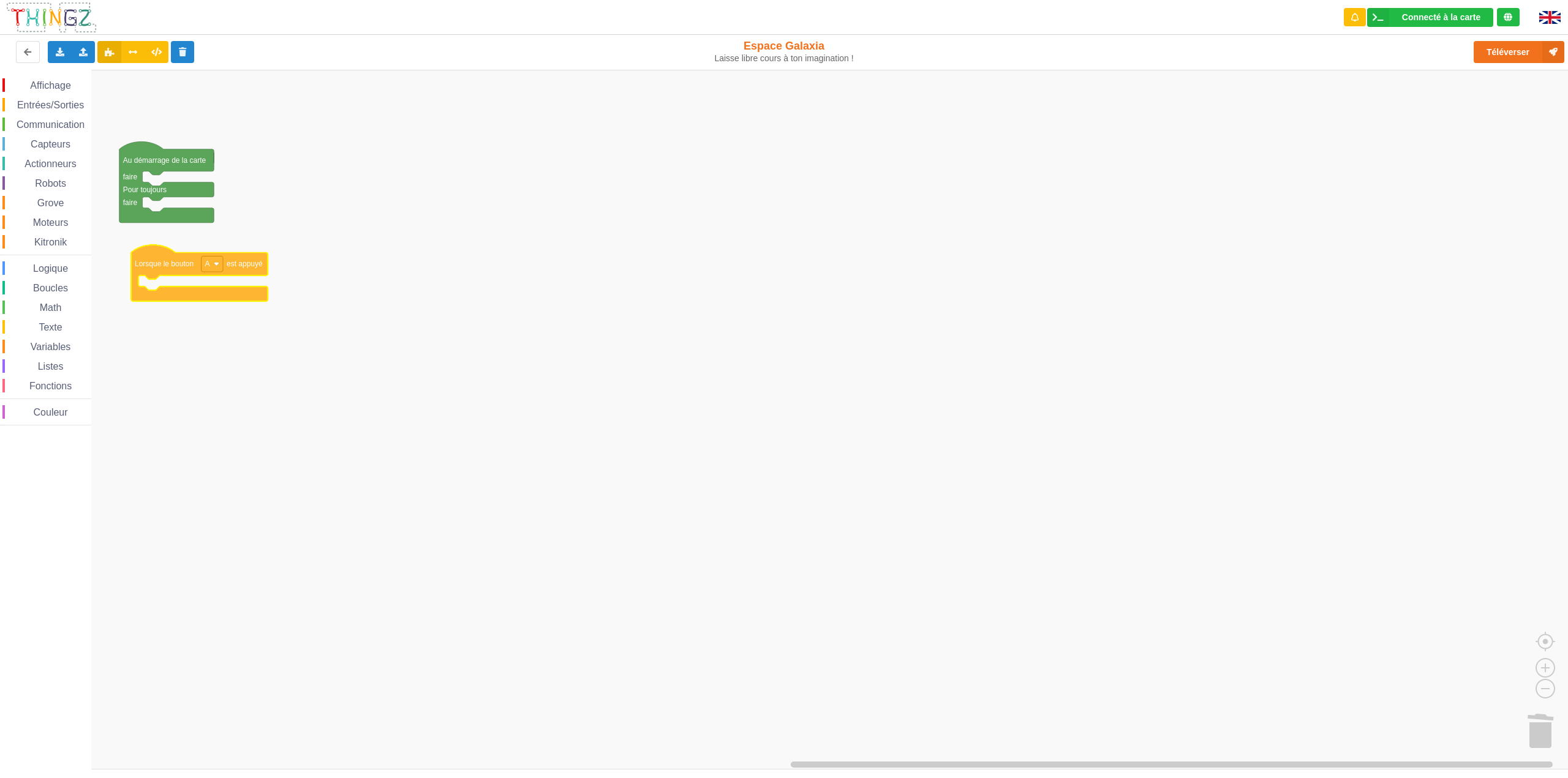
click at [161, 265] on div "Affichage Entrées/Sorties Communication Capteurs Actionneurs Robots Grove Moteu…" at bounding box center [788, 420] width 1577 height 700
click at [41, 272] on span "Logique" at bounding box center [51, 268] width 39 height 10
click at [158, 213] on div "Affichage Entrées/Sorties Communication Capteurs Actionneurs Robots Grove Moteu…" at bounding box center [788, 420] width 1577 height 700
click at [56, 107] on span "Entrées/Sorties" at bounding box center [51, 104] width 70 height 10
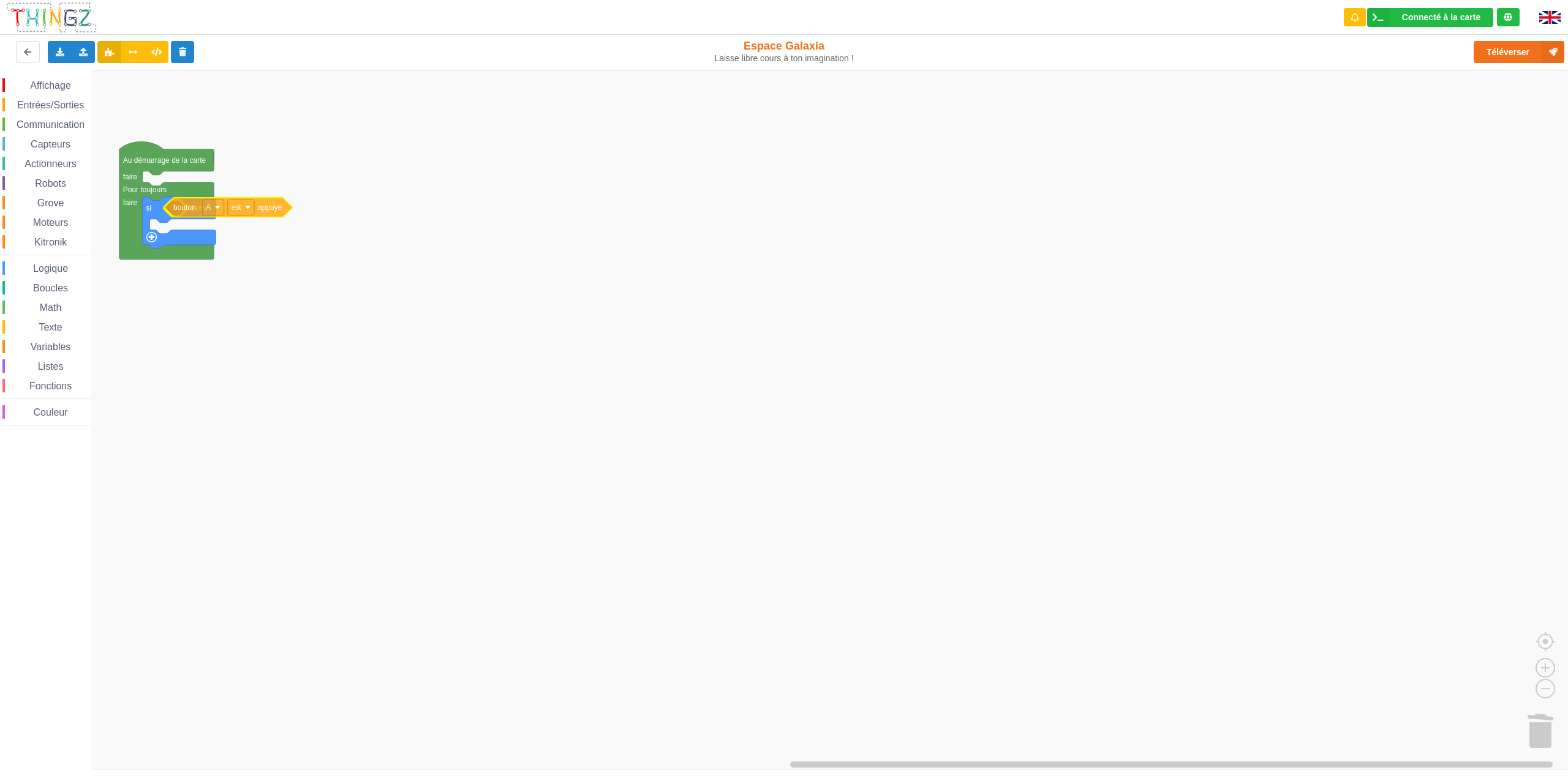
click at [191, 208] on div "Affichage Entrées/Sorties Communication Capteurs Actionneurs Robots Grove Moteu…" at bounding box center [788, 420] width 1577 height 700
click at [67, 90] on span "Affichage" at bounding box center [50, 85] width 44 height 10
click at [180, 238] on div "Affichage Entrées/Sorties Communication Capteurs Actionneurs Robots Grove Moteu…" at bounding box center [788, 420] width 1577 height 700
click at [205, 234] on rect "Espace de travail de Blocky" at bounding box center [203, 233] width 9 height 16
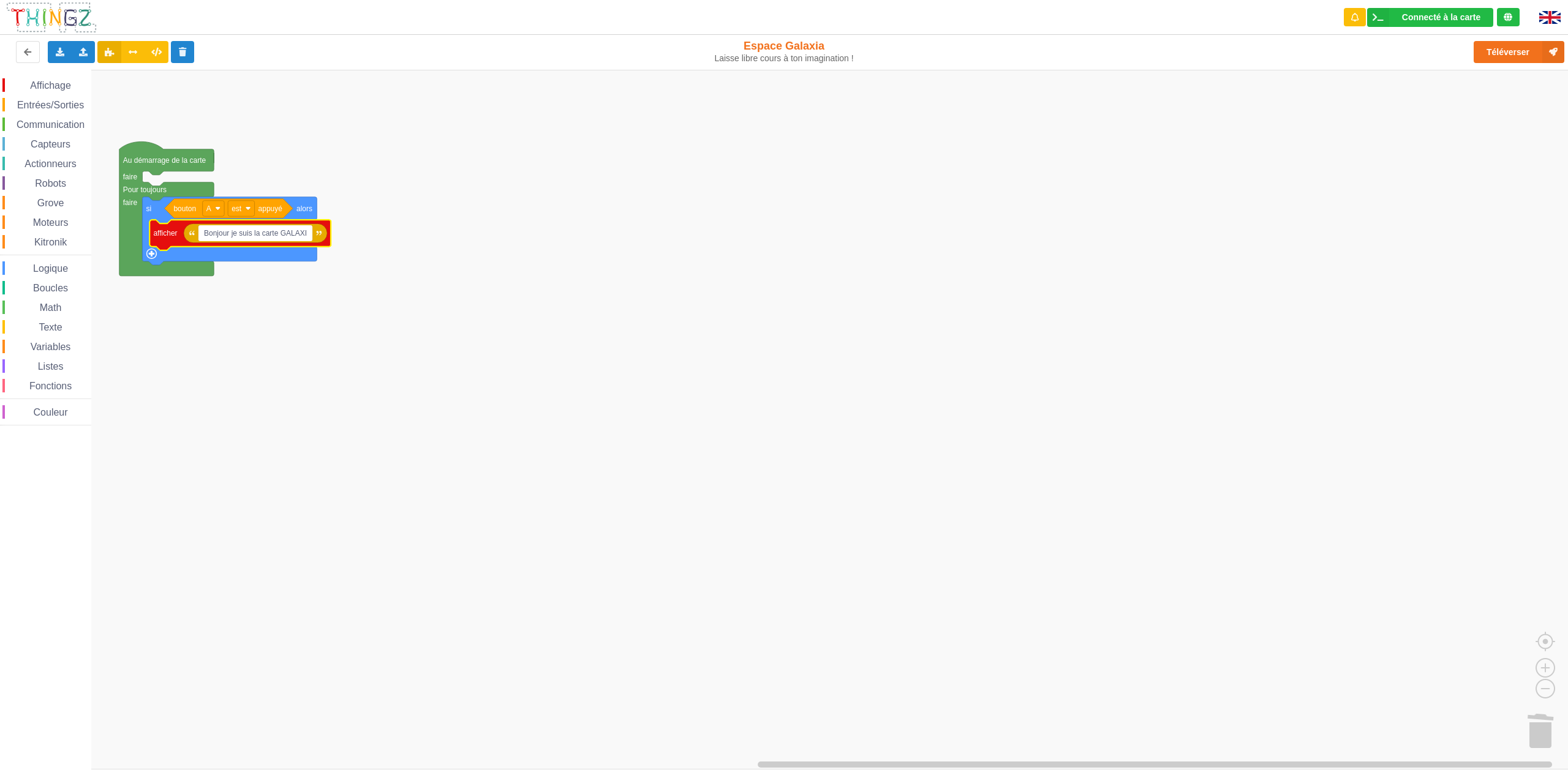
type input "Bonjour je suis la carte GALAXIA"
click at [274, 362] on rect "Espace de travail de Blocky" at bounding box center [788, 420] width 1577 height 700
click at [1513, 54] on button "Téléverser" at bounding box center [1519, 52] width 90 height 22
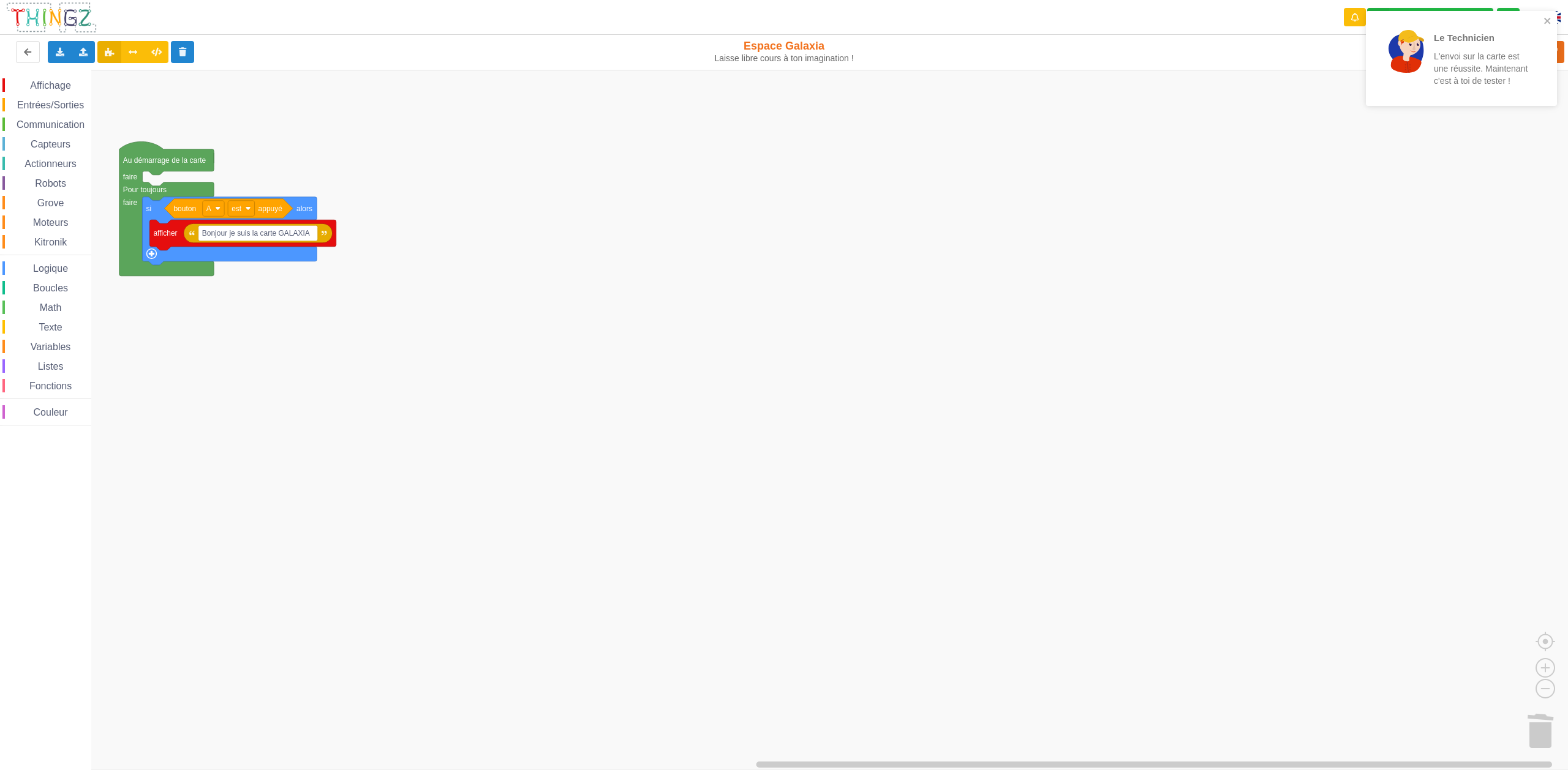
click at [153, 262] on icon "Espace de travail de Blocky" at bounding box center [229, 231] width 174 height 68
click at [182, 254] on div "Dupliquer" at bounding box center [211, 252] width 84 height 9
click at [224, 286] on text "Bonjour je suis la carte GALAXIA" at bounding box center [255, 281] width 107 height 9
click at [420, 452] on rect "Espace de travail de Blocky" at bounding box center [788, 420] width 1577 height 700
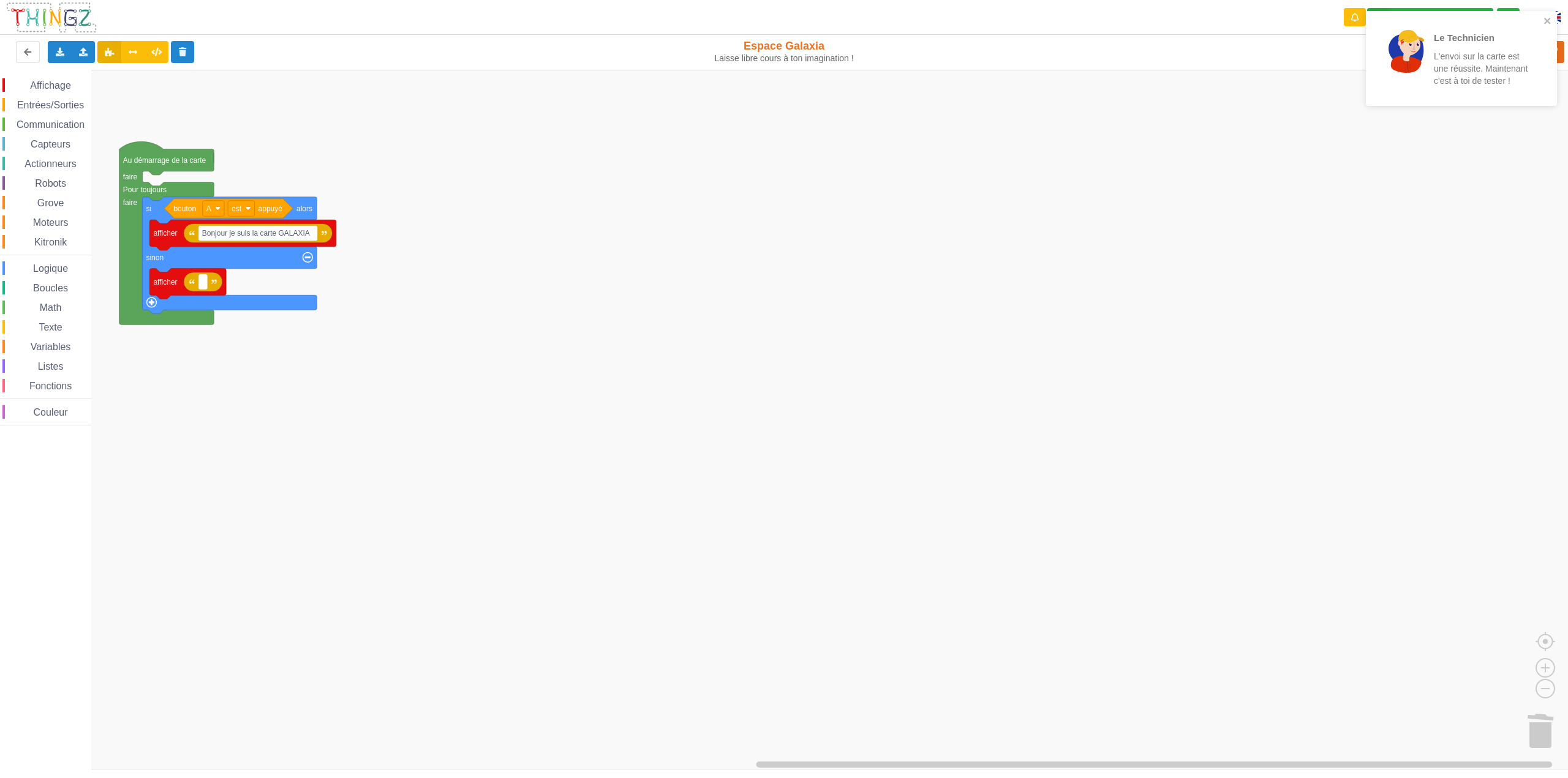
click at [1174, 198] on rect "Espace de travail de Blocky" at bounding box center [788, 420] width 1577 height 700
click at [1498, 53] on button "Téléverser" at bounding box center [1519, 52] width 90 height 22
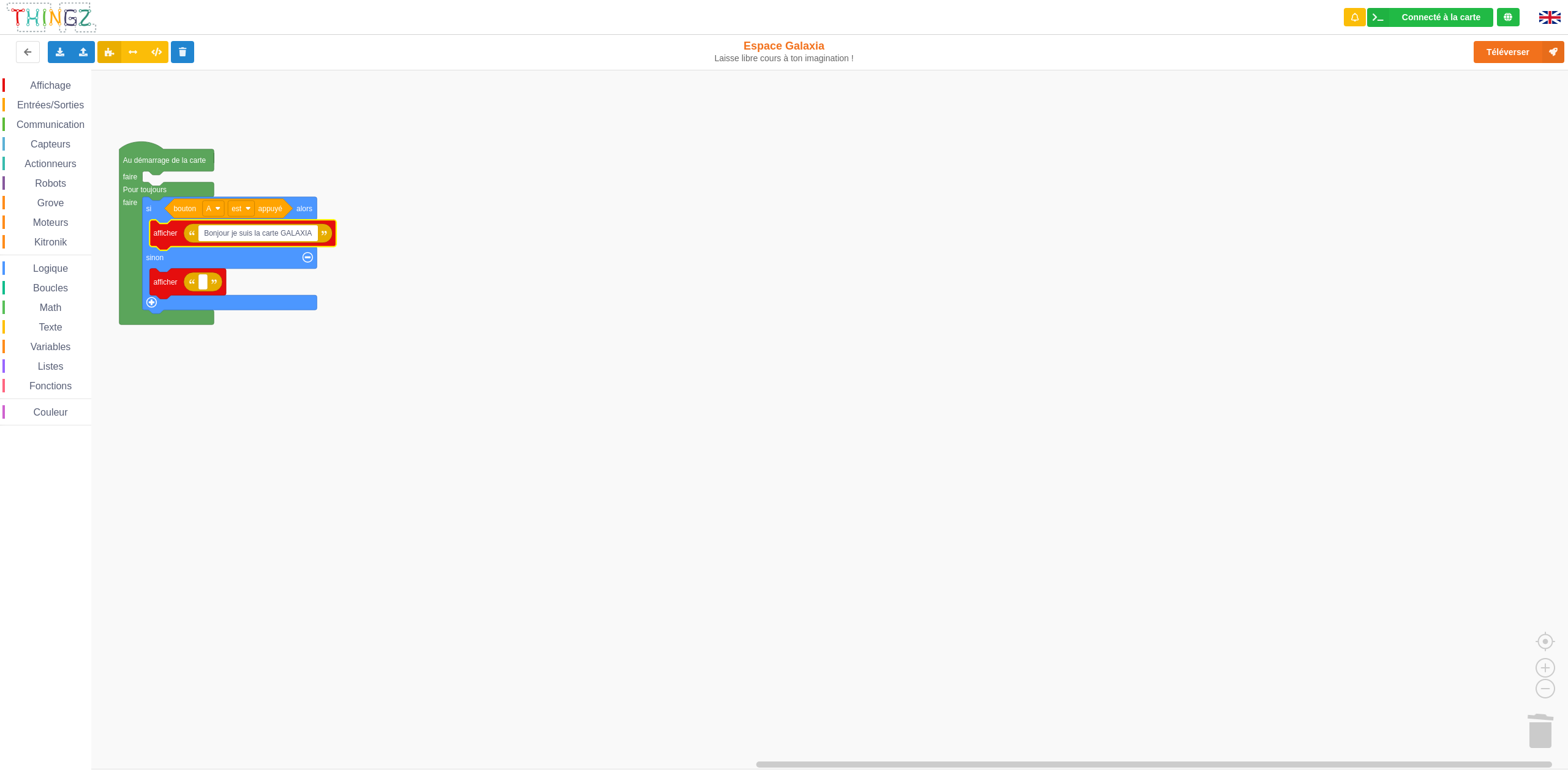
click at [259, 235] on input "Bonjour je suis la carte GALAXIA" at bounding box center [258, 233] width 119 height 16
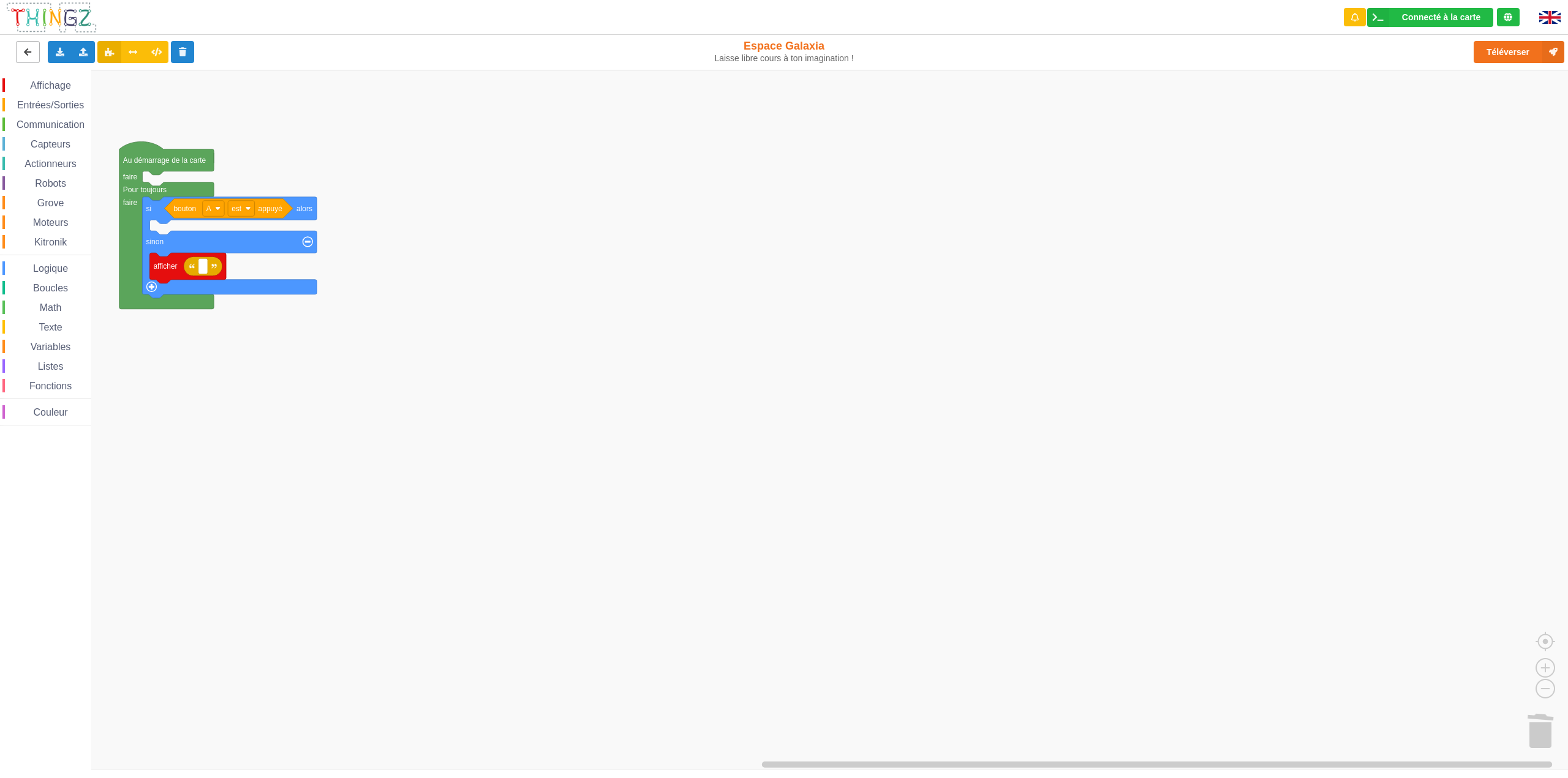
click at [29, 55] on icon at bounding box center [27, 51] width 10 height 7
click at [203, 290] on div "Dupliquer" at bounding box center [223, 283] width 103 height 16
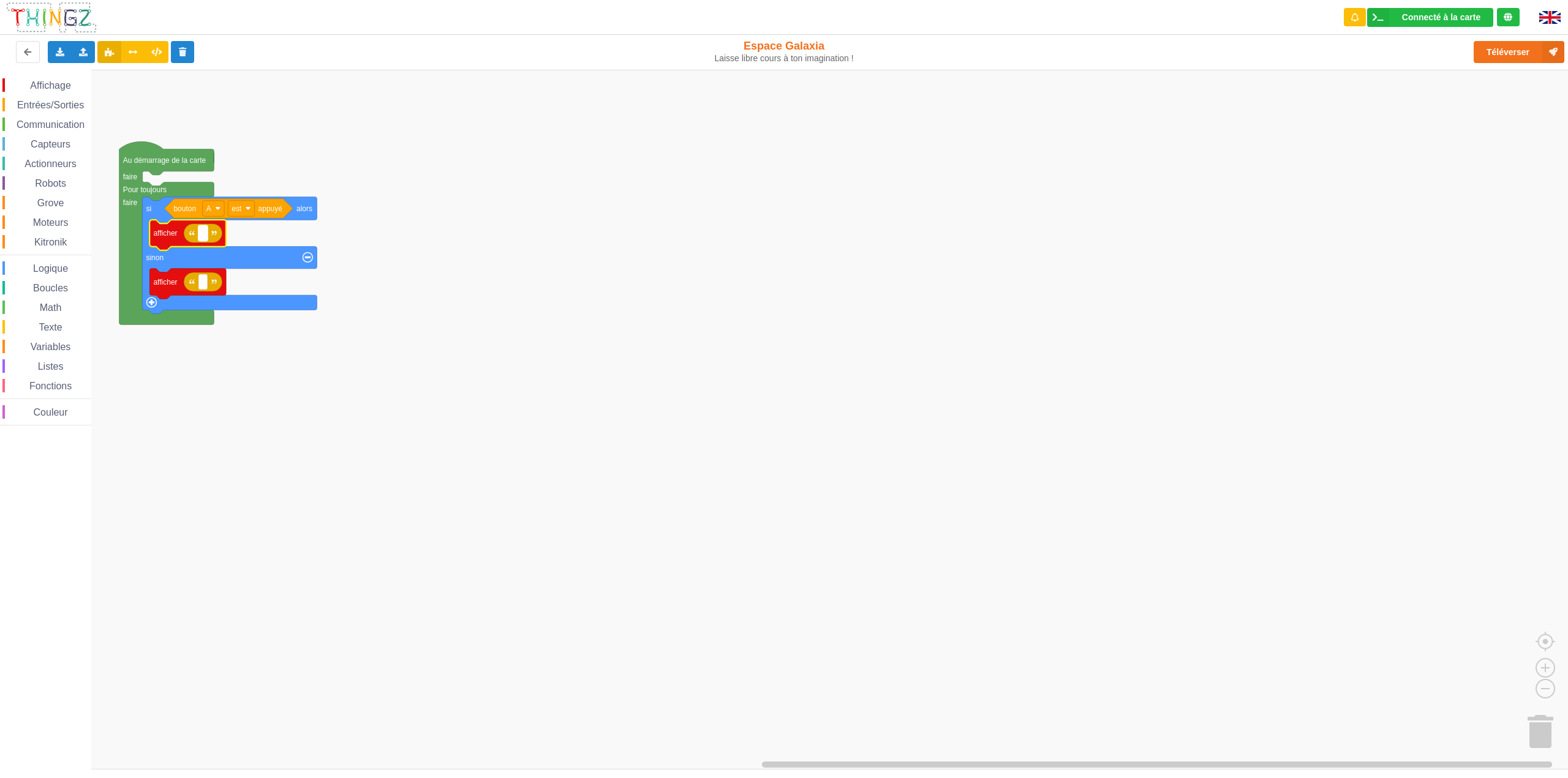
click at [204, 237] on text "Espace de travail de Blocky" at bounding box center [203, 233] width 2 height 9
type input "B"
type input "Je suis la Carte Galaxia ;)"
click at [586, 448] on rect "Espace de travail de Blocky" at bounding box center [788, 420] width 1577 height 700
click at [1490, 46] on button "Téléverser" at bounding box center [1519, 52] width 90 height 22
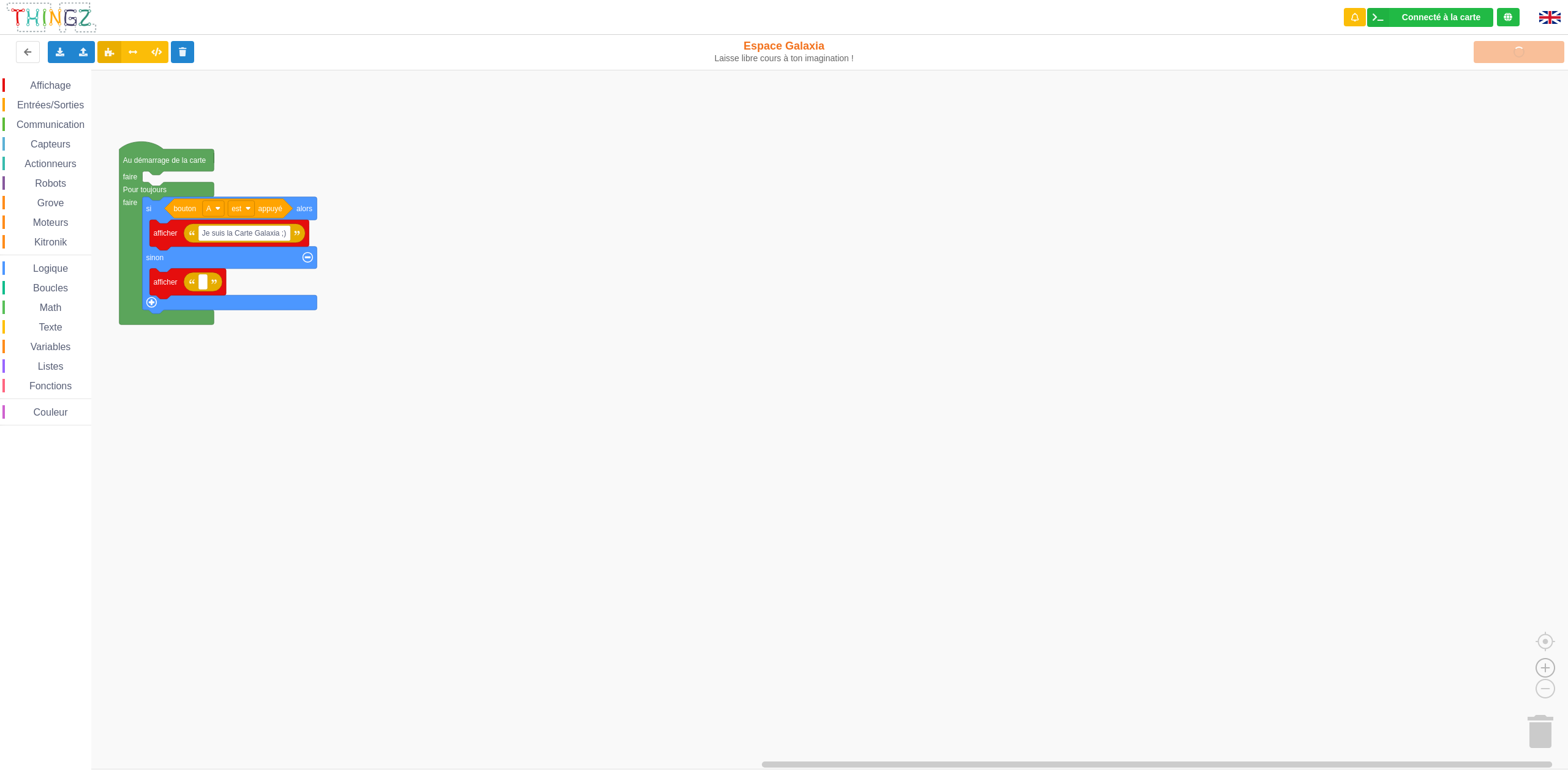
click at [1543, 670] on image "Espace de travail de Blocky" at bounding box center [1545, 639] width 58 height 76
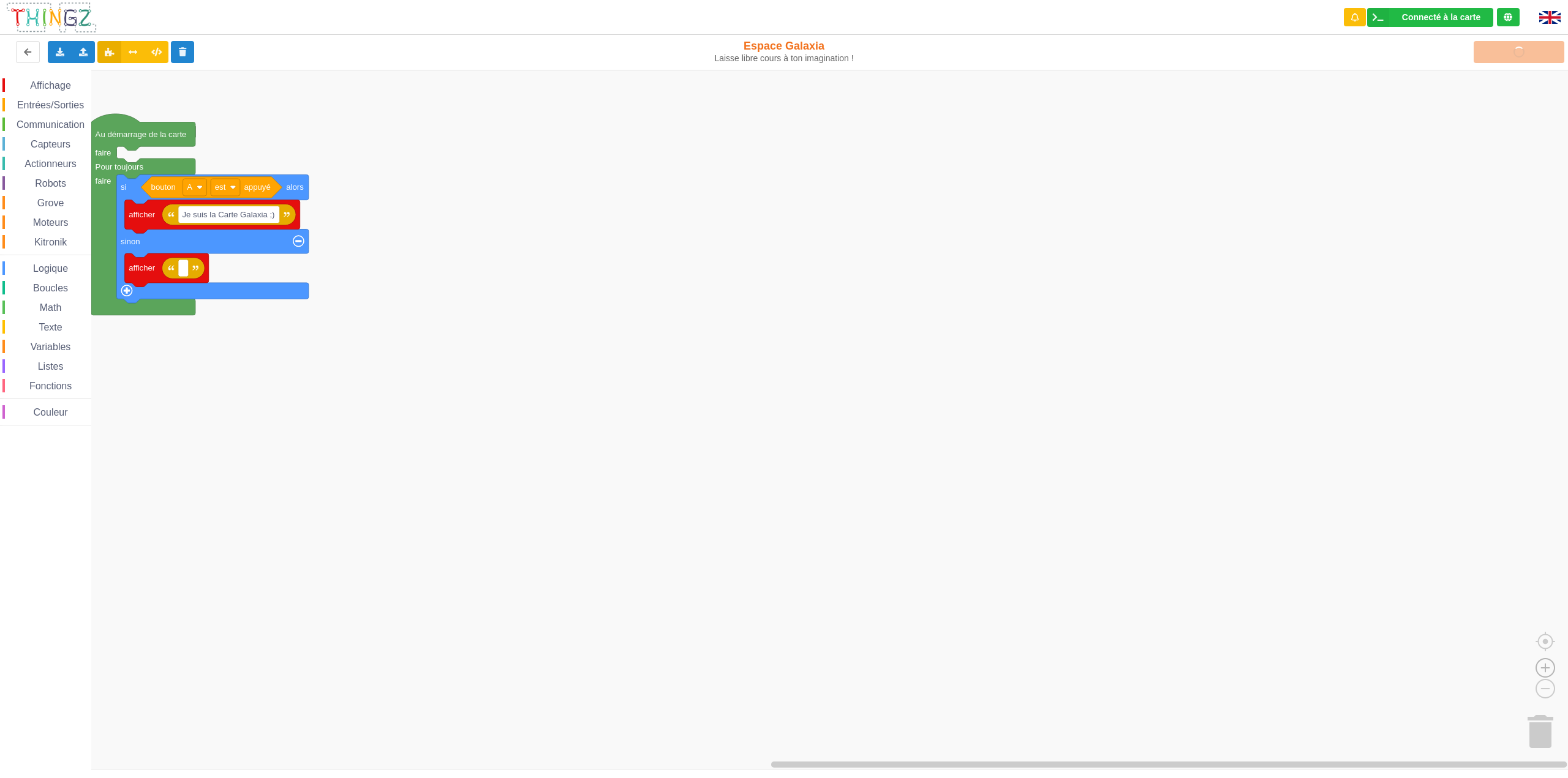
click at [1543, 670] on image "Espace de travail de Blocky" at bounding box center [1545, 639] width 58 height 76
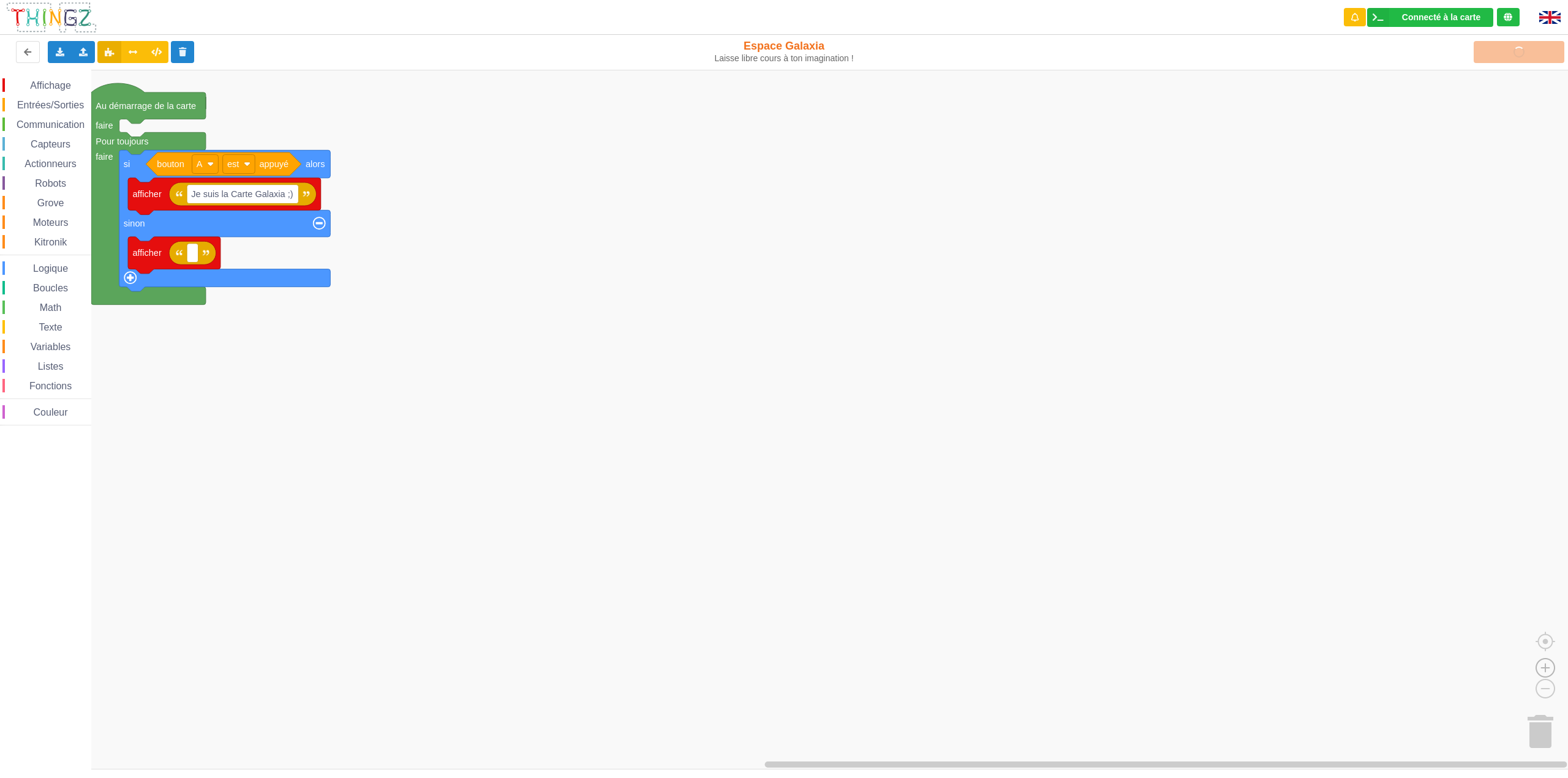
click at [1537, 667] on image "Espace de travail de Blocky" at bounding box center [1545, 639] width 58 height 76
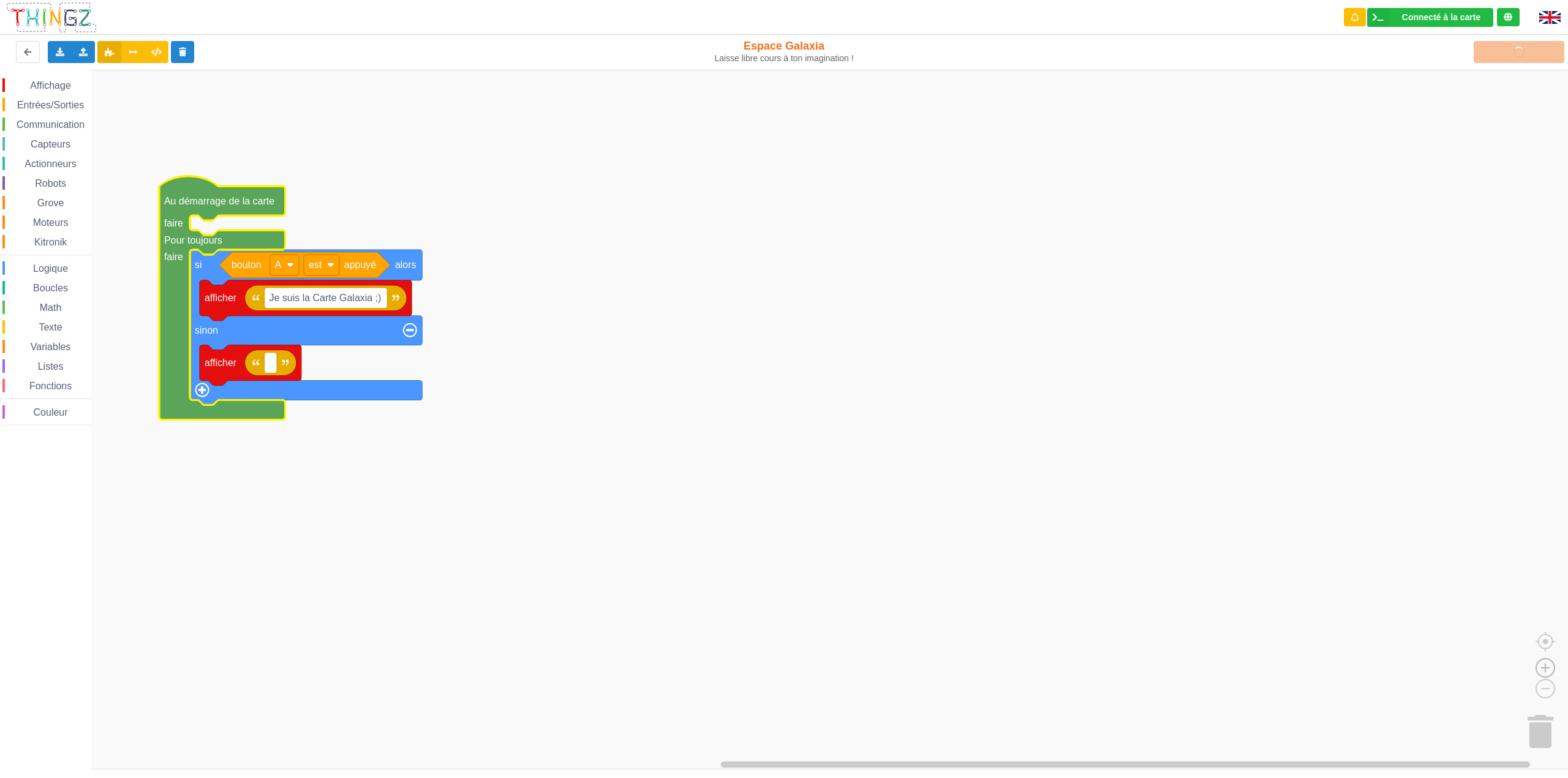
click at [1545, 666] on image "Espace de travail de Blocky" at bounding box center [1545, 639] width 58 height 76
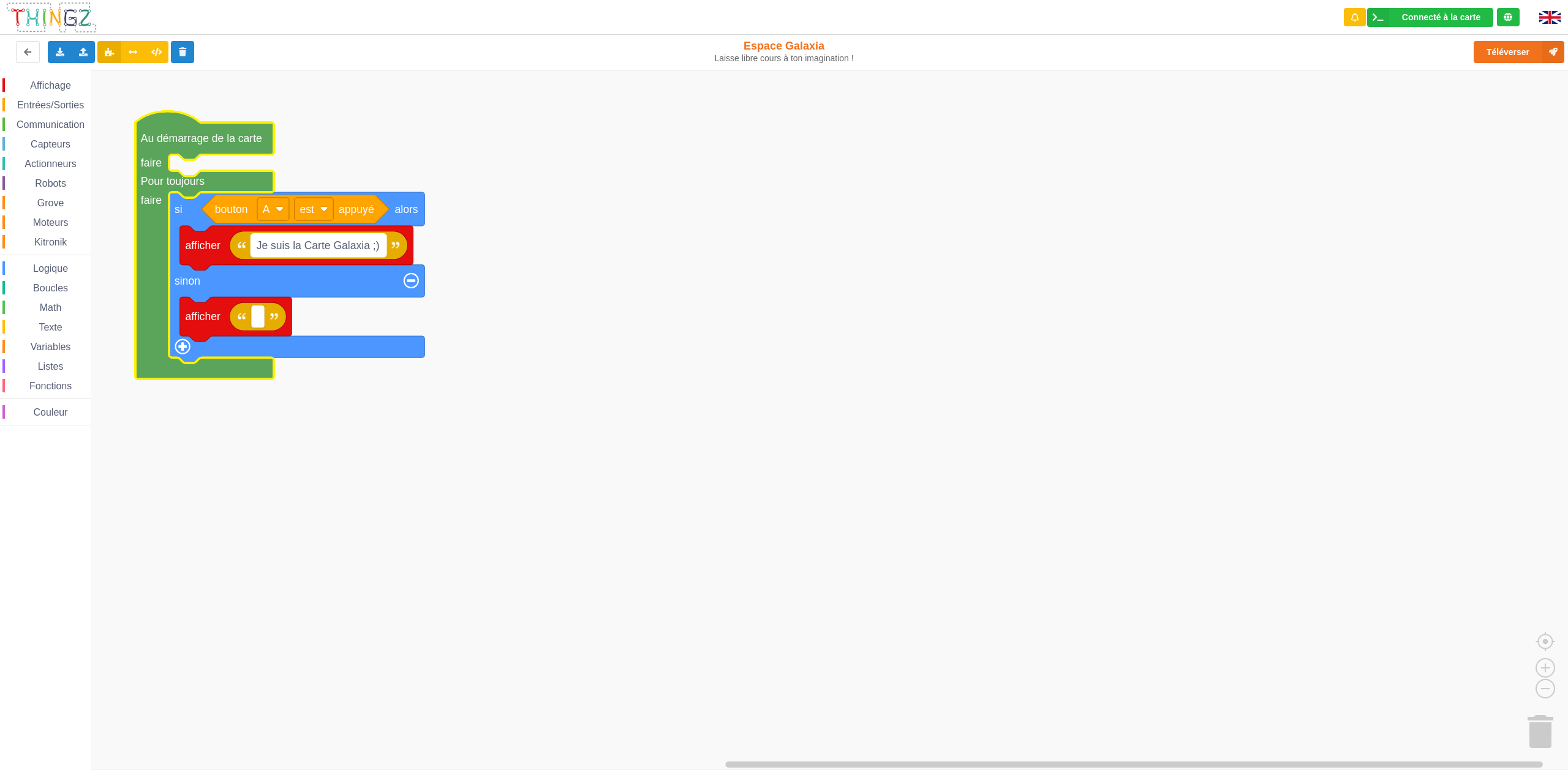
click at [267, 245] on text "Je suis la Carte Galaxia ;)" at bounding box center [318, 245] width 123 height 12
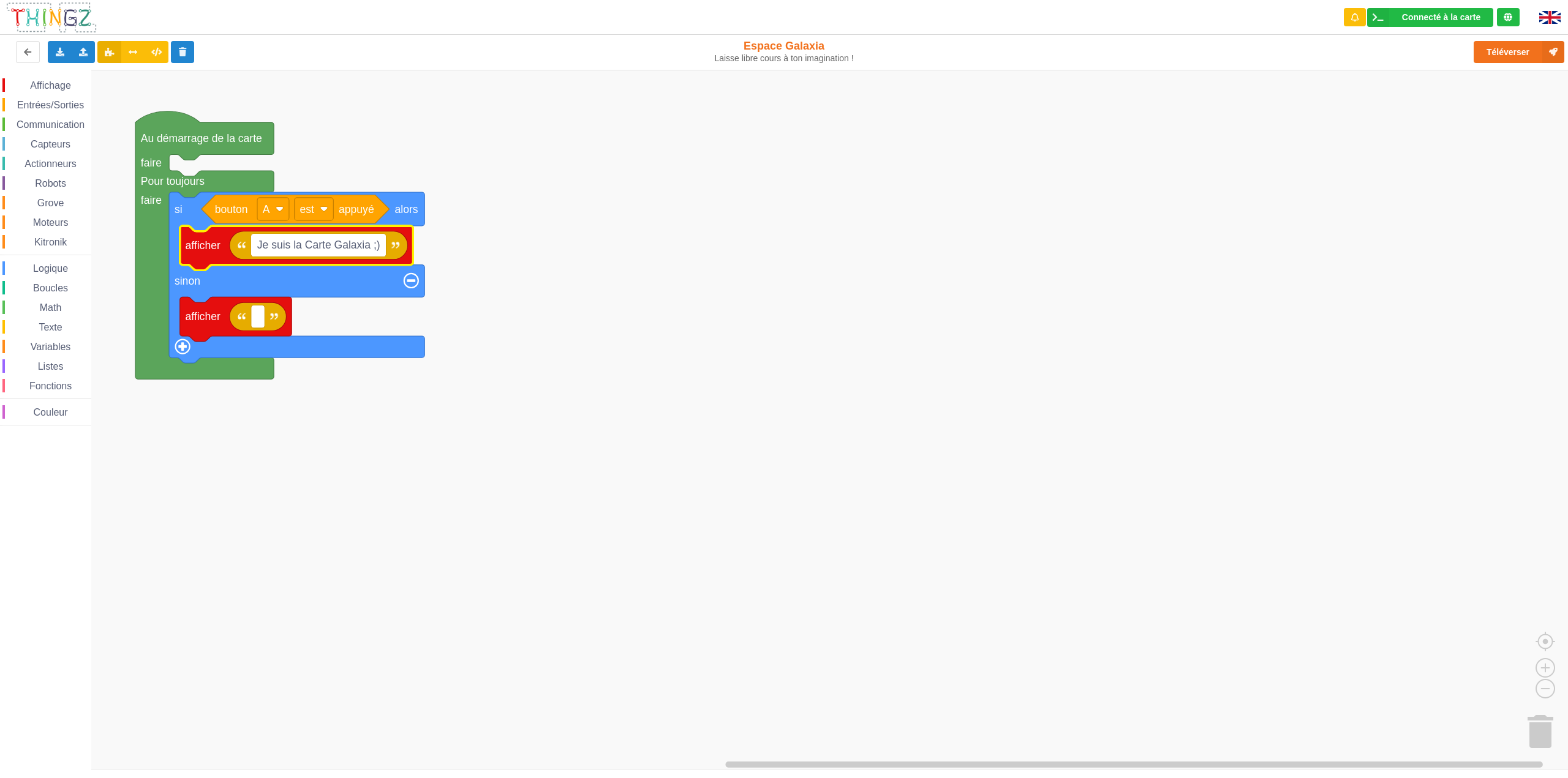
click at [267, 246] on input "Je suis la Carte Galaxia ;)" at bounding box center [319, 245] width 136 height 23
click at [1503, 58] on button "Téléverser" at bounding box center [1519, 52] width 90 height 22
click at [377, 245] on input "Bonjour, je suis la Carte Galaxia ;)" at bounding box center [340, 245] width 179 height 23
type input "Bonjour, je suis la Carte Galaxia ;)"
click at [977, 322] on rect "Espace de travail de Blocky" at bounding box center [788, 420] width 1577 height 700
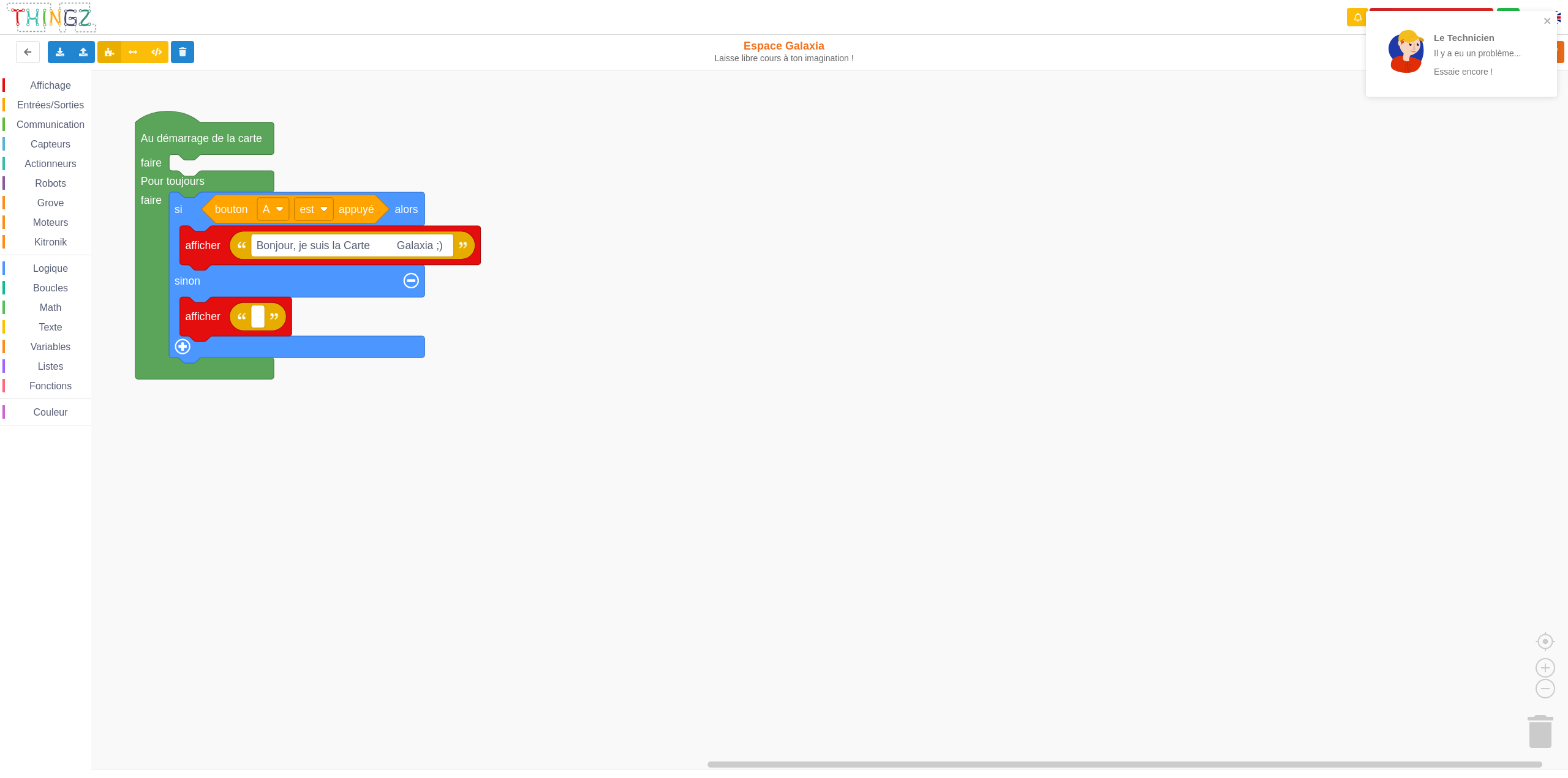
click at [58, 22] on img at bounding box center [51, 18] width 92 height 33
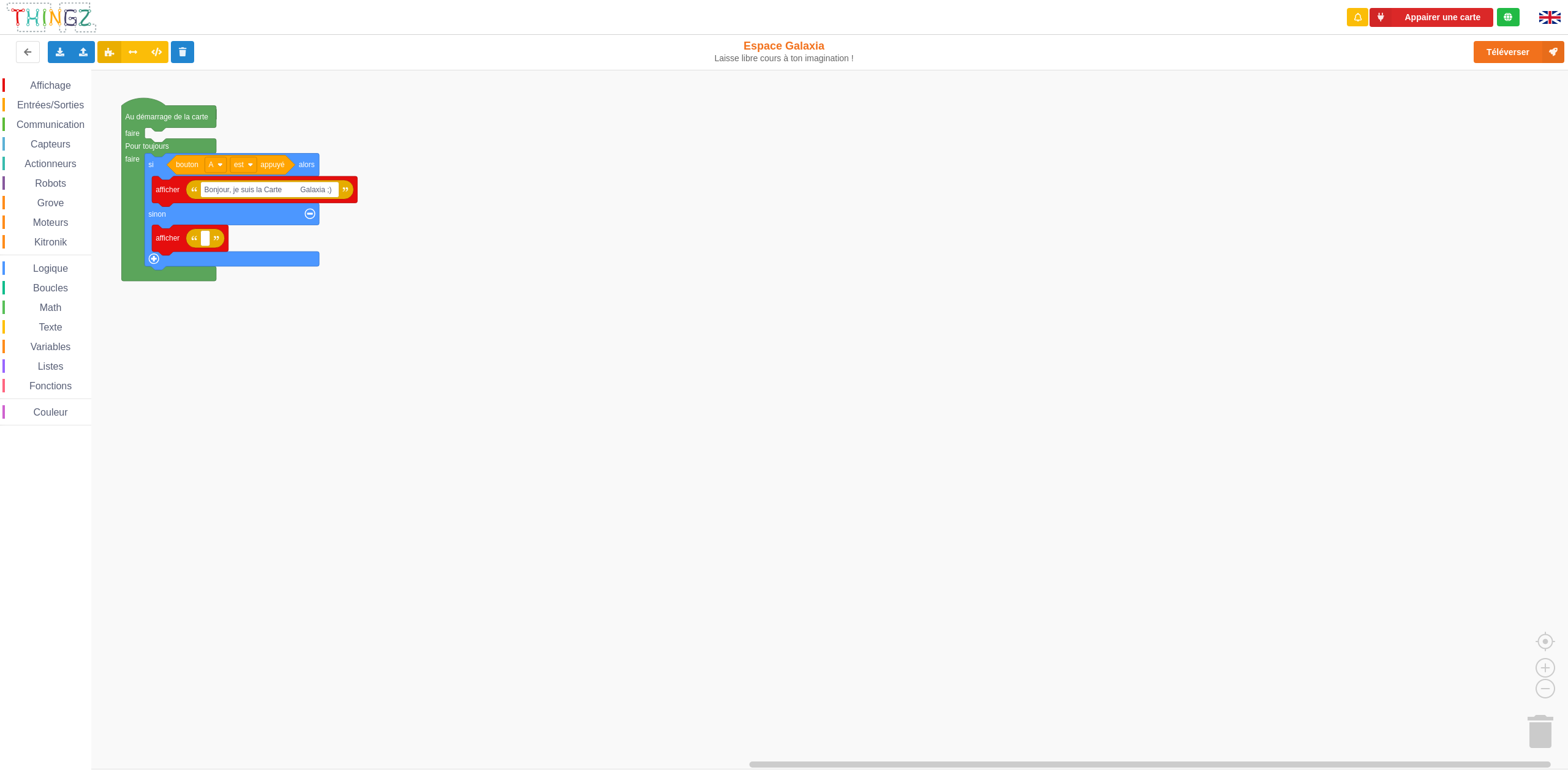
click at [551, 319] on rect "Espace de travail de Blocky" at bounding box center [788, 420] width 1577 height 700
